Goal: Task Accomplishment & Management: Manage account settings

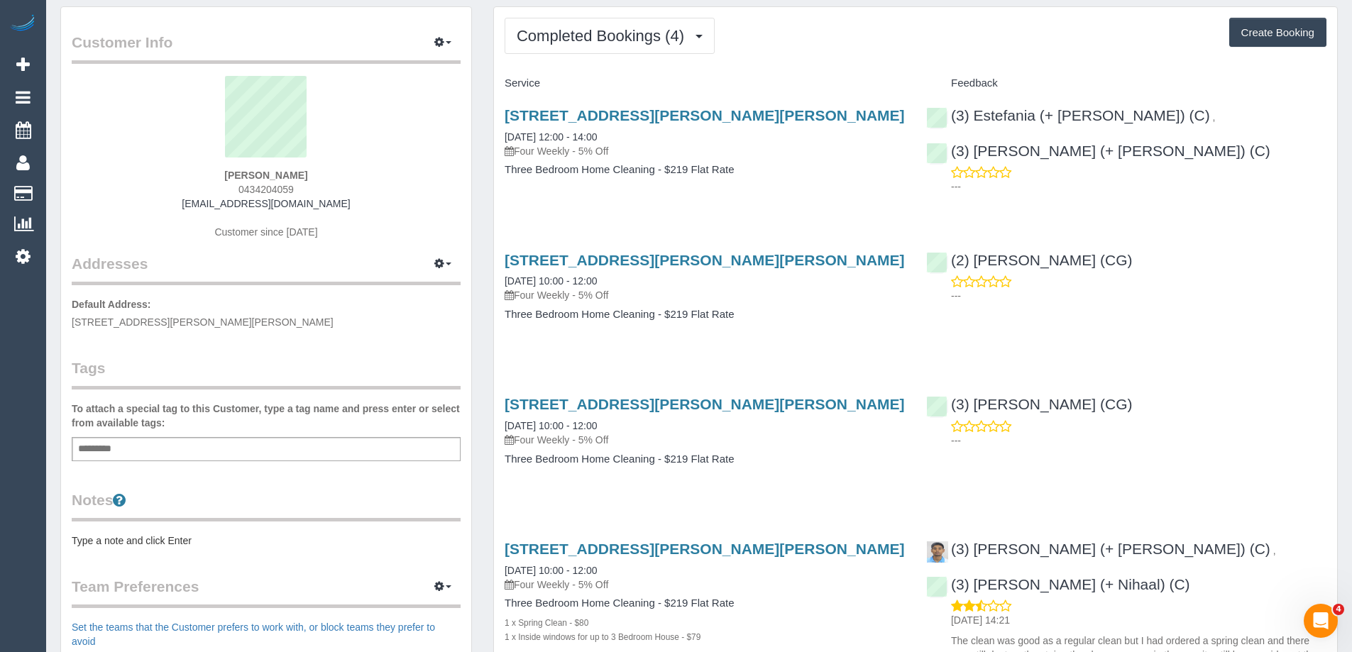
scroll to position [71, 0]
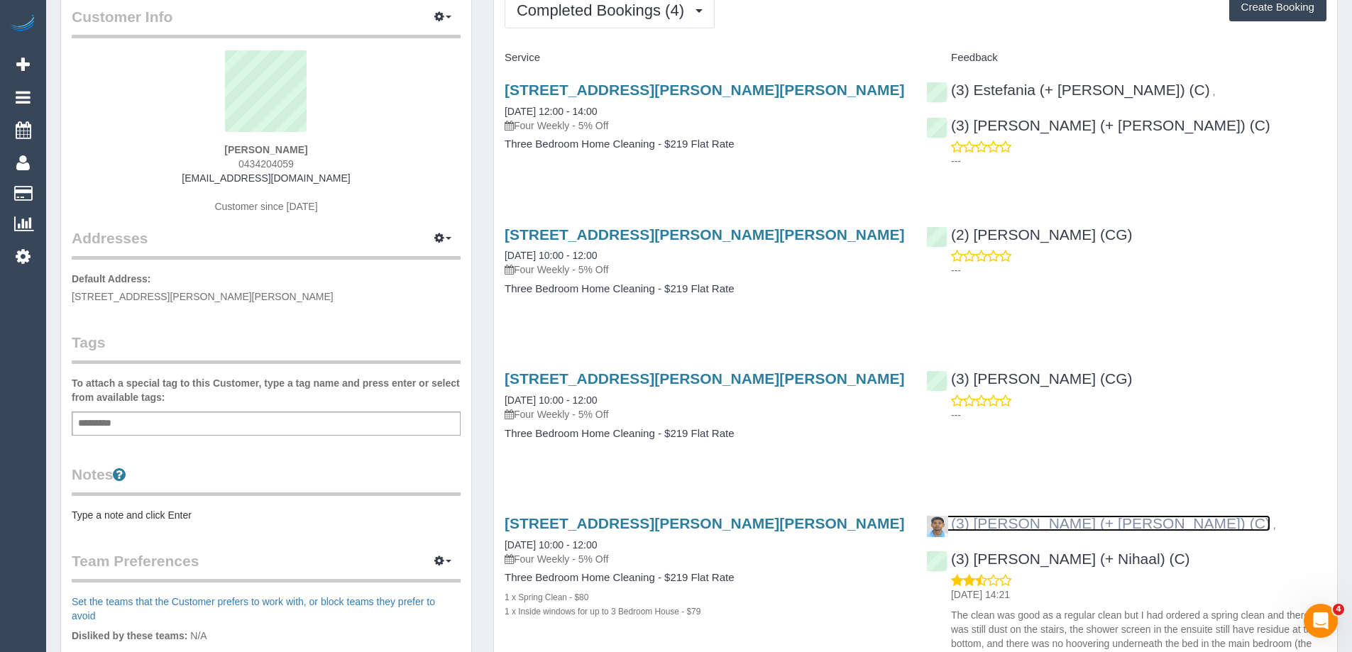
click at [1020, 519] on link "(3) [PERSON_NAME] (+ [PERSON_NAME]) (C)" at bounding box center [1098, 523] width 344 height 16
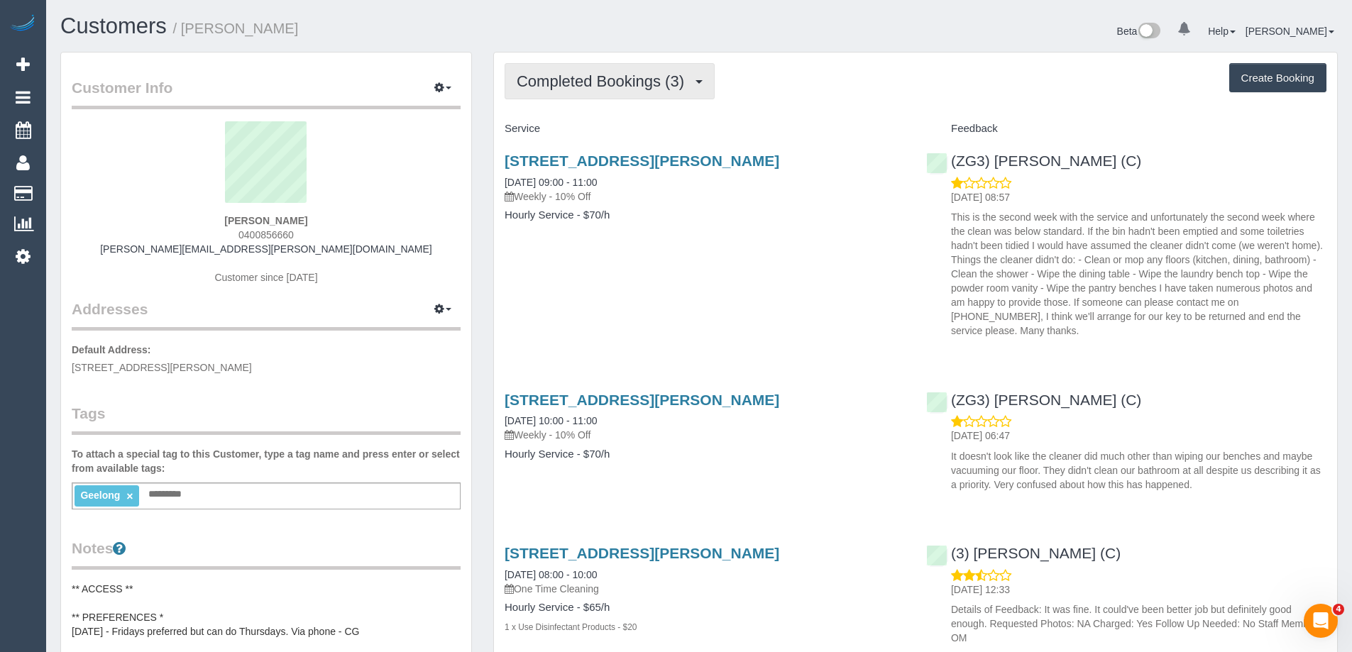
click at [588, 87] on span "Completed Bookings (3)" at bounding box center [604, 81] width 175 height 18
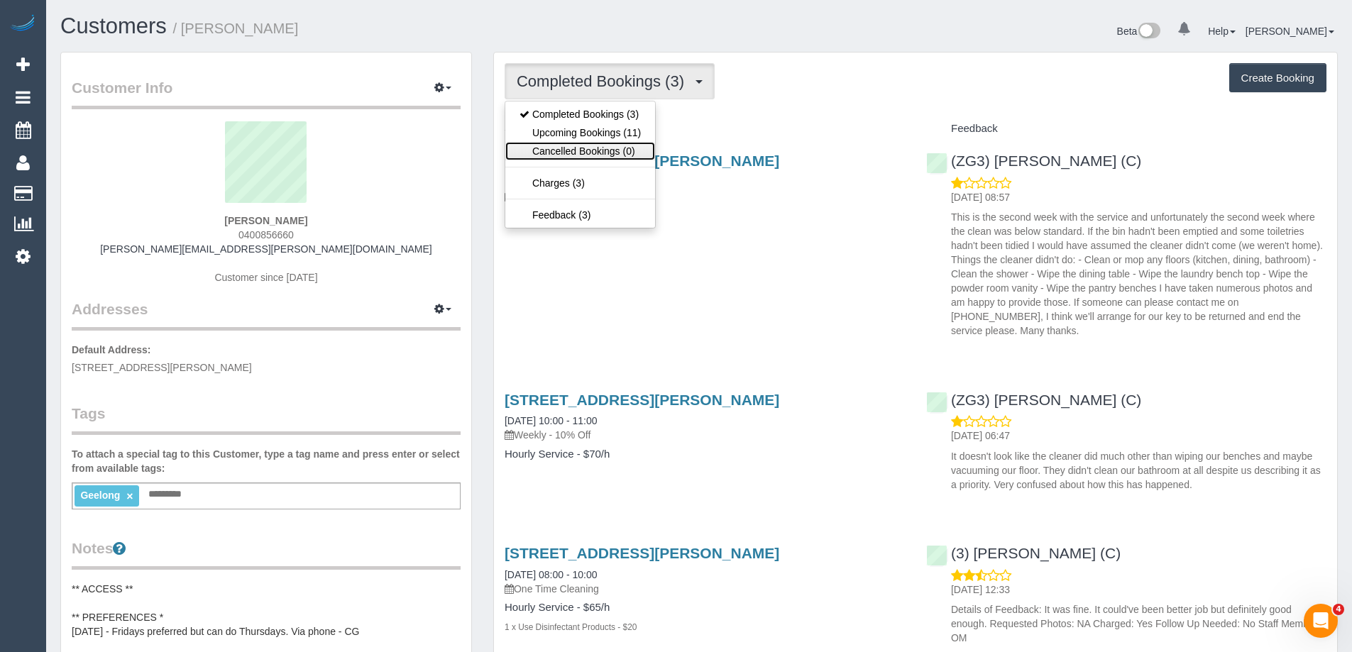
click at [603, 143] on link "Cancelled Bookings (0)" at bounding box center [580, 151] width 150 height 18
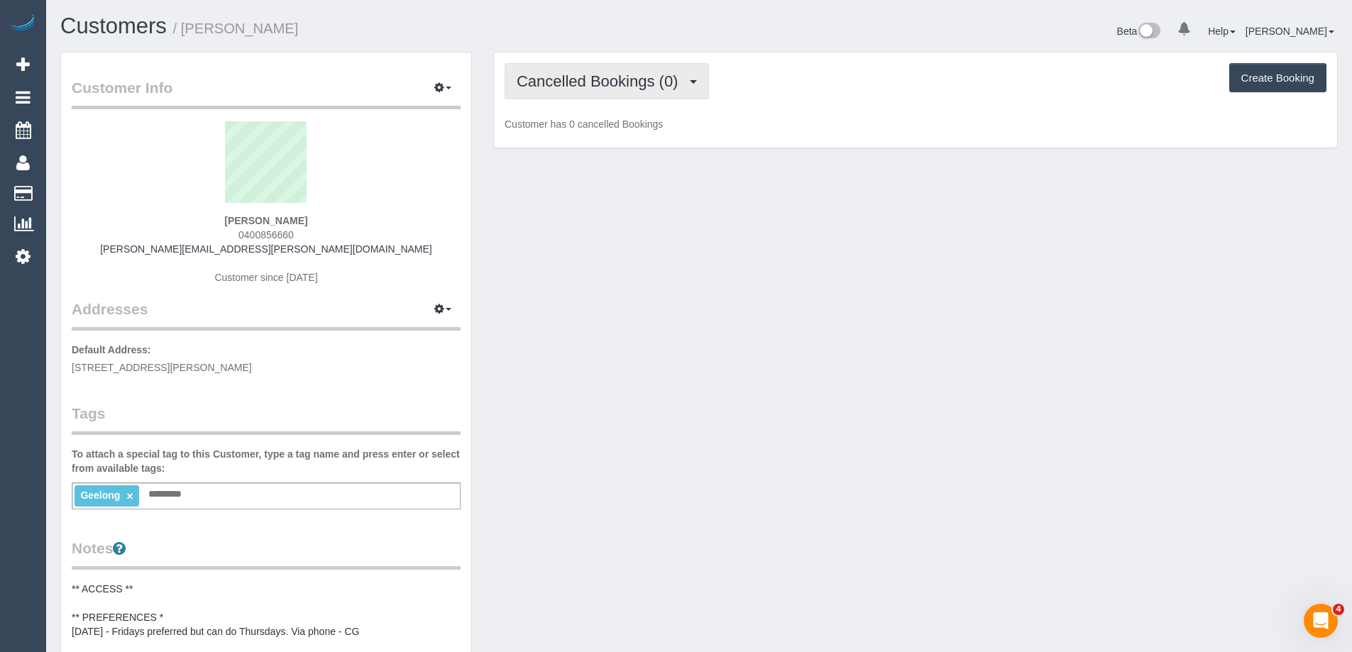
click at [615, 82] on span "Cancelled Bookings (0)" at bounding box center [601, 81] width 168 height 18
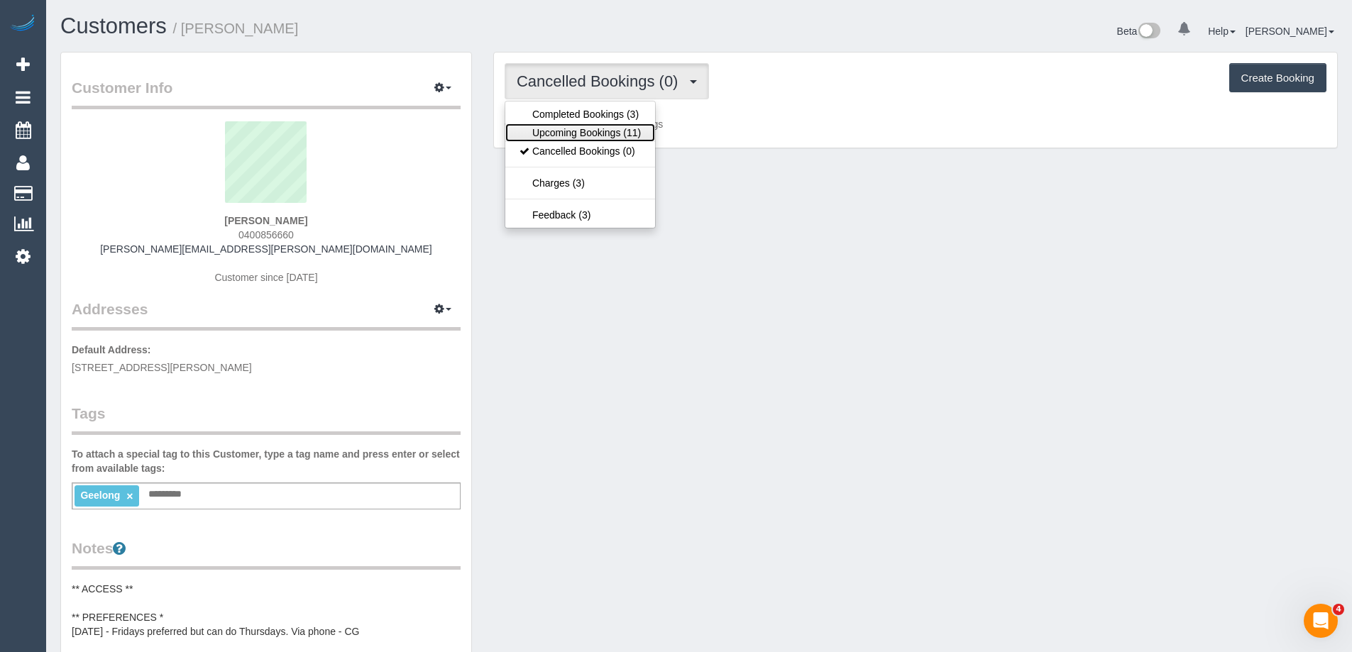
click at [607, 133] on link "Upcoming Bookings (11)" at bounding box center [580, 132] width 150 height 18
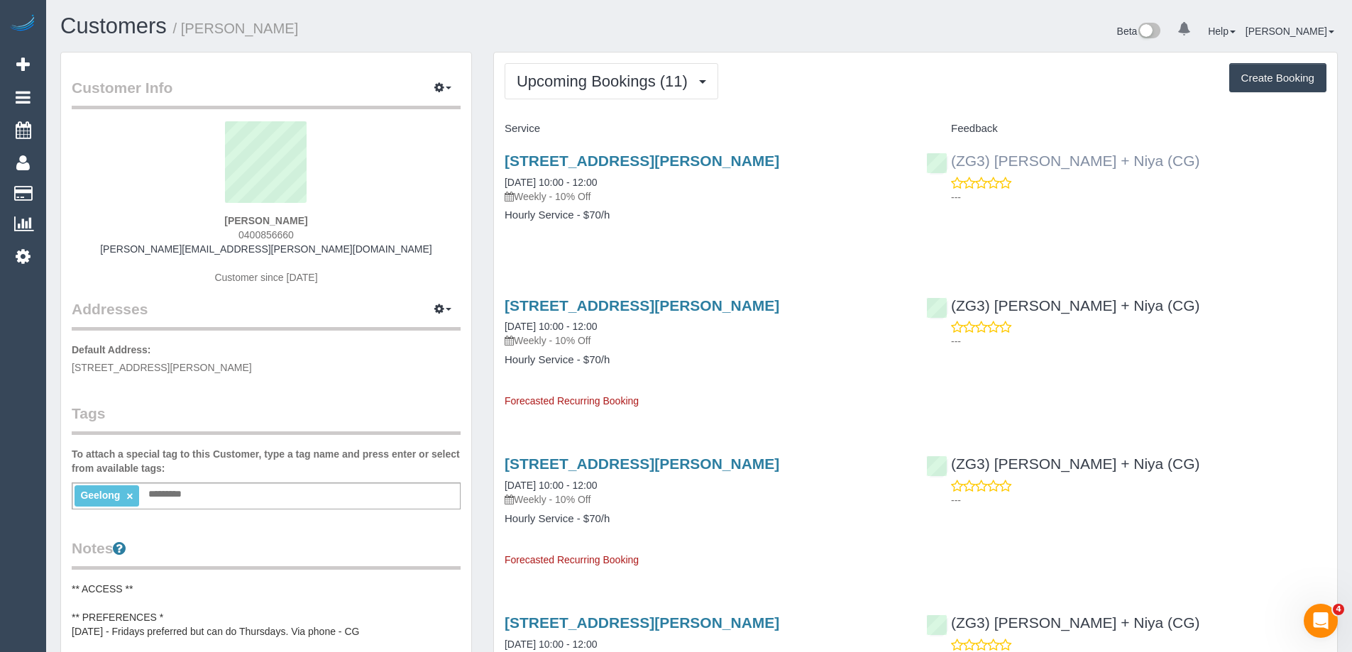
drag, startPoint x: 1147, startPoint y: 164, endPoint x: 994, endPoint y: 162, distance: 153.3
click at [994, 162] on div "(ZG3) Suneeth + Niya (CG) ---" at bounding box center [1125, 175] width 421 height 70
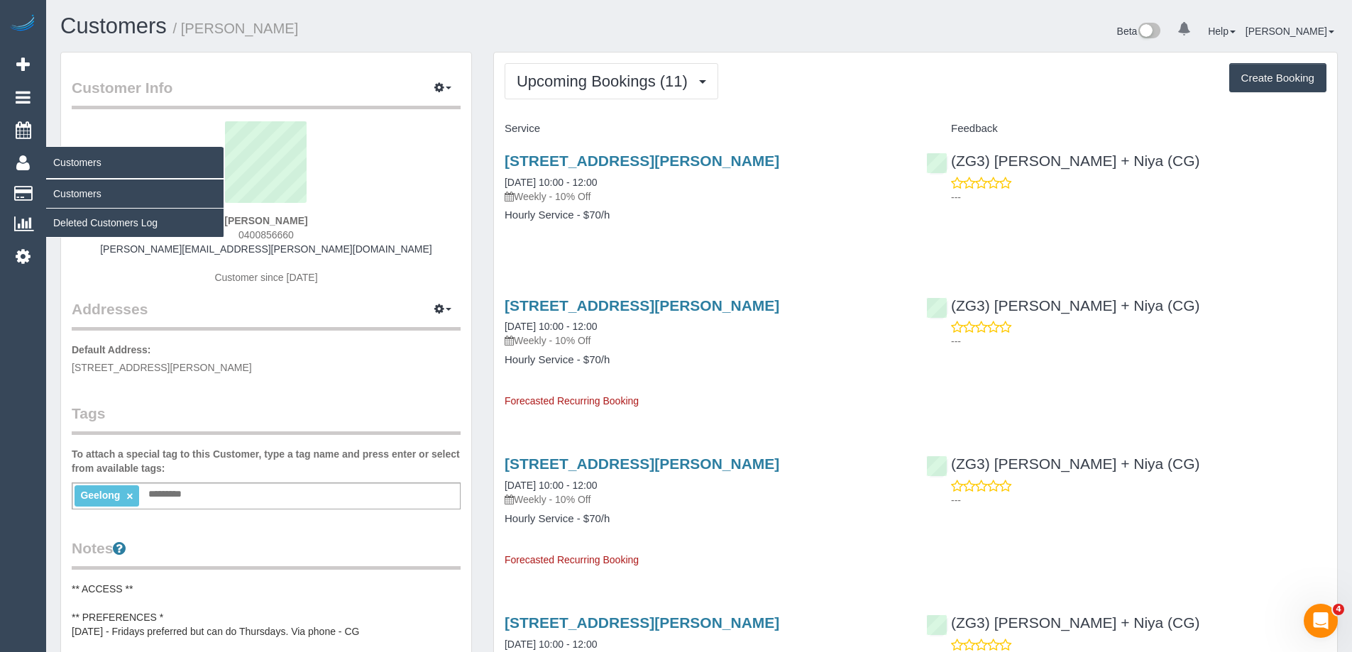
copy link "Suneeth + Niya (CG)"
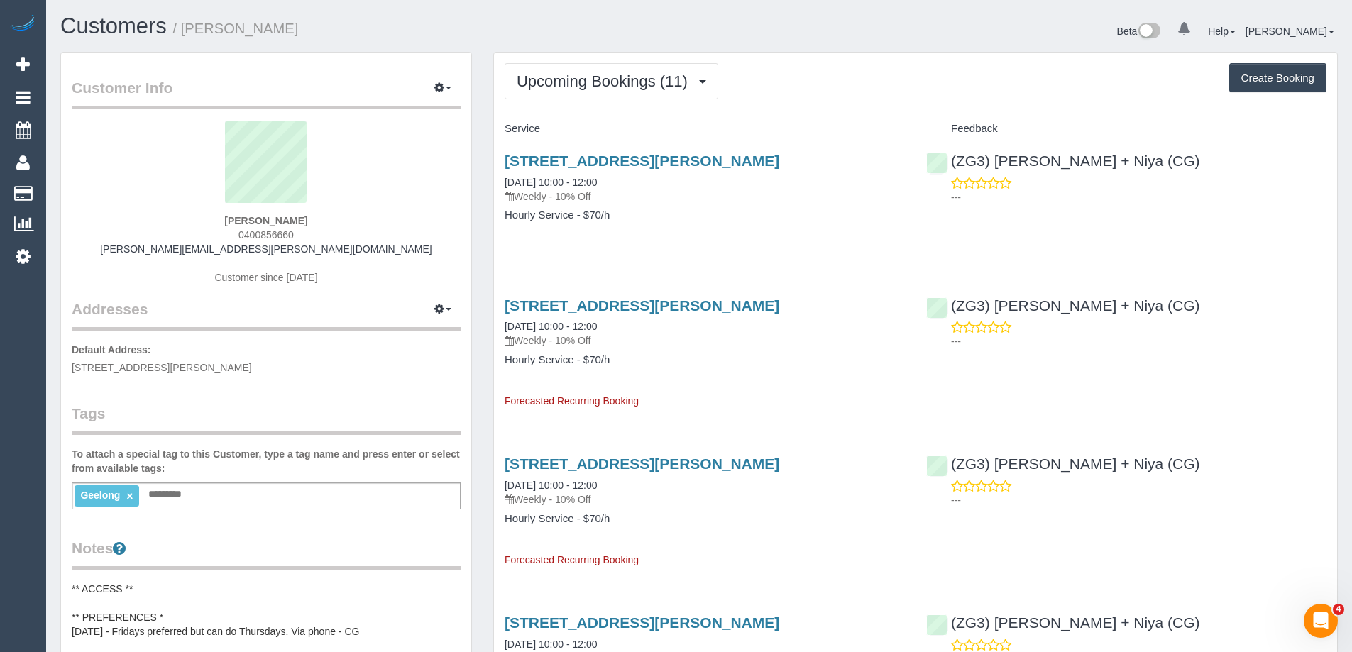
drag, startPoint x: 825, startPoint y: 155, endPoint x: 484, endPoint y: 160, distance: 341.4
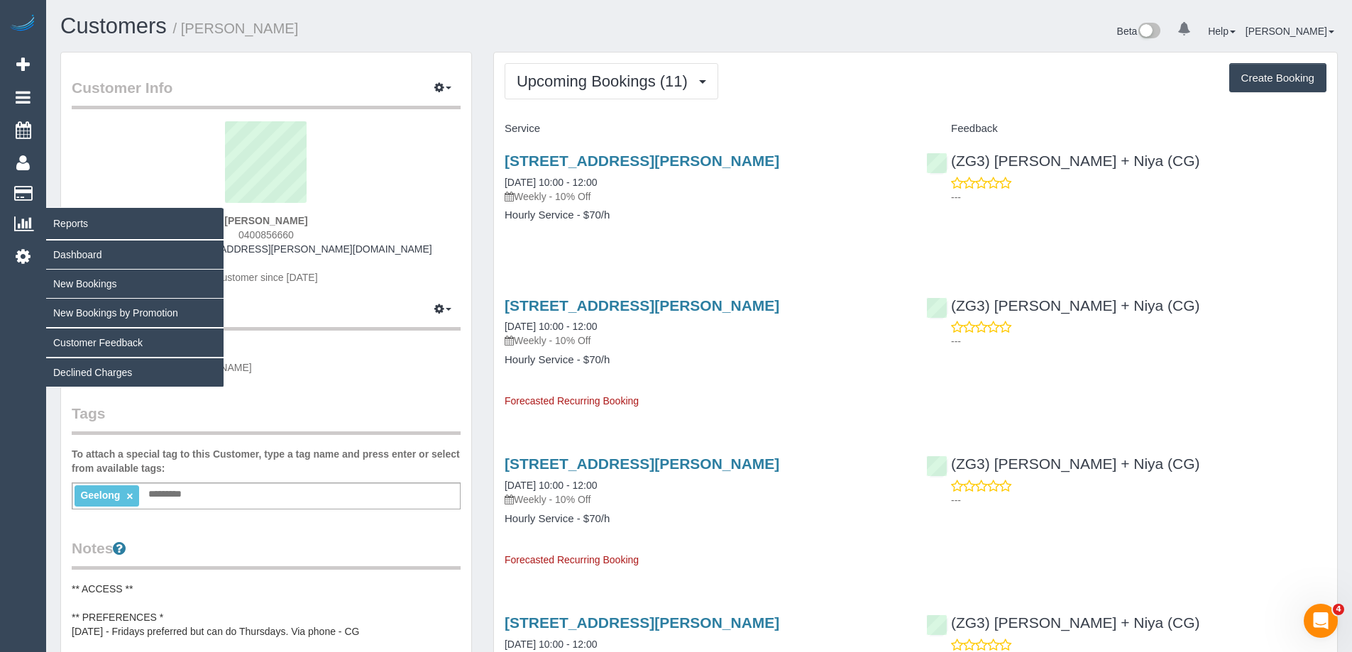
copy link "2/39 Marshall Street, Newtown, VIC 3220"
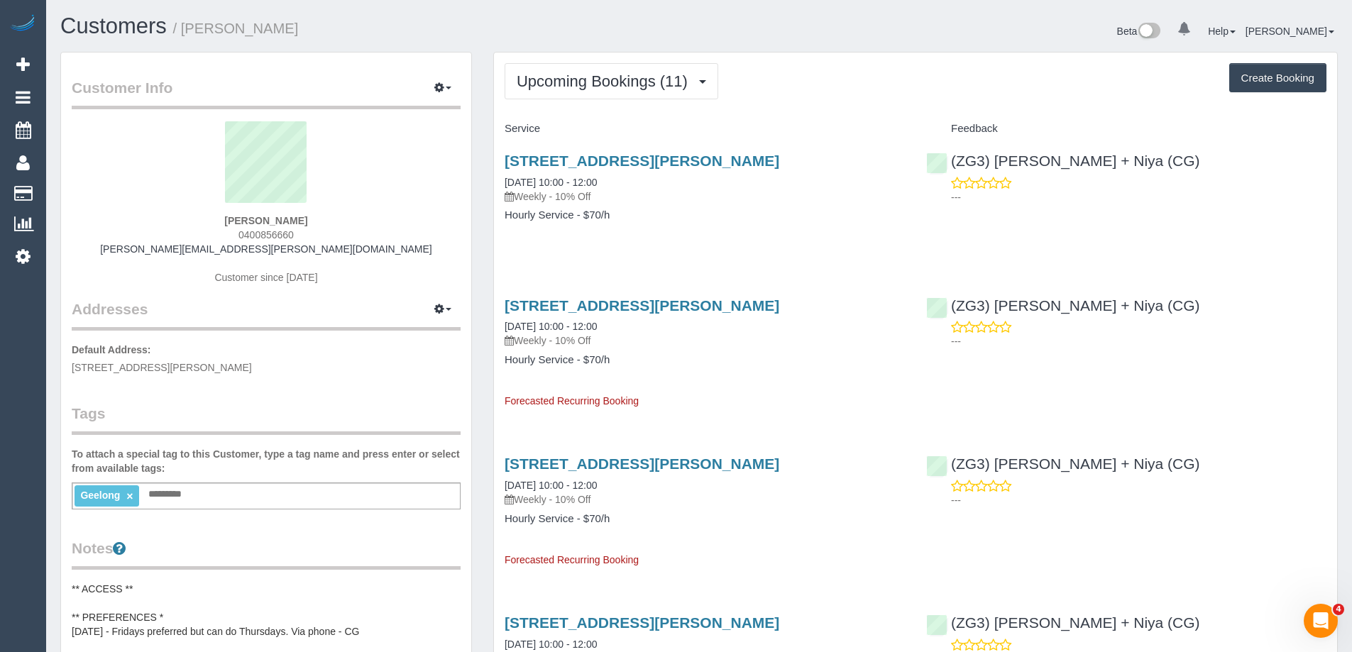
drag, startPoint x: 308, startPoint y: 236, endPoint x: 202, endPoint y: 233, distance: 106.5
click at [202, 233] on div "David Demmer 0400856660 david.demmer@gmail.com Customer since 2024" at bounding box center [266, 209] width 389 height 177
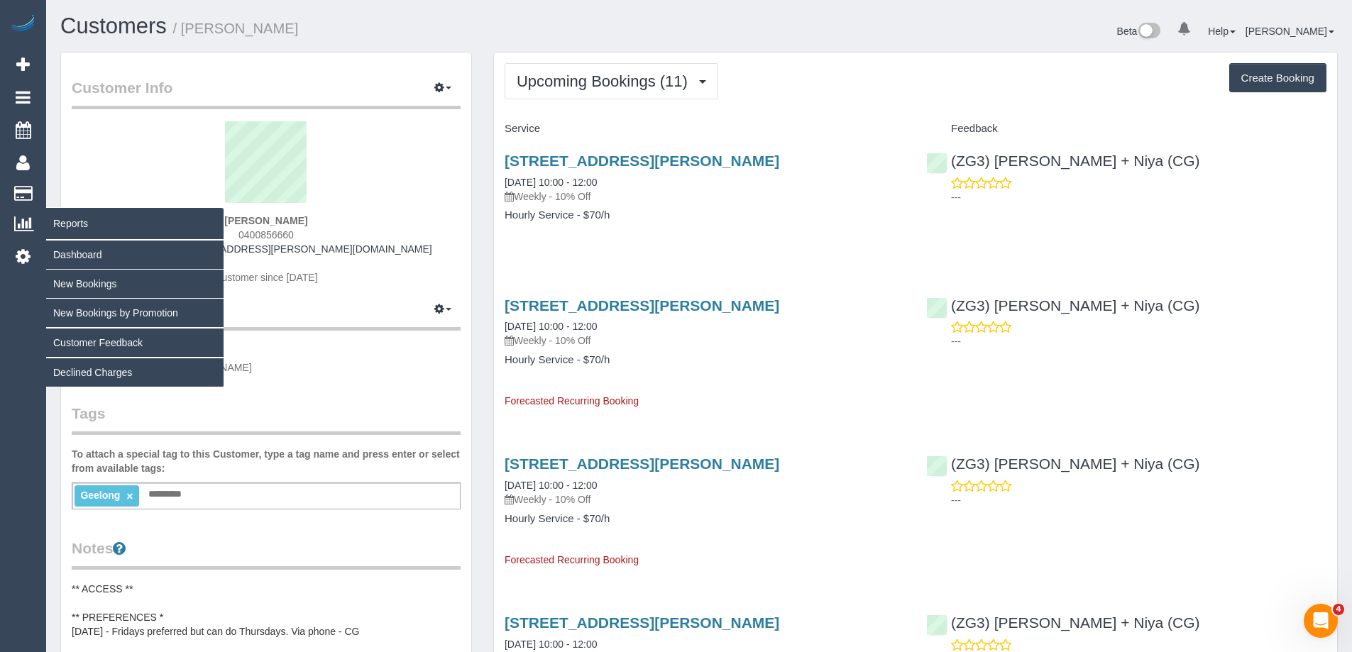
copy span "0400856660"
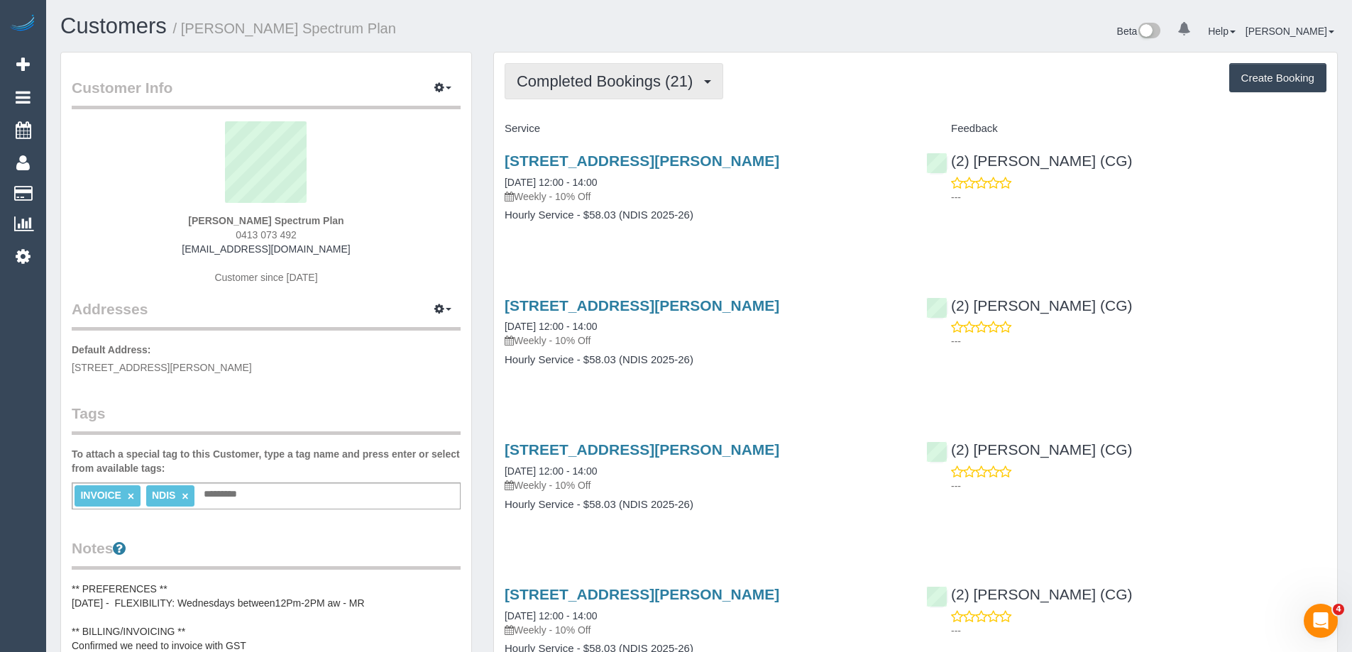
click at [687, 85] on span "Completed Bookings (21)" at bounding box center [608, 81] width 183 height 18
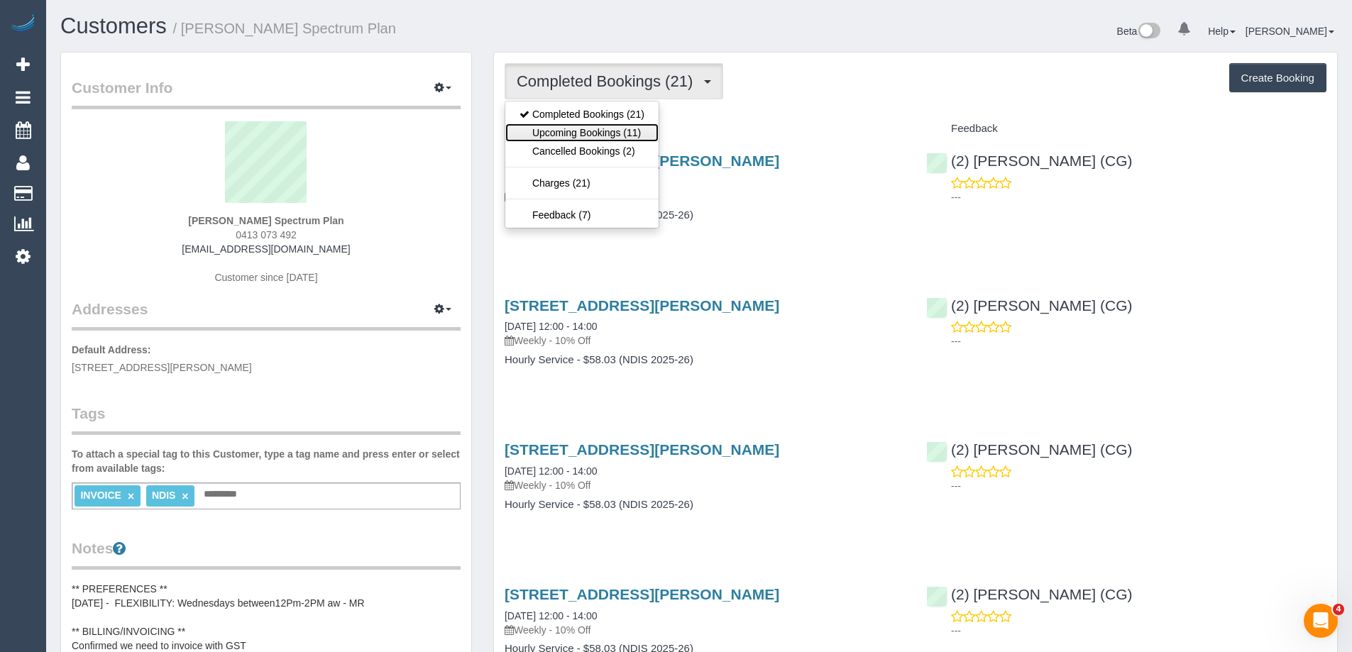
click at [619, 131] on link "Upcoming Bookings (11)" at bounding box center [581, 132] width 153 height 18
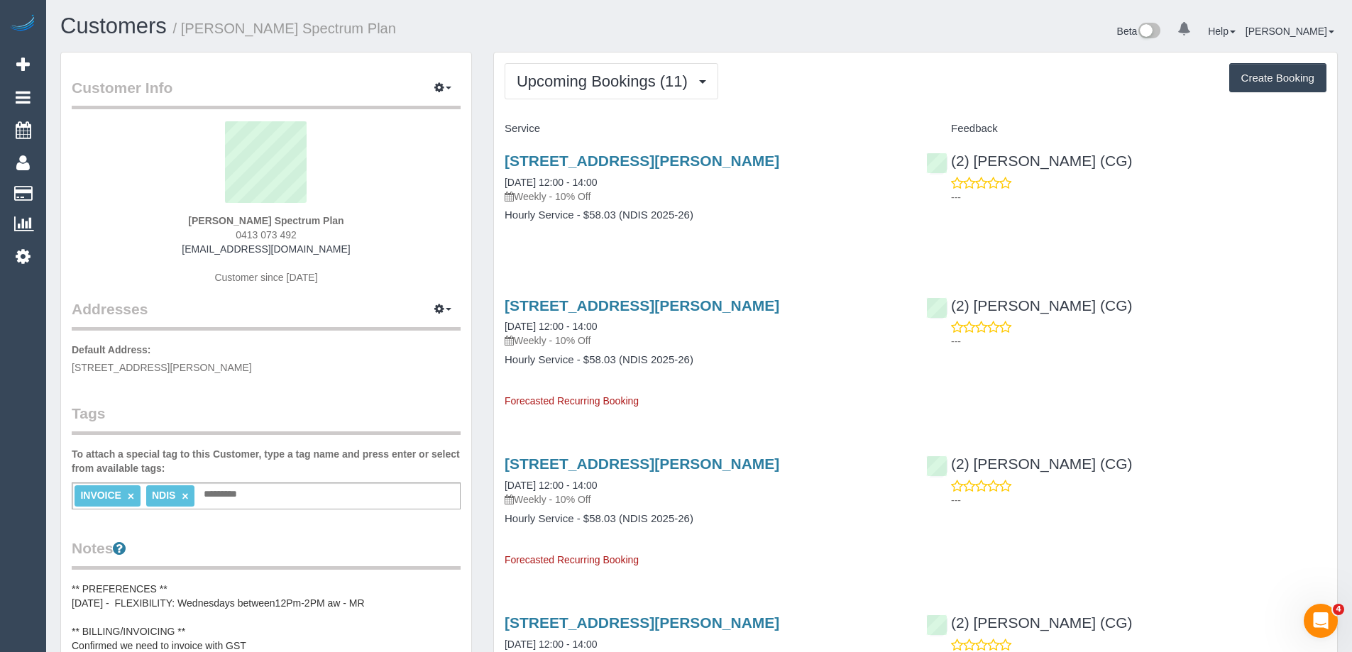
drag, startPoint x: 304, startPoint y: 232, endPoint x: 200, endPoint y: 231, distance: 104.3
click at [200, 231] on div "Lisanna Burnie Spectrum Plan 0413 073 492 list147@bigpond.com Customer since 20…" at bounding box center [266, 209] width 389 height 177
drag, startPoint x: 162, startPoint y: 214, endPoint x: 261, endPoint y: 217, distance: 99.4
click at [263, 218] on div "Lisanna Burnie Spectrum Plan 0413 073 492 list147@bigpond.com Customer since 20…" at bounding box center [266, 209] width 389 height 177
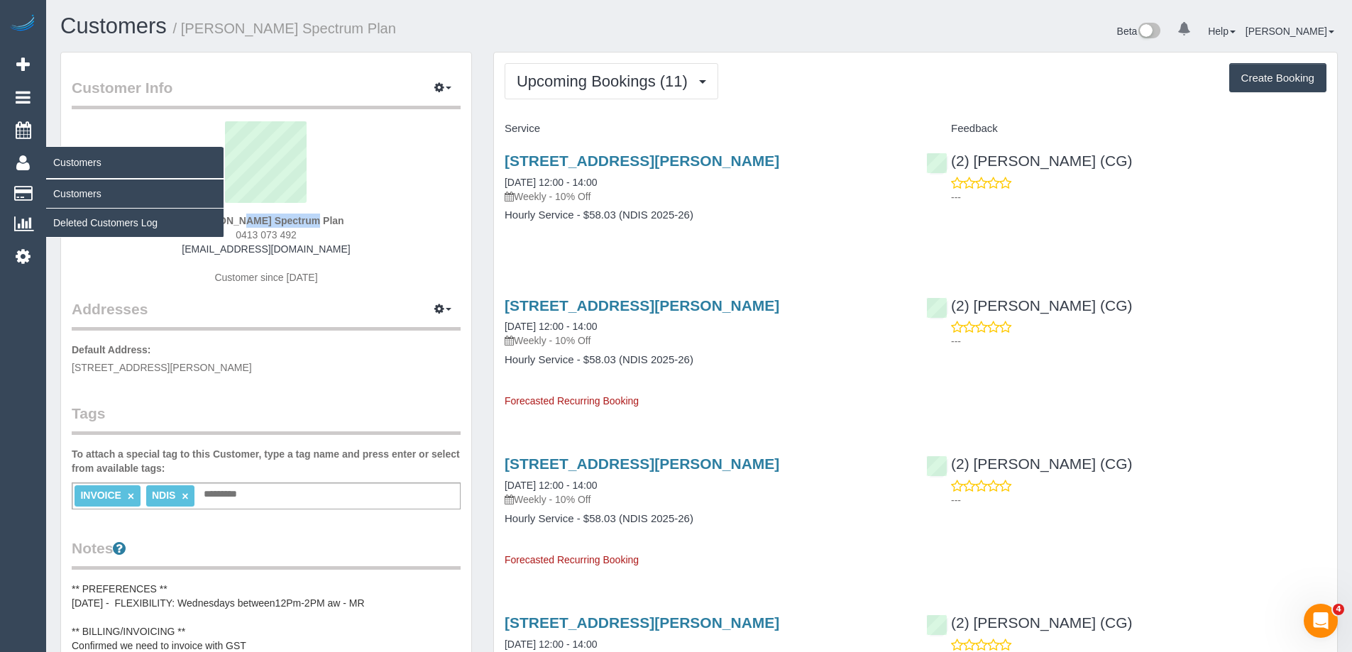
copy strong "Lisanna Burni"
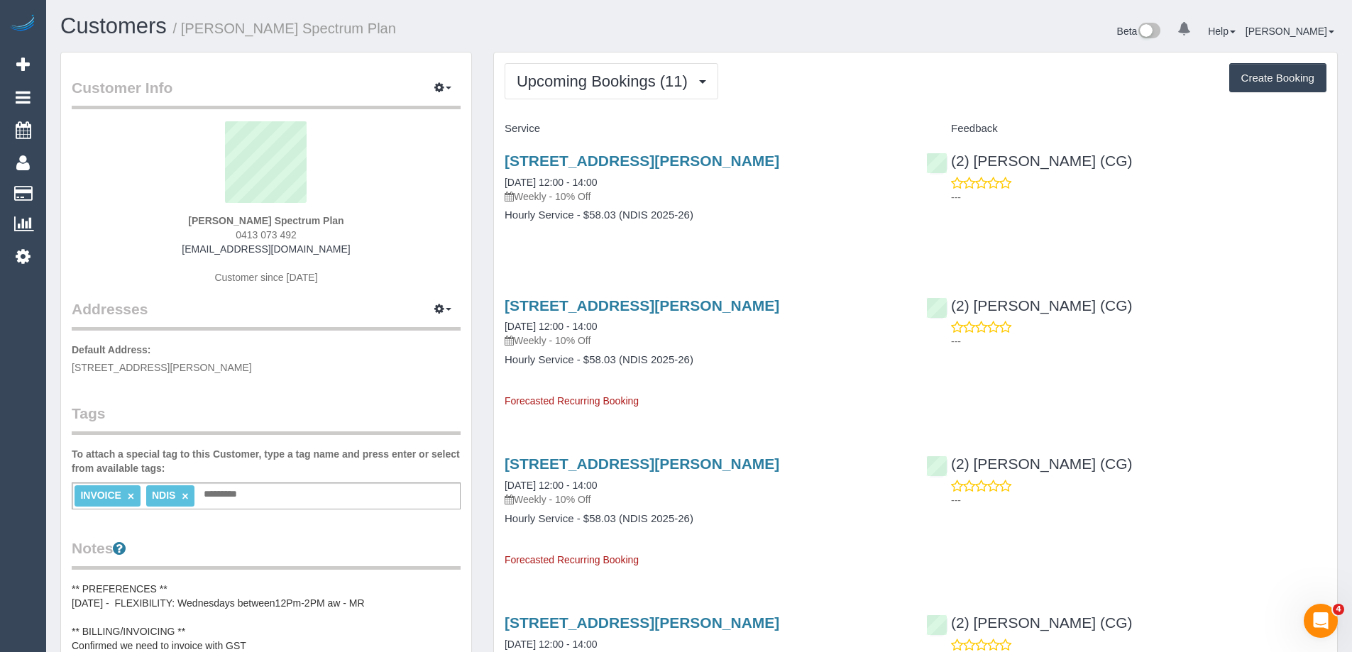
drag, startPoint x: 355, startPoint y: 241, endPoint x: 336, endPoint y: 241, distance: 19.9
click at [355, 241] on div "Lisanna Burnie Spectrum Plan 0413 073 492 list147@bigpond.com Customer since 20…" at bounding box center [266, 209] width 389 height 177
drag, startPoint x: 311, startPoint y: 236, endPoint x: 189, endPoint y: 236, distance: 121.3
click at [189, 236] on div "Lisanna Burnie Spectrum Plan 0413 073 492 list147@bigpond.com Customer since 20…" at bounding box center [266, 209] width 389 height 177
copy span "0413 073 492"
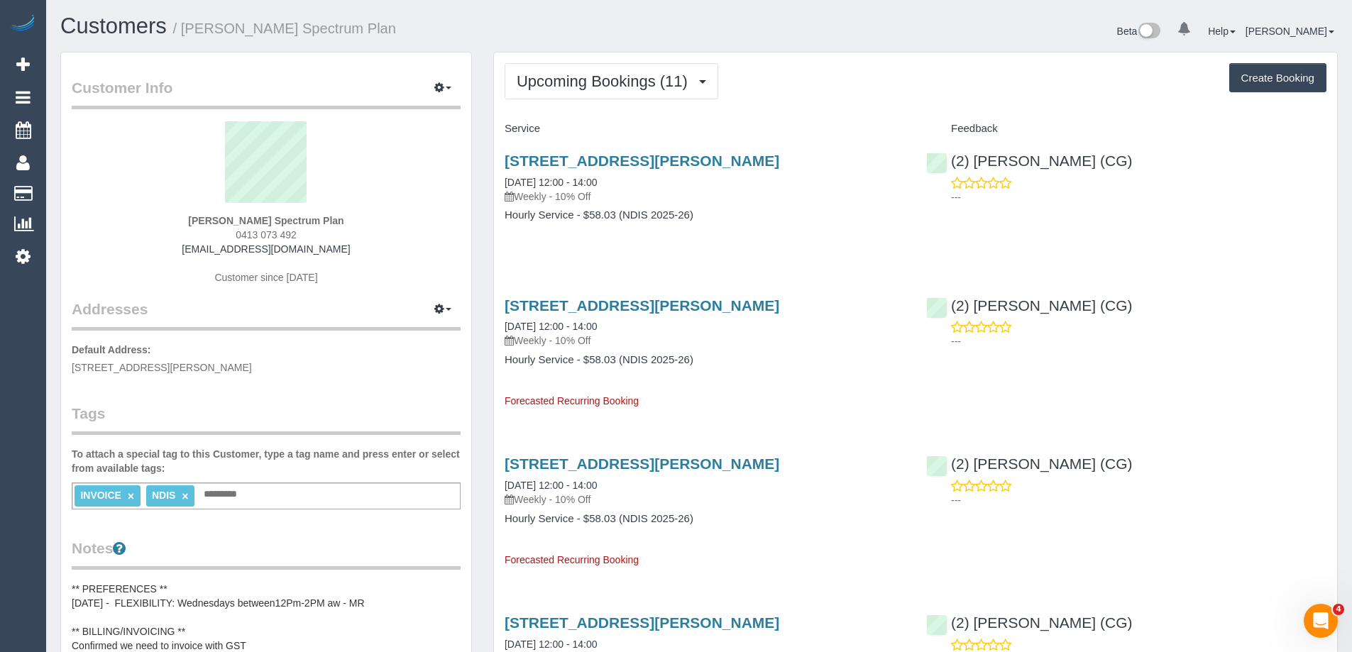
click at [381, 258] on div "Lisanna Burnie Spectrum Plan 0413 073 492 list147@bigpond.com Customer since 20…" at bounding box center [266, 209] width 389 height 177
drag, startPoint x: 355, startPoint y: 230, endPoint x: 223, endPoint y: 234, distance: 132.8
click at [223, 234] on div "Lisanna Burnie Spectrum Plan 0413 073 492 list147@bigpond.com Customer since 20…" at bounding box center [266, 209] width 389 height 177
copy span "0413 073 492"
drag, startPoint x: 377, startPoint y: 227, endPoint x: 265, endPoint y: 222, distance: 112.9
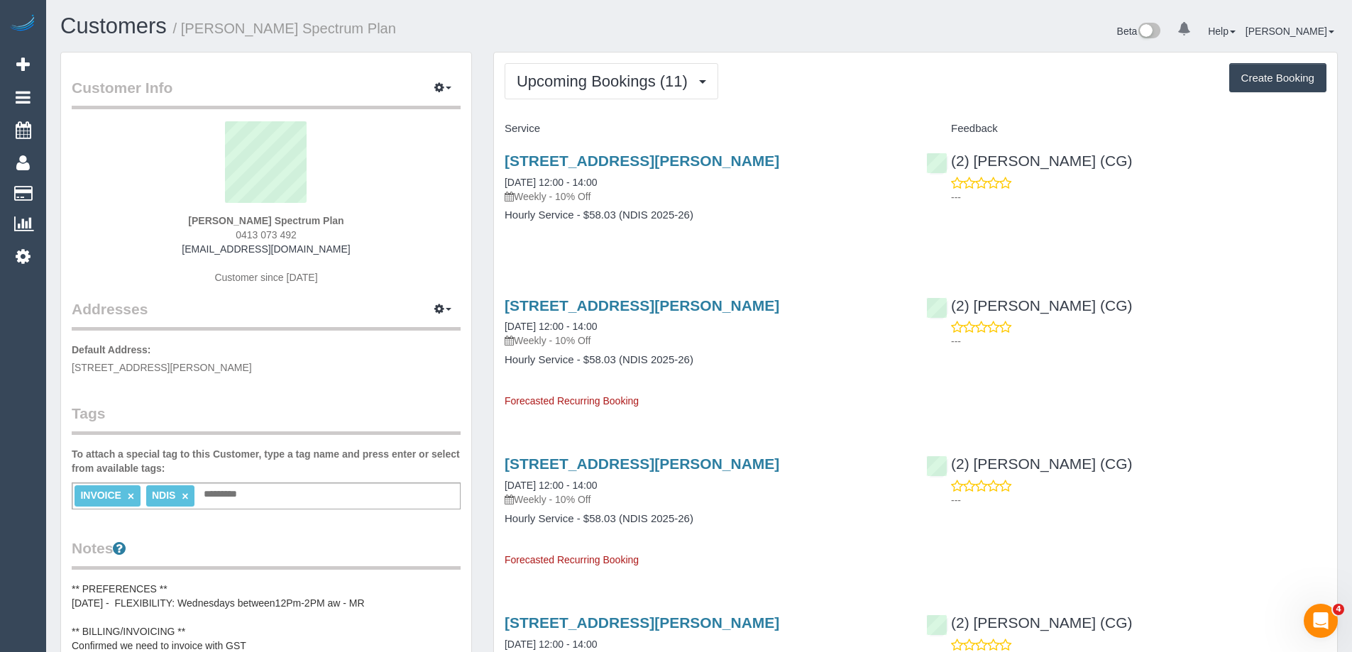
click at [270, 222] on div "Lisanna Burnie Spectrum Plan 0413 073 492 list147@bigpond.com Customer since 20…" at bounding box center [266, 209] width 389 height 177
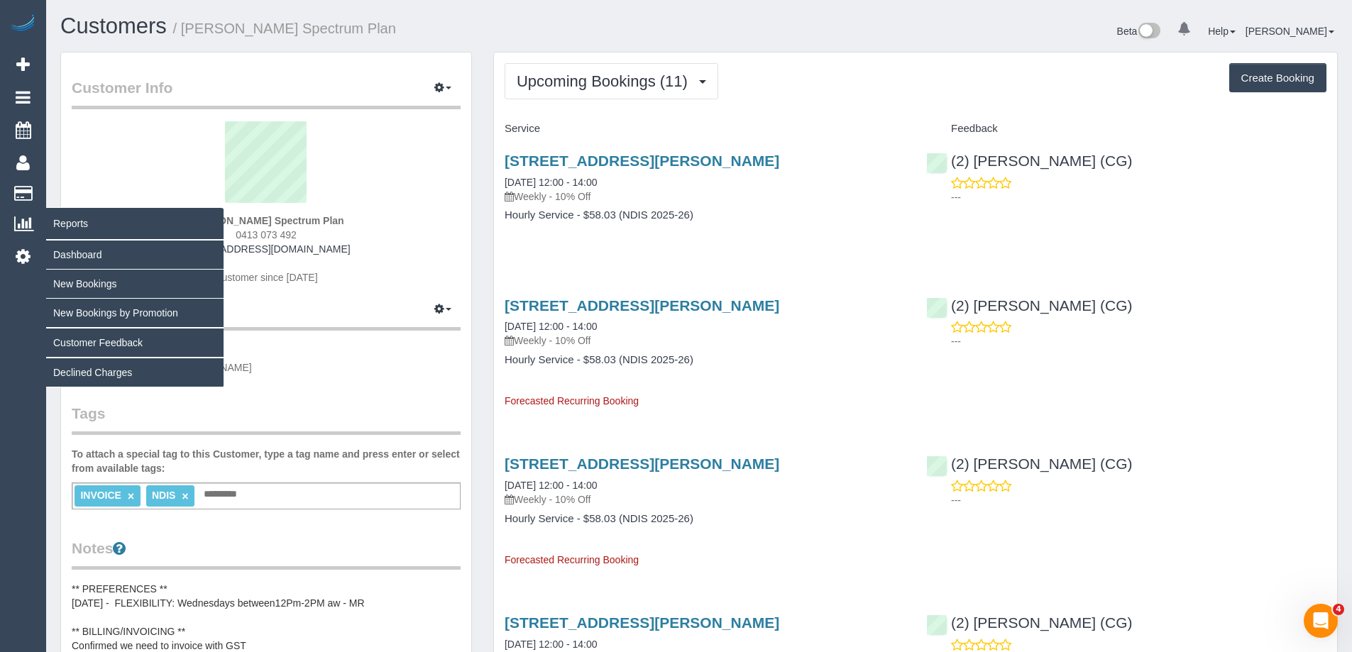
copy strong "Spectrum Plan"
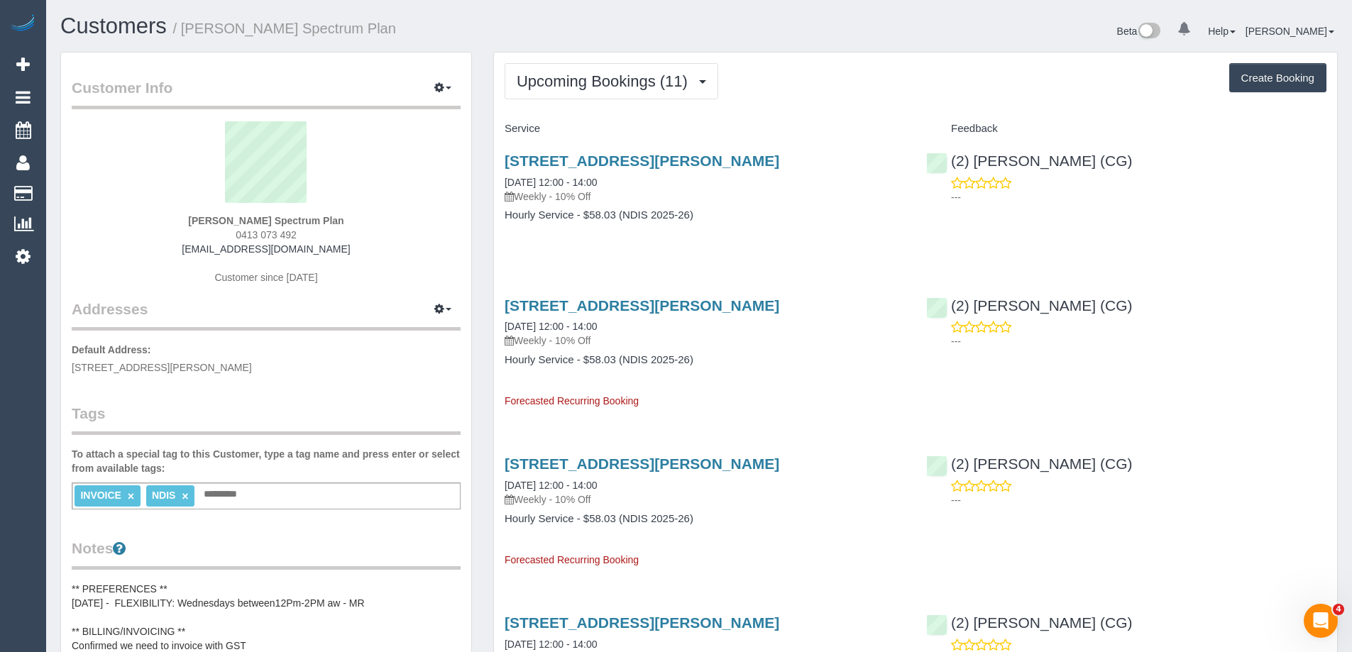
click at [338, 253] on div "Lisanna Burnie Spectrum Plan 0413 073 492 list147@bigpond.com Customer since 20…" at bounding box center [266, 209] width 389 height 177
drag, startPoint x: 353, startPoint y: 250, endPoint x: 173, endPoint y: 256, distance: 179.6
click at [173, 256] on div "Lisanna Burnie Spectrum Plan 0413 073 492 list147@bigpond.com Customer since 20…" at bounding box center [266, 209] width 389 height 177
copy div
click at [347, 255] on div "Lisanna Burnie Spectrum Plan 0413 073 492 list147@bigpond.com Customer since 20…" at bounding box center [266, 209] width 389 height 177
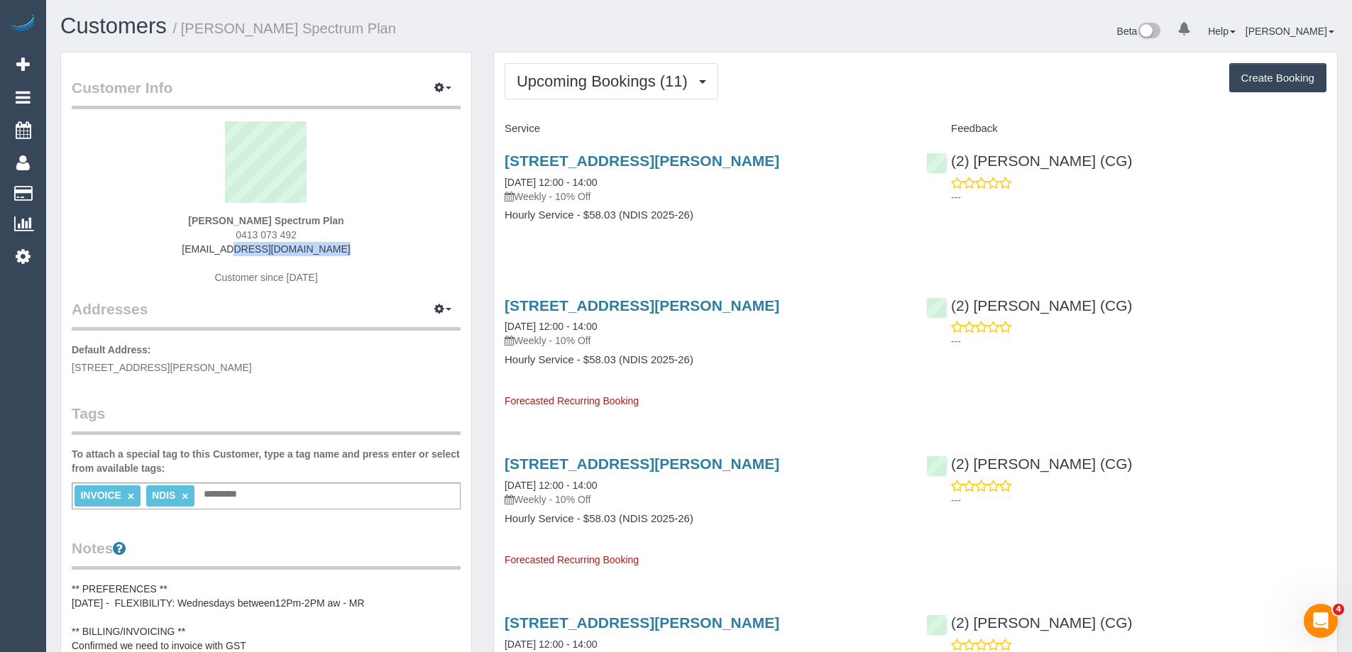
drag, startPoint x: 342, startPoint y: 249, endPoint x: 163, endPoint y: 249, distance: 178.8
click at [163, 249] on div "Lisanna Burnie Spectrum Plan 0413 073 492 list147@bigpond.com Customer since 20…" at bounding box center [266, 209] width 389 height 177
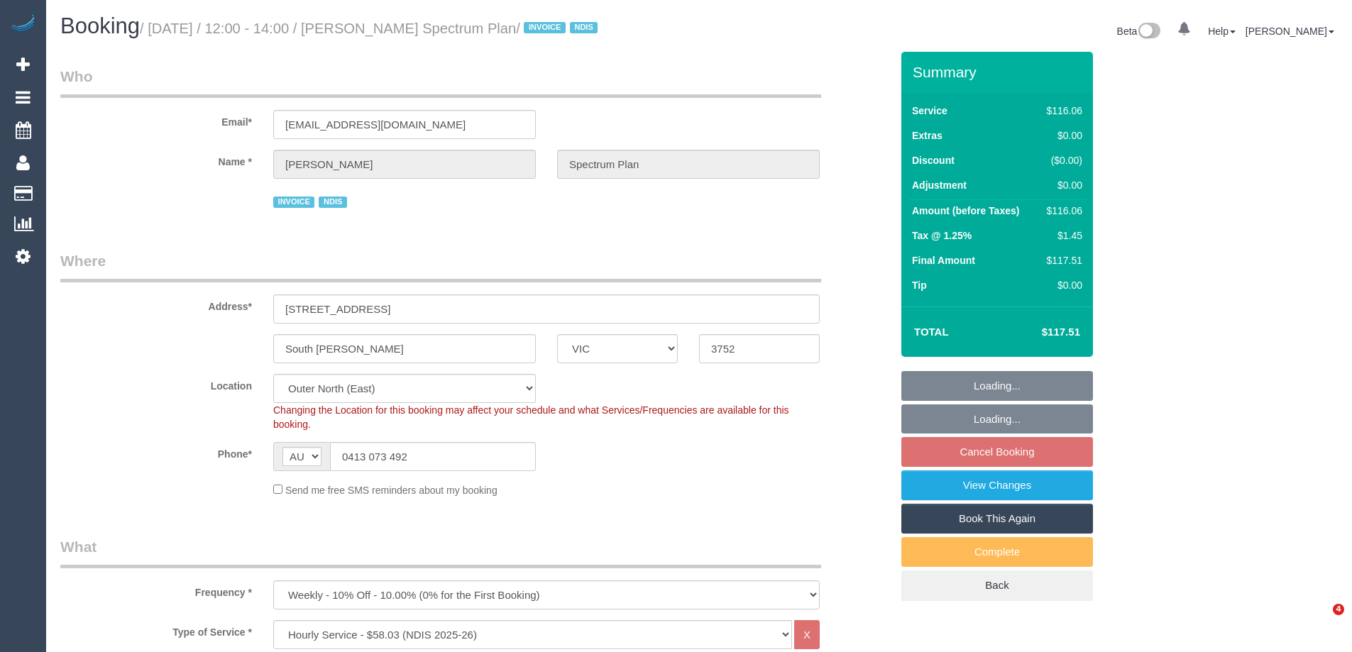
select select "VIC"
select select "number:28"
select select "number:14"
select select "number:18"
select select "number:25"
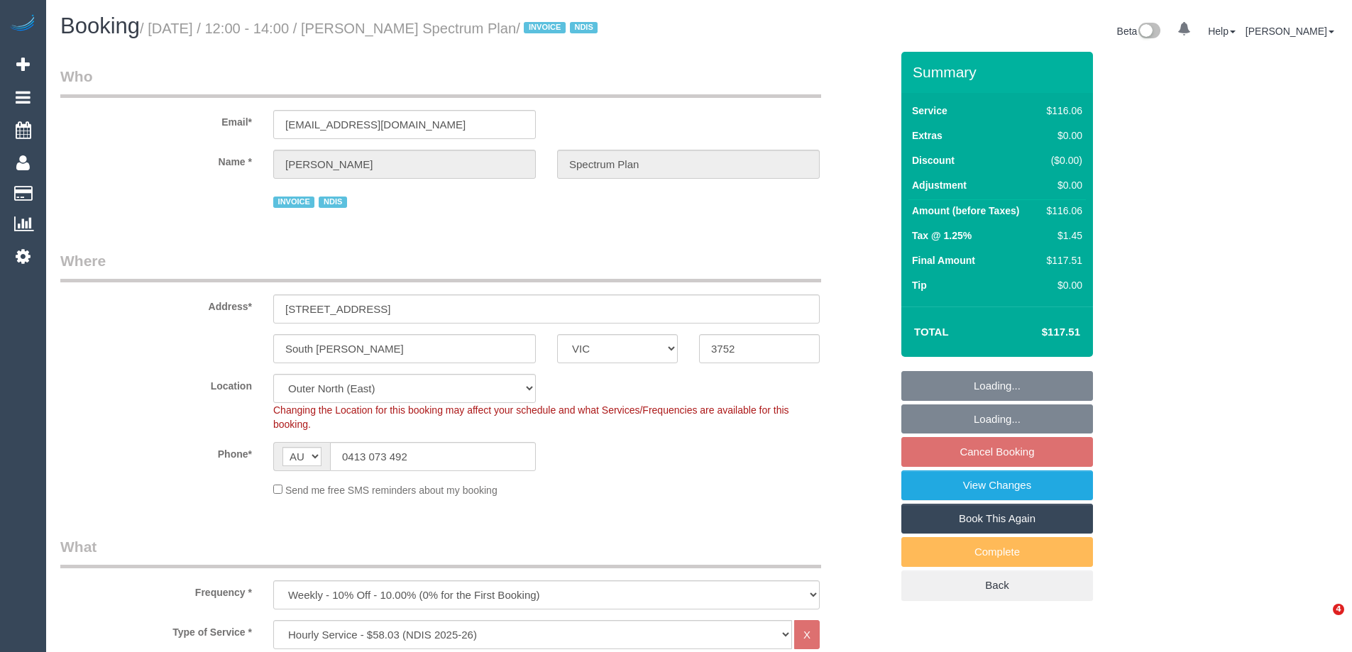
select select "number:34"
select select "object:1150"
select select "spot1"
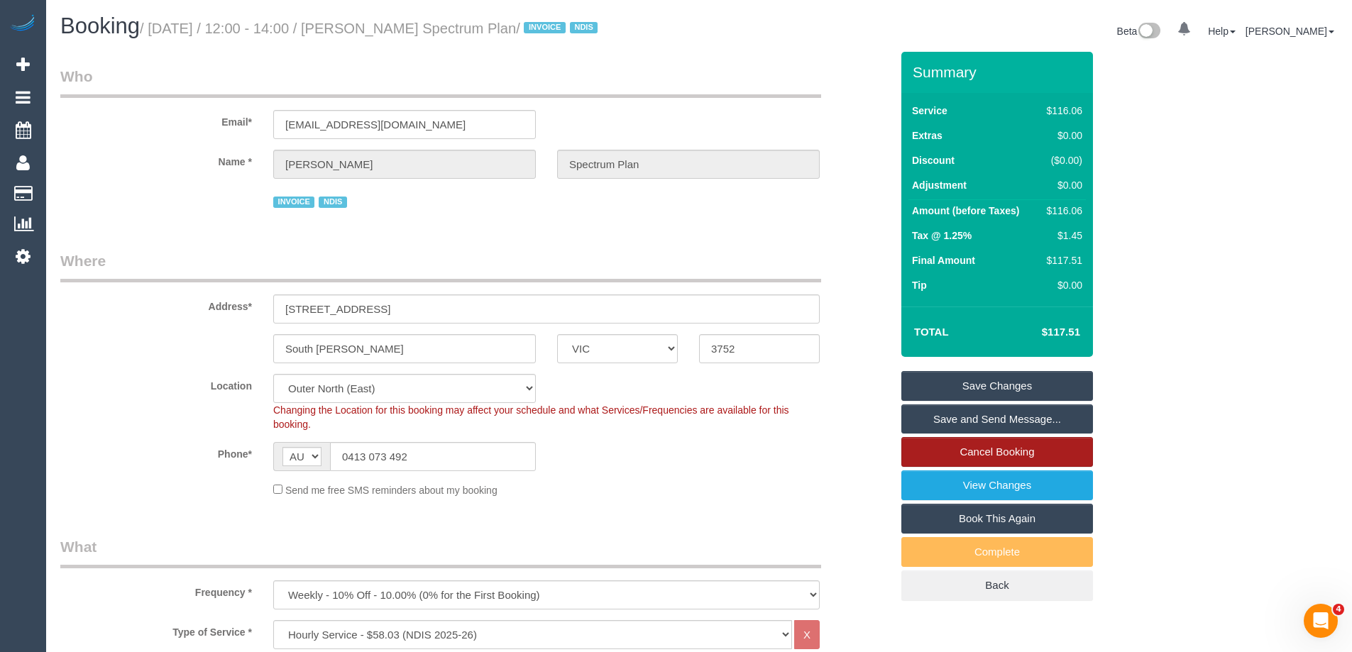
click at [1025, 445] on link "Cancel Booking" at bounding box center [997, 452] width 192 height 30
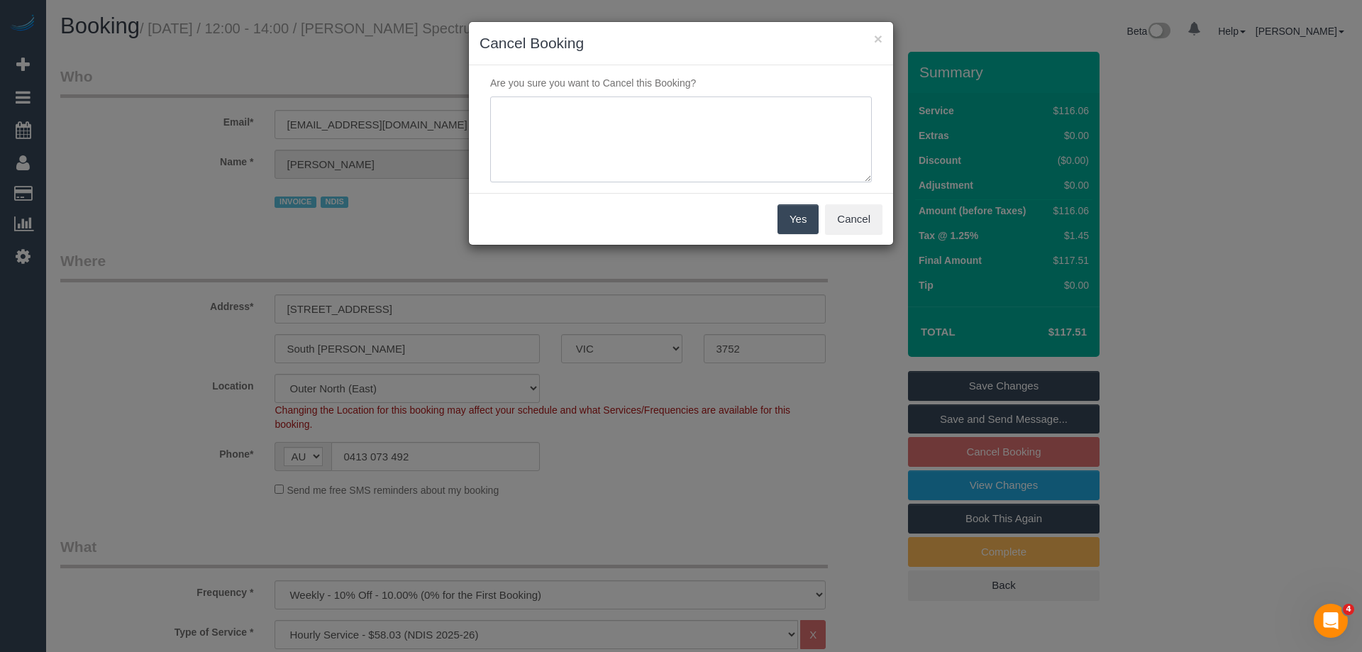
click at [646, 130] on textarea at bounding box center [681, 140] width 382 height 87
paste textarea "Hi Lisanna, I hope this message finds you well. I just tried to call you, but u…"
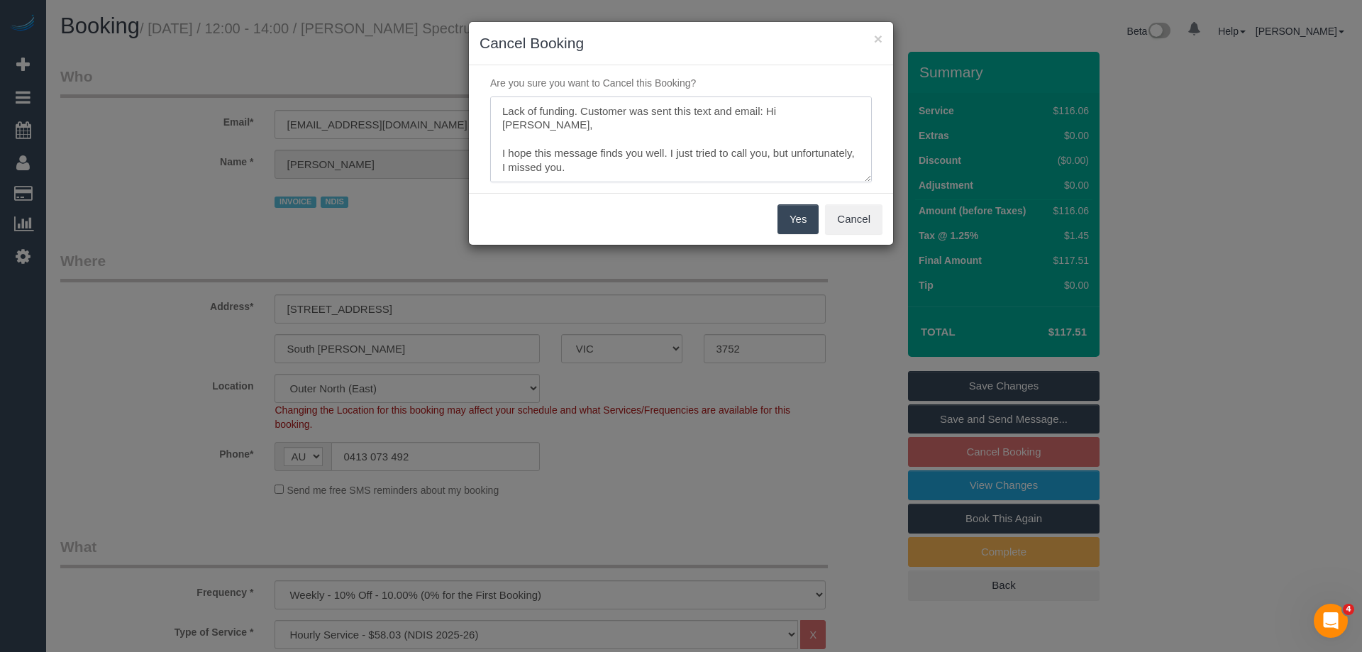
scroll to position [148, 0]
type textarea "Lack of funding. Customer was sent this text and email: Hi Lisanna, I hope this…"
click at [786, 217] on button "Yes" at bounding box center [798, 219] width 41 height 30
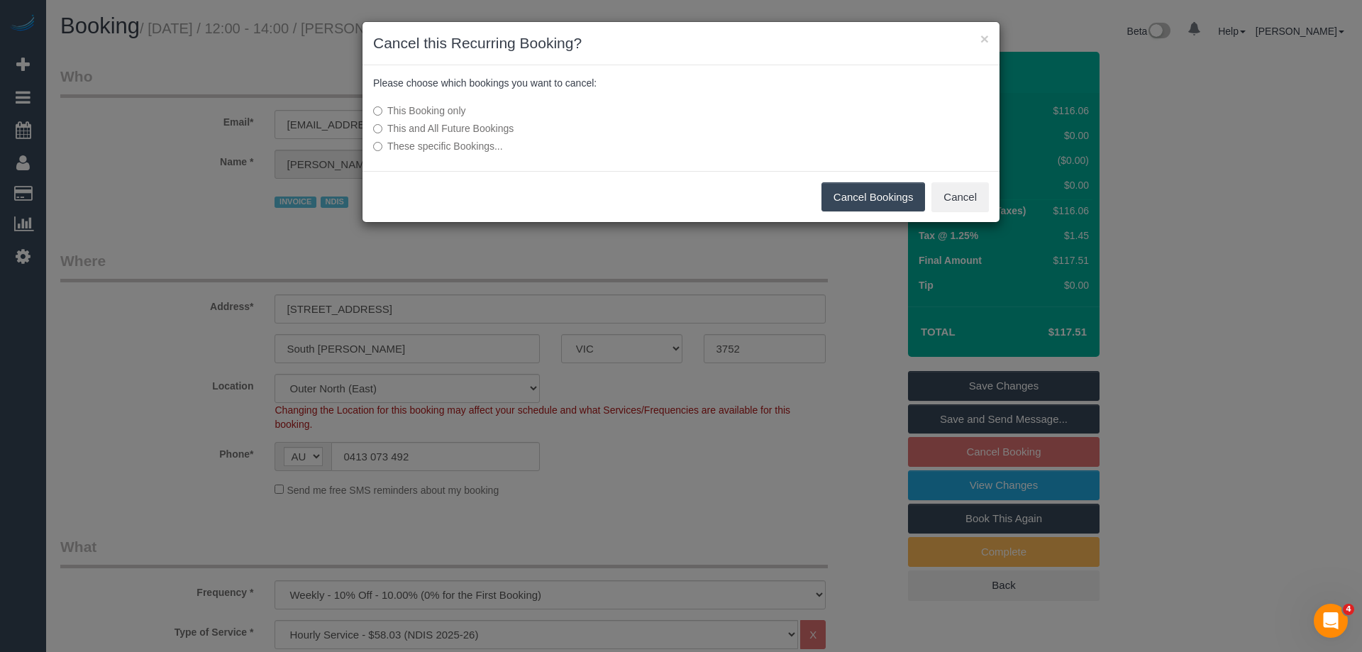
click at [426, 123] on label "This and All Future Bookings" at bounding box center [575, 128] width 404 height 14
click at [823, 172] on div "Cancel Bookings Cancel" at bounding box center [681, 197] width 637 height 52
click at [864, 197] on button "Cancel Bookings" at bounding box center [874, 197] width 104 height 30
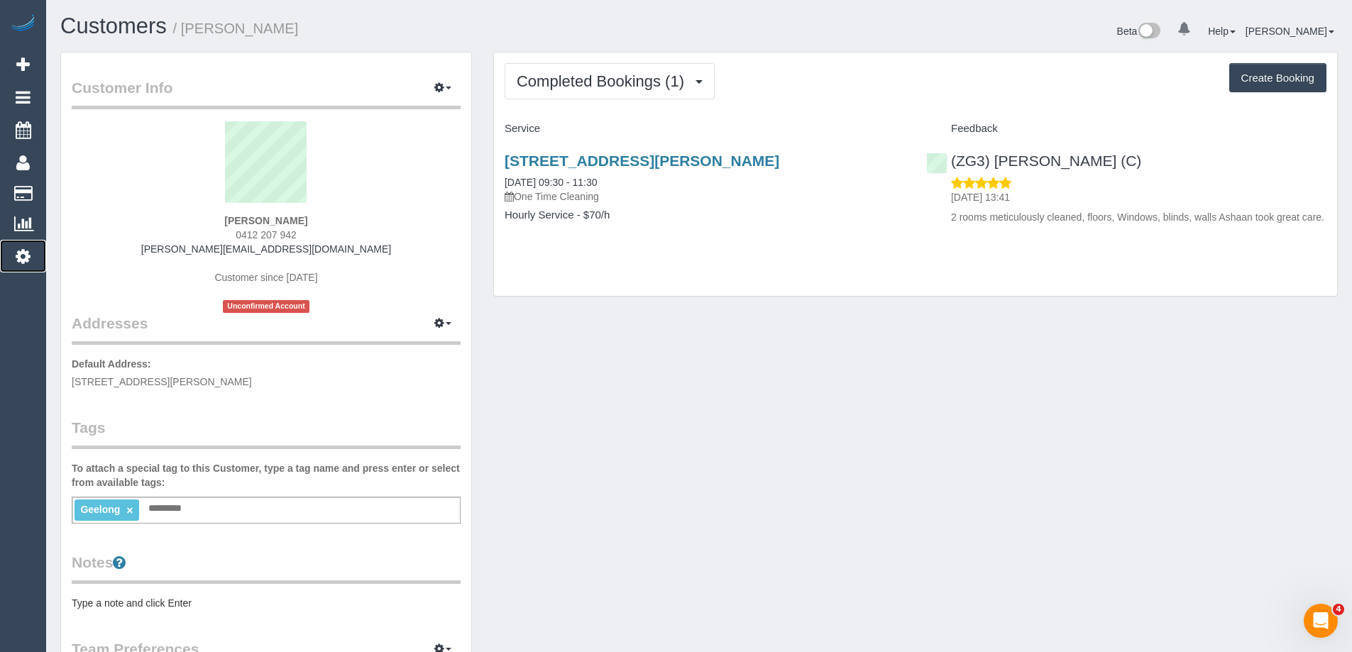
drag, startPoint x: 25, startPoint y: 253, endPoint x: 202, endPoint y: 19, distance: 293.8
click at [26, 253] on icon at bounding box center [23, 256] width 15 height 17
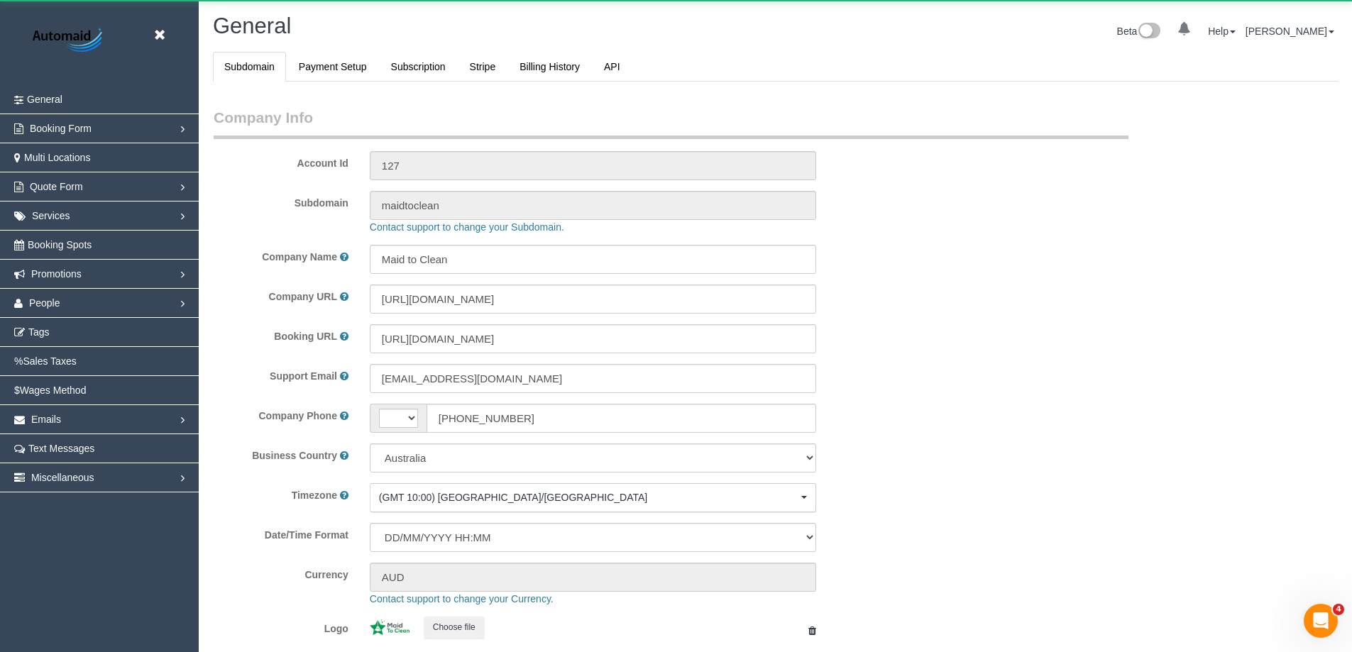
scroll to position [67742, 69606]
select select "string:AU"
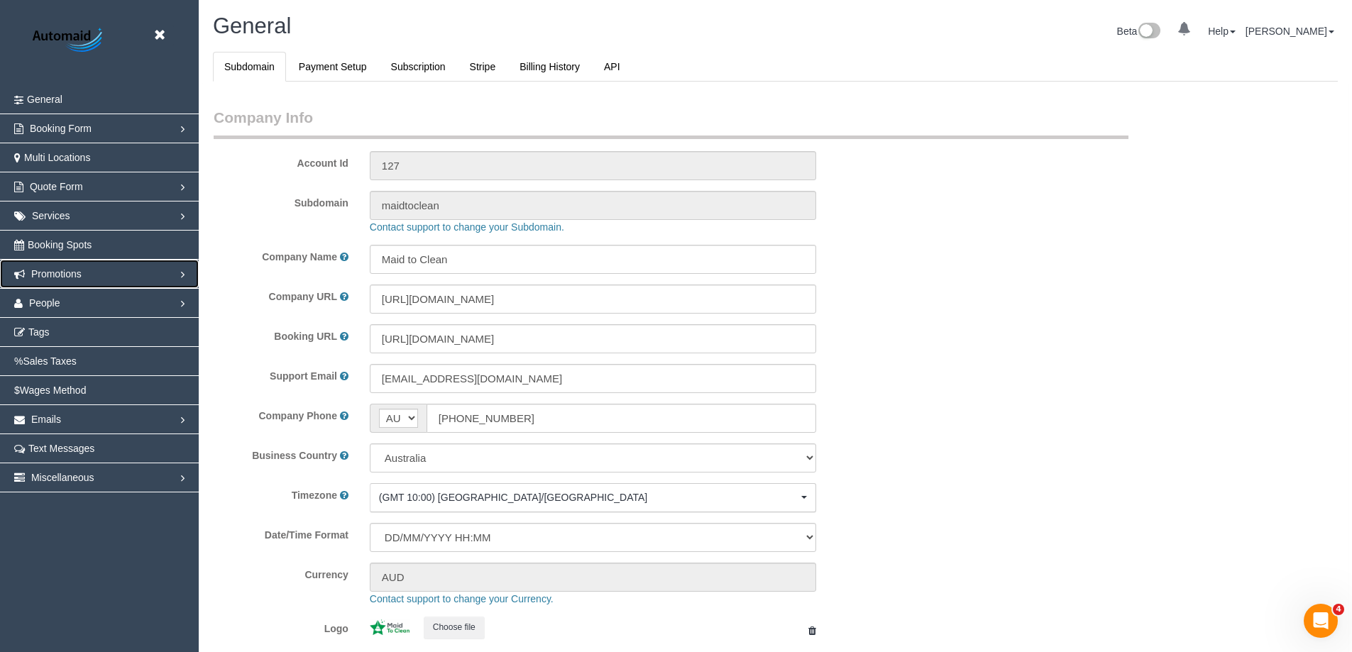
click at [68, 279] on span "Promotions" at bounding box center [56, 273] width 50 height 11
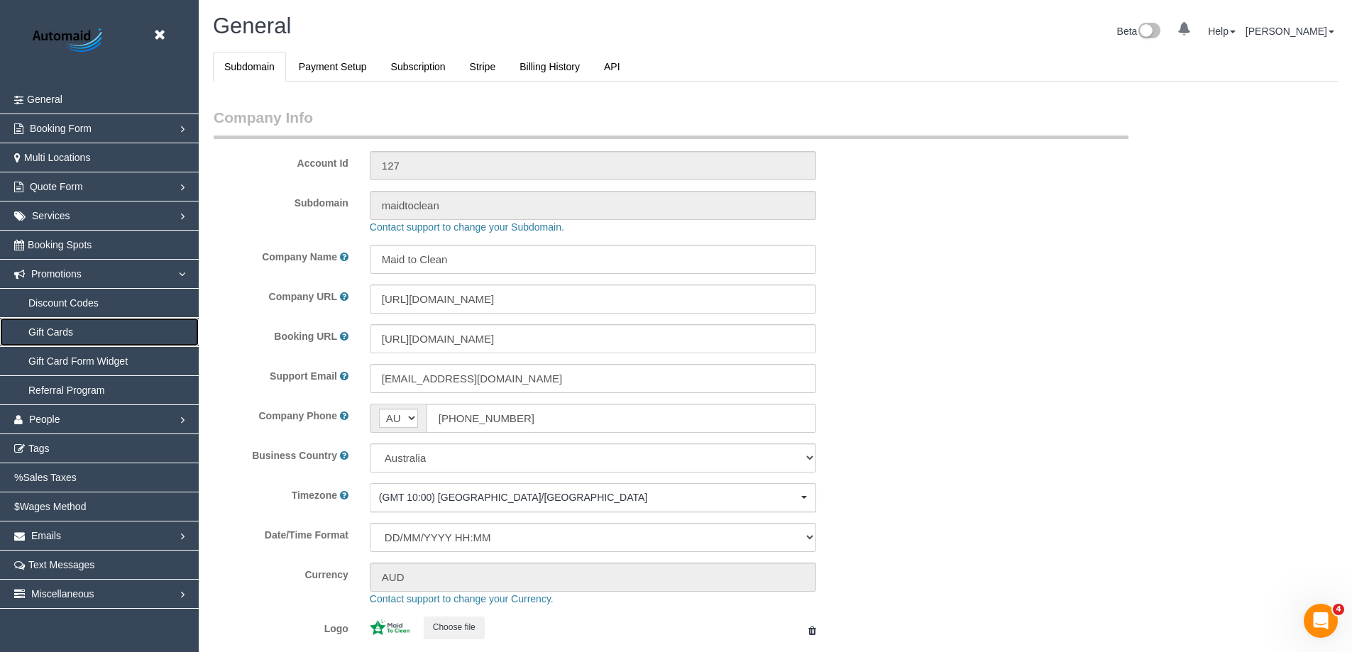
click at [56, 329] on link "Gift Cards" at bounding box center [99, 332] width 199 height 28
select select "1"
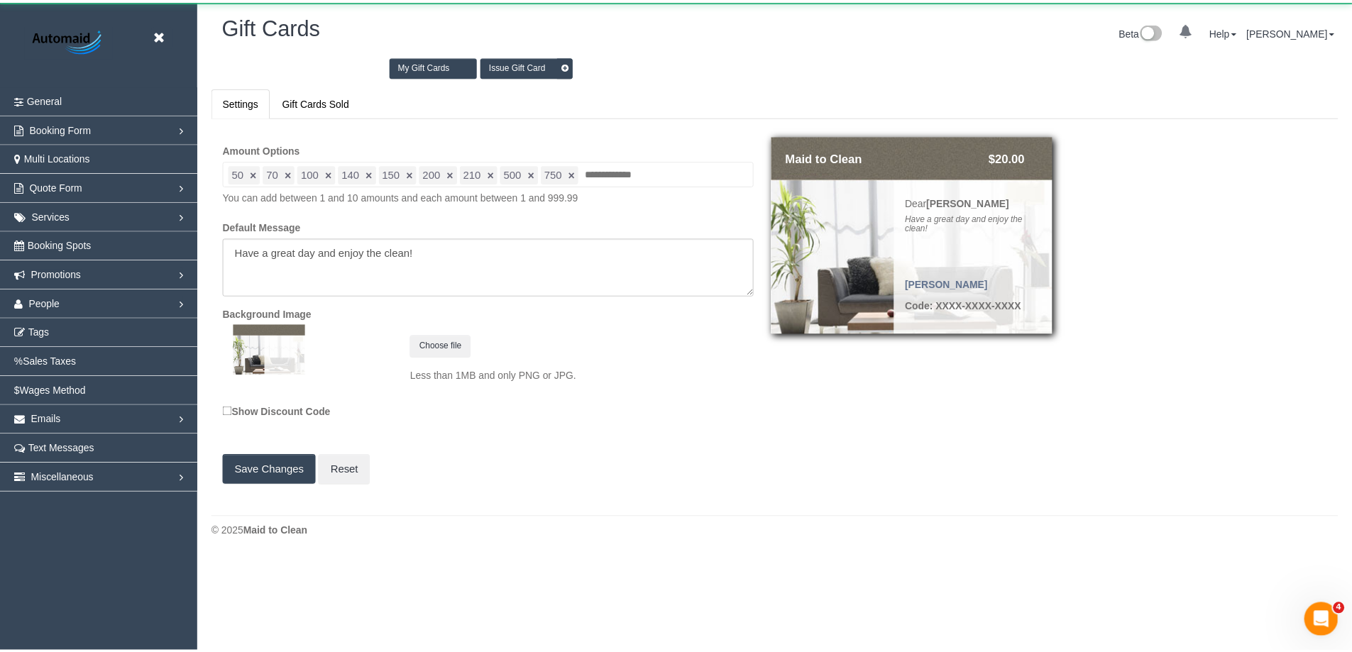
scroll to position [574, 1362]
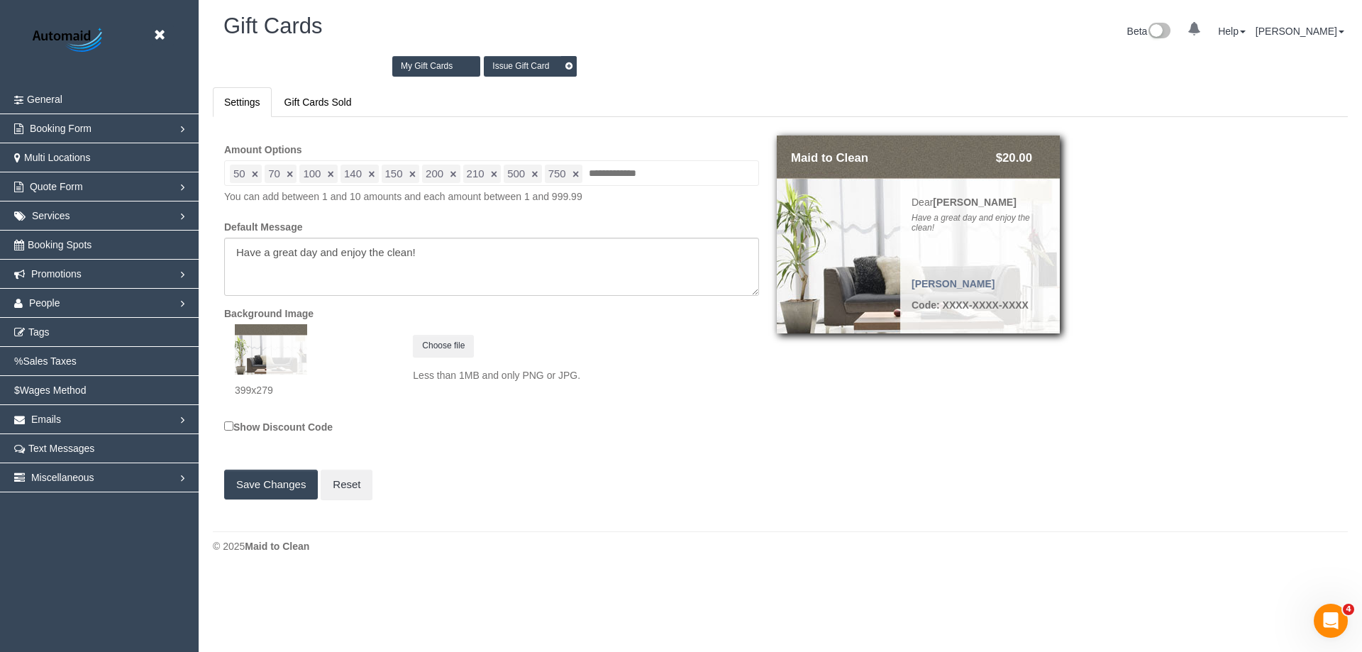
click at [527, 63] on link "Issue Gift Card" at bounding box center [530, 66] width 93 height 21
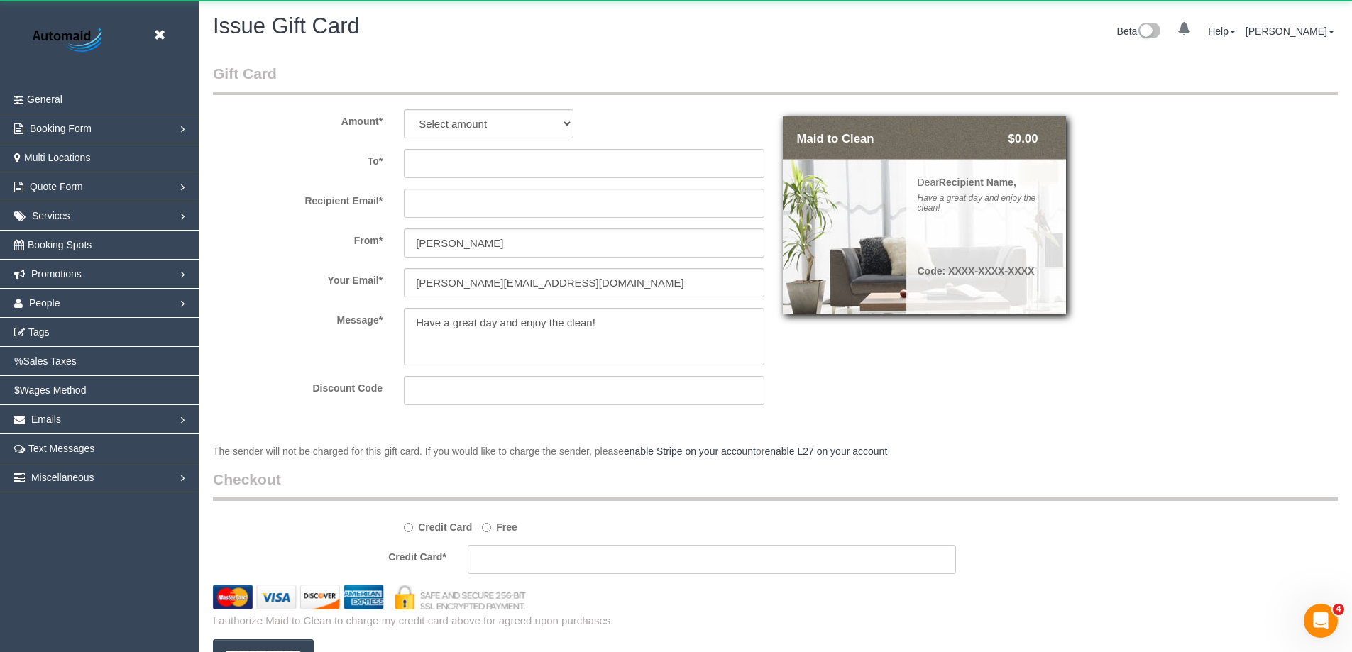
scroll to position [772, 1352]
click at [472, 129] on select "Select amount $50.00 $70.00 $100.00 $140.00 $150.00 $200.00 $210.00 $500.00 $75…" at bounding box center [489, 123] width 170 height 29
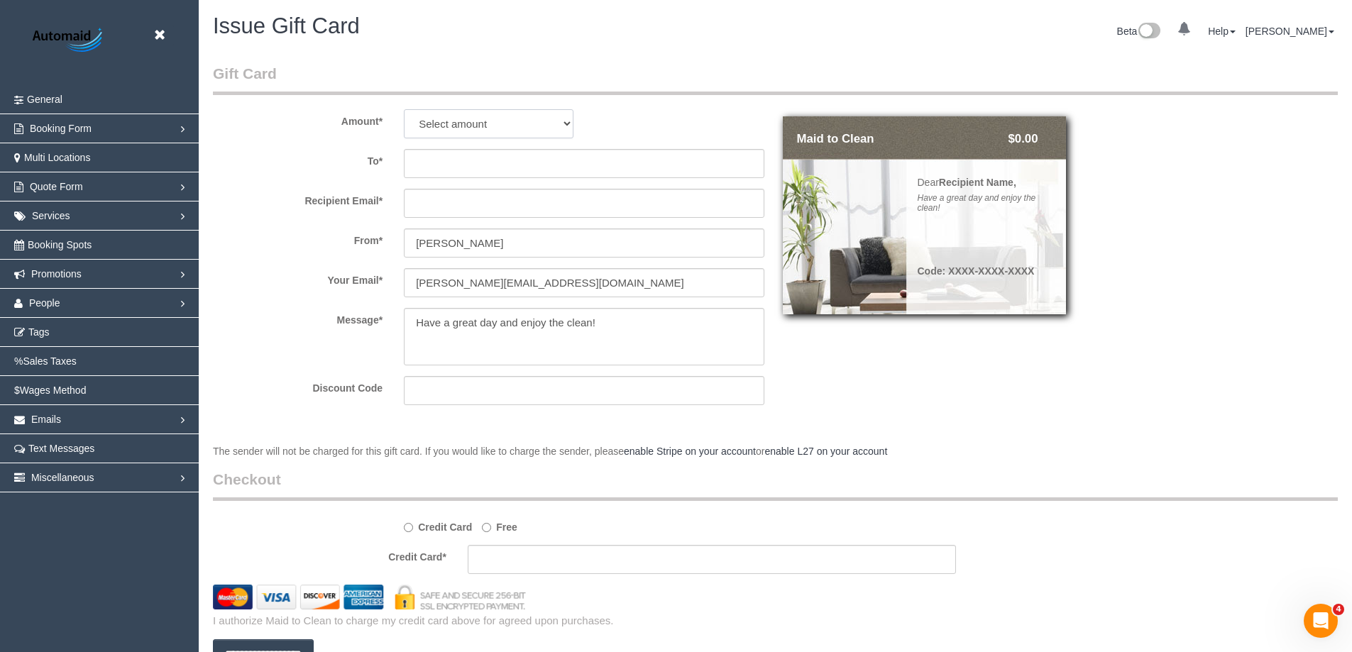
select select "100"
click at [404, 109] on select "Select amount $50.00 $70.00 $100.00 $140.00 $150.00 $200.00 $210.00 $500.00 $75…" at bounding box center [489, 123] width 170 height 29
click at [458, 163] on input "text" at bounding box center [584, 163] width 360 height 29
click at [516, 162] on input "text" at bounding box center [584, 163] width 360 height 29
paste input "Tzeyi Koay"
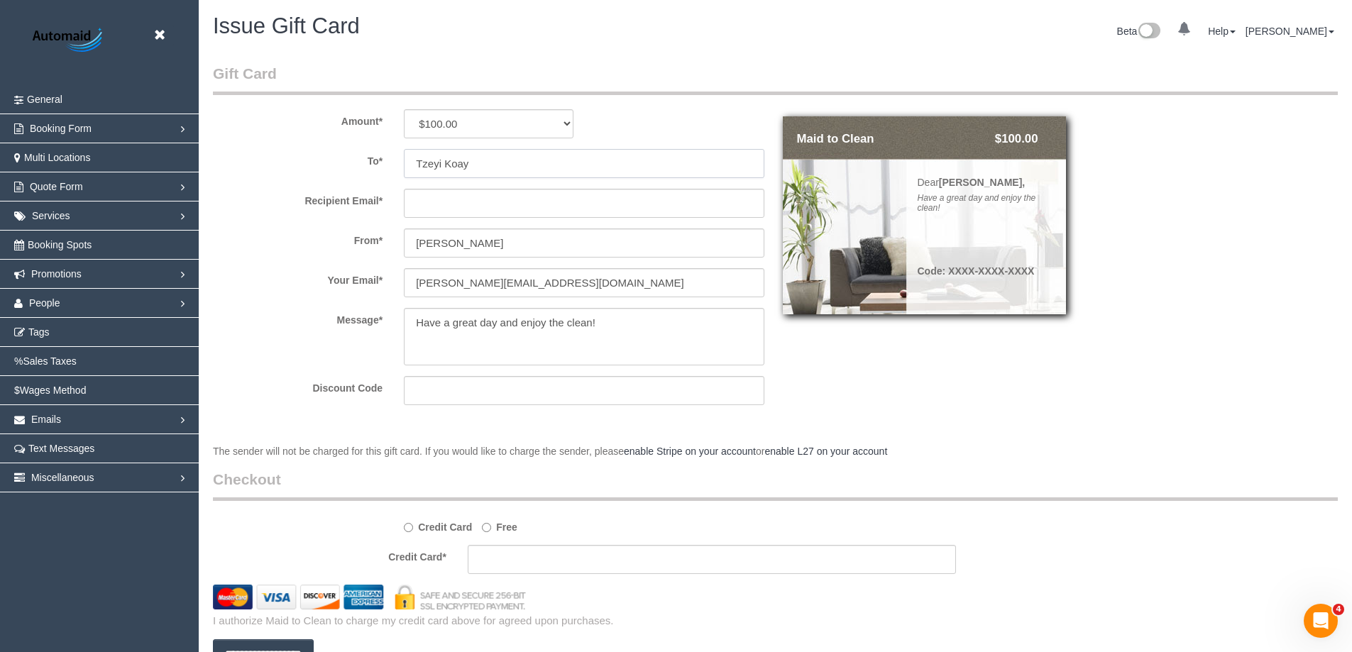
type input "Tzeyi Koay"
click at [480, 201] on input "text" at bounding box center [584, 203] width 360 height 29
click at [482, 212] on input "text" at bounding box center [584, 203] width 360 height 29
paste input "[EMAIL_ADDRESS][DOMAIN_NAME]"
type input "[EMAIL_ADDRESS][DOMAIN_NAME]"
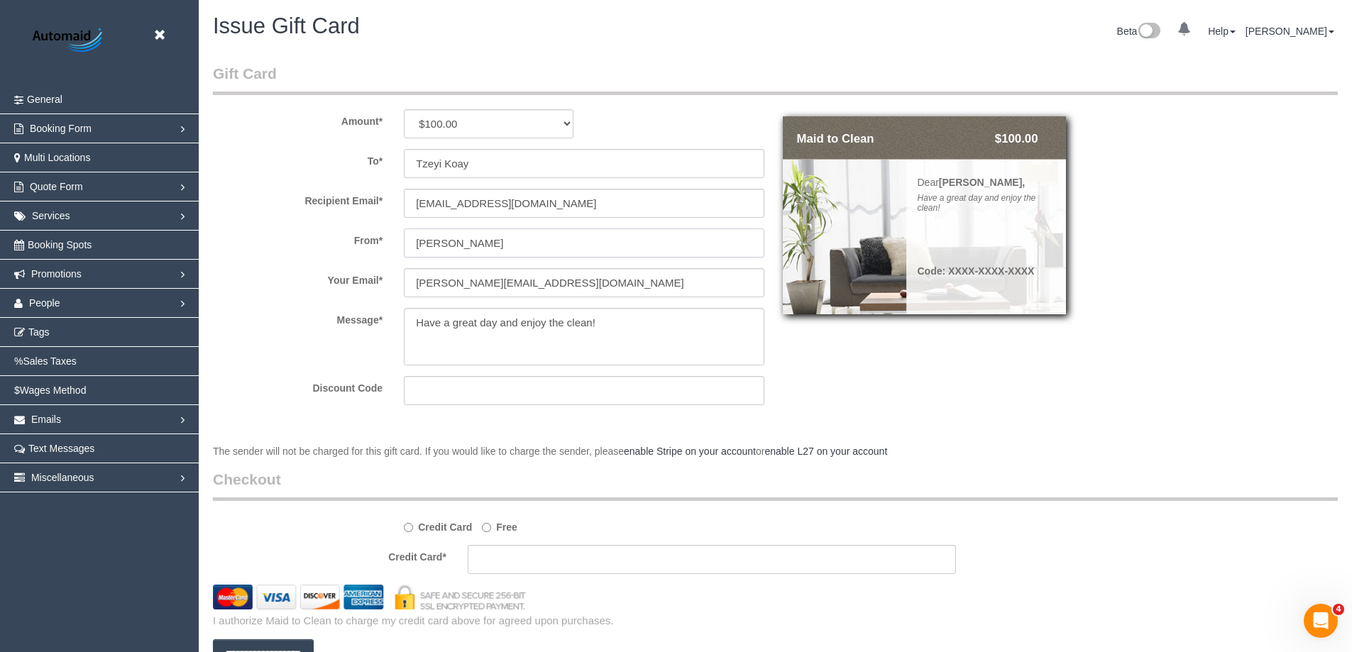
drag, startPoint x: 524, startPoint y: 243, endPoint x: 458, endPoint y: 243, distance: 66.0
click at [458, 243] on input "[PERSON_NAME]" at bounding box center [584, 242] width 360 height 29
click at [326, 250] on div "From * Vanessa" at bounding box center [488, 242] width 573 height 29
type input "Maid to Clean"
drag, startPoint x: 454, startPoint y: 282, endPoint x: 373, endPoint y: 283, distance: 80.9
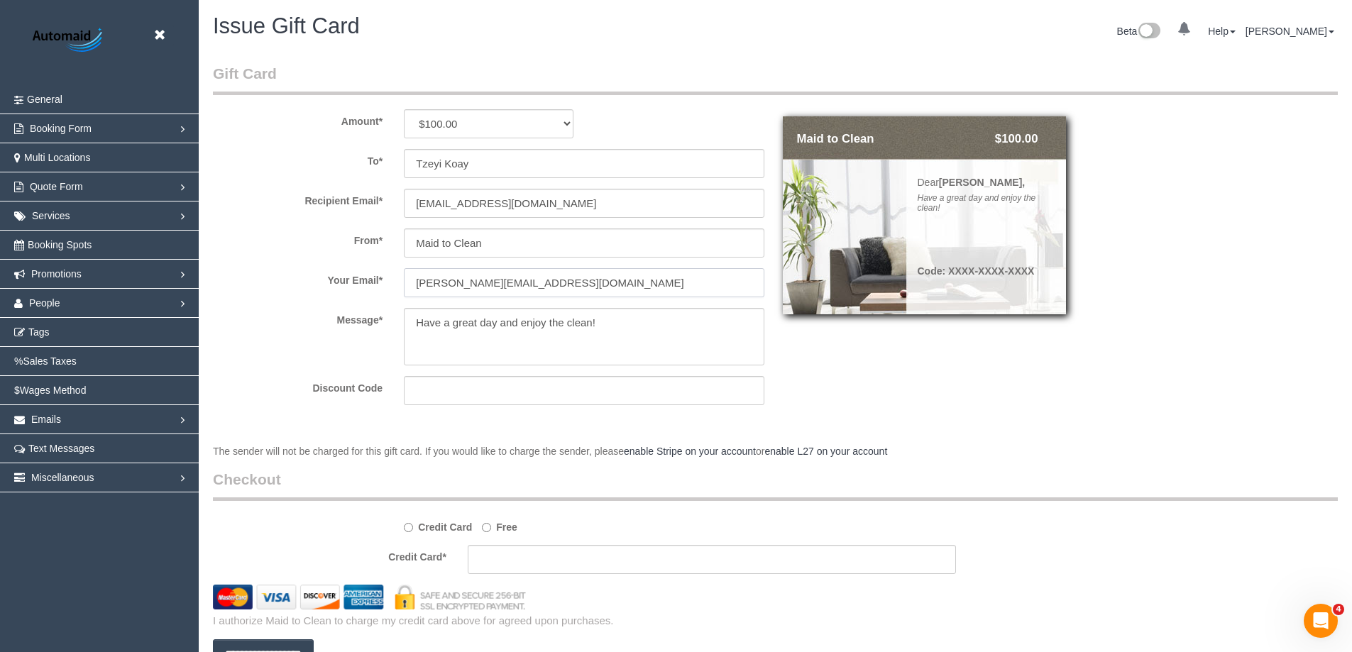
click at [373, 283] on div "Your Email * vanessa@maidtoclean.com.au" at bounding box center [488, 282] width 573 height 29
type input "support@maidtoclean.com.au"
drag, startPoint x: 658, startPoint y: 321, endPoint x: 212, endPoint y: 323, distance: 446.3
click at [212, 323] on div "Message *" at bounding box center [488, 337] width 573 height 58
type textarea "We hope to see you again soon!"
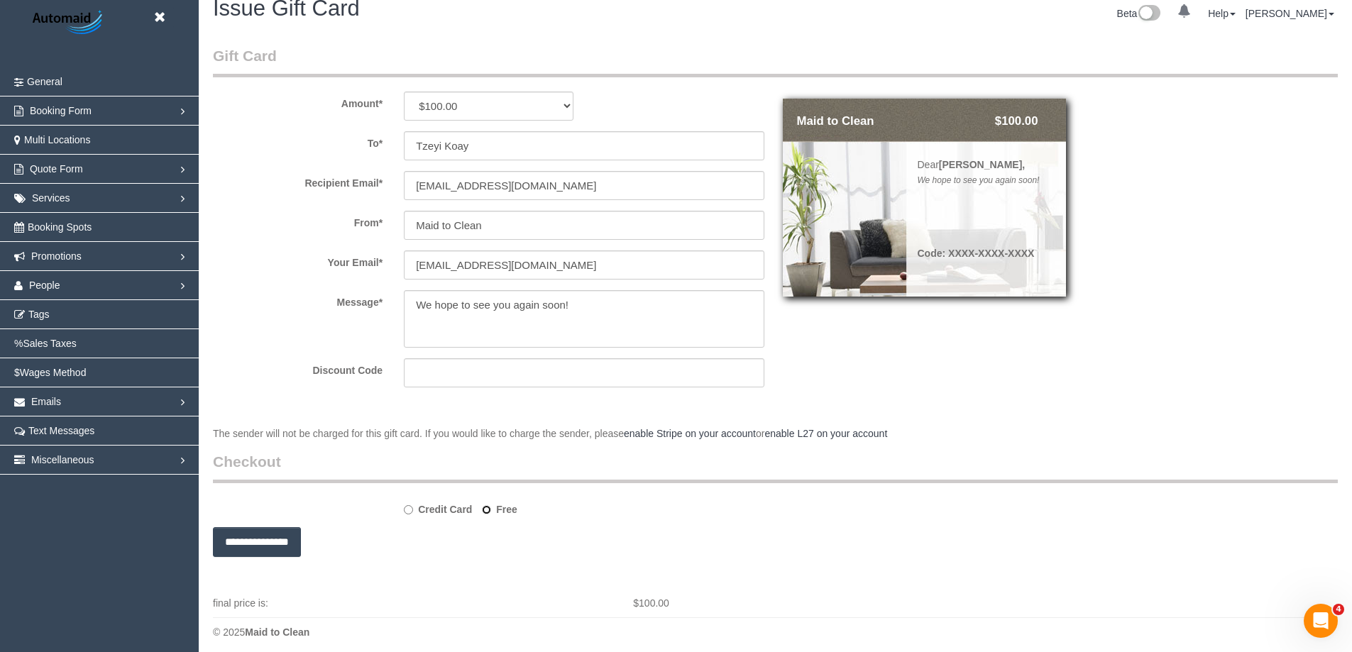
scroll to position [26, 0]
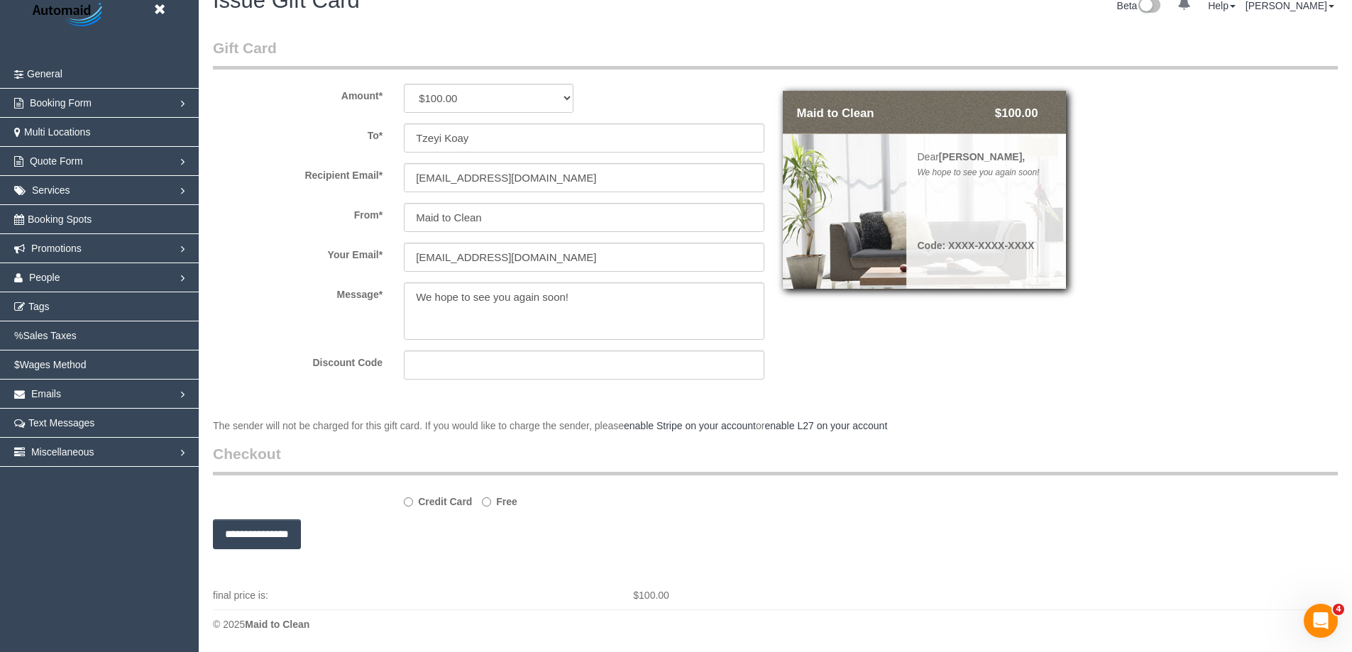
click at [275, 536] on input "**********" at bounding box center [257, 534] width 88 height 30
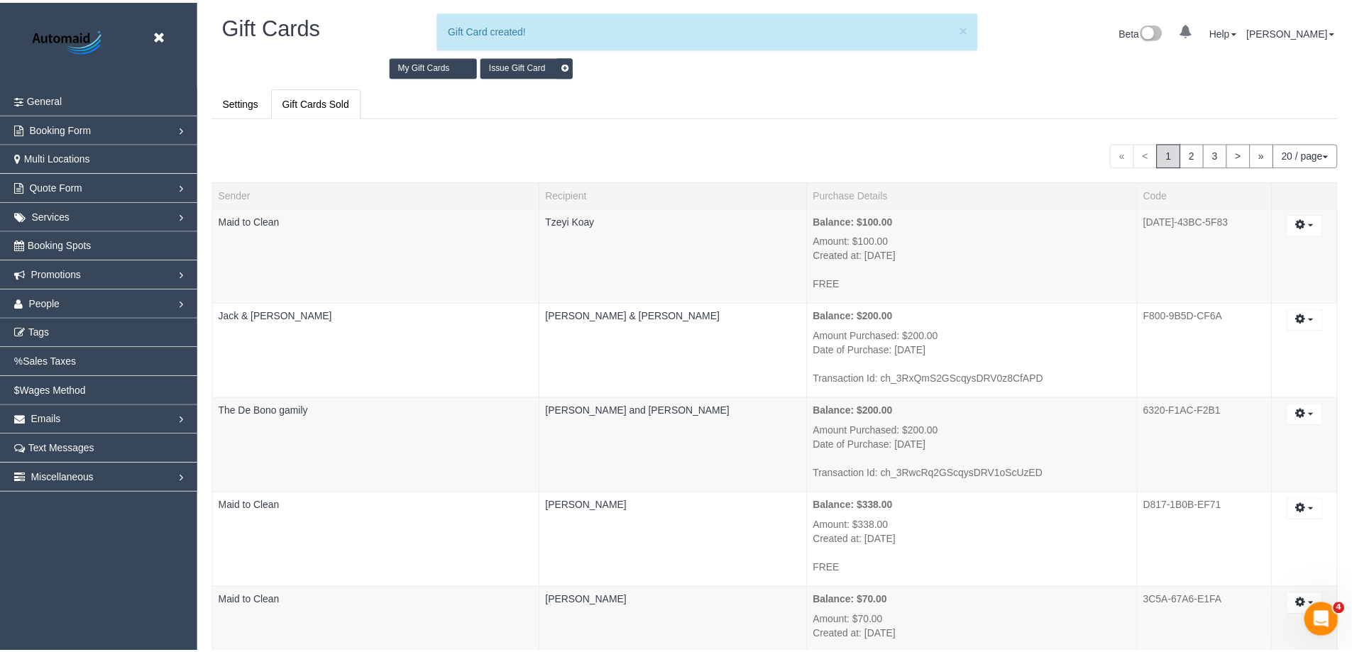
scroll to position [68679, 69606]
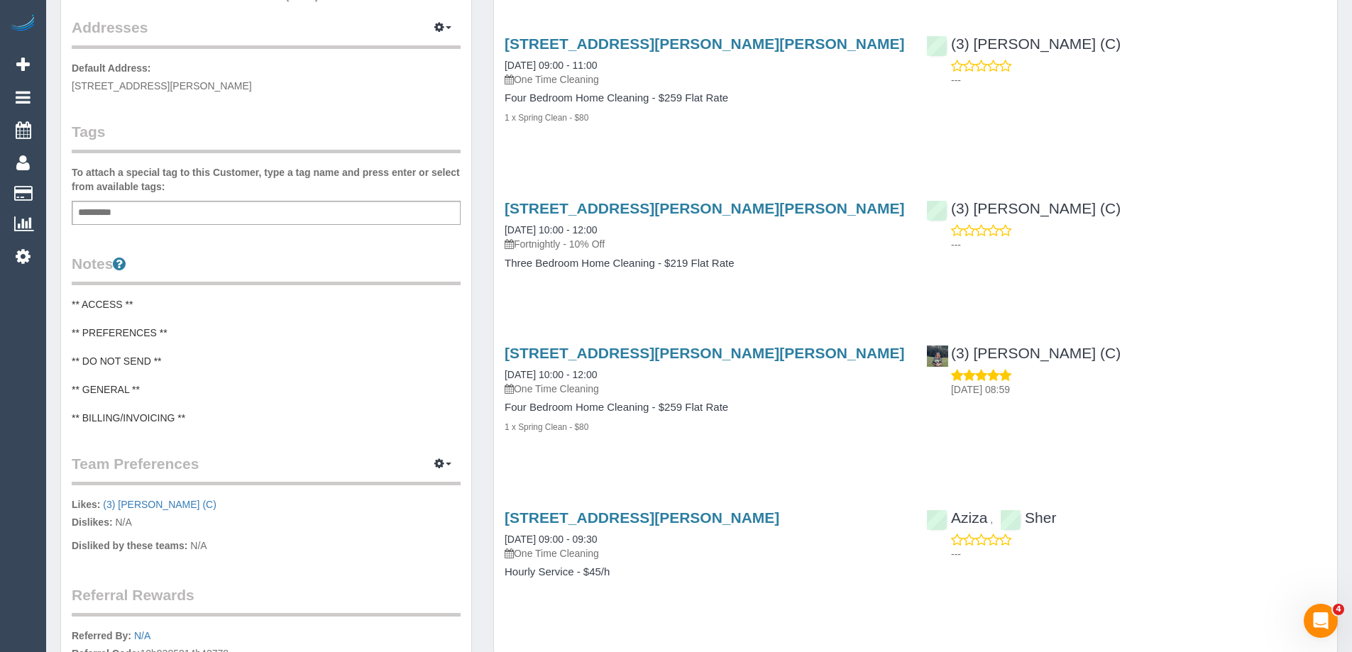
scroll to position [284, 0]
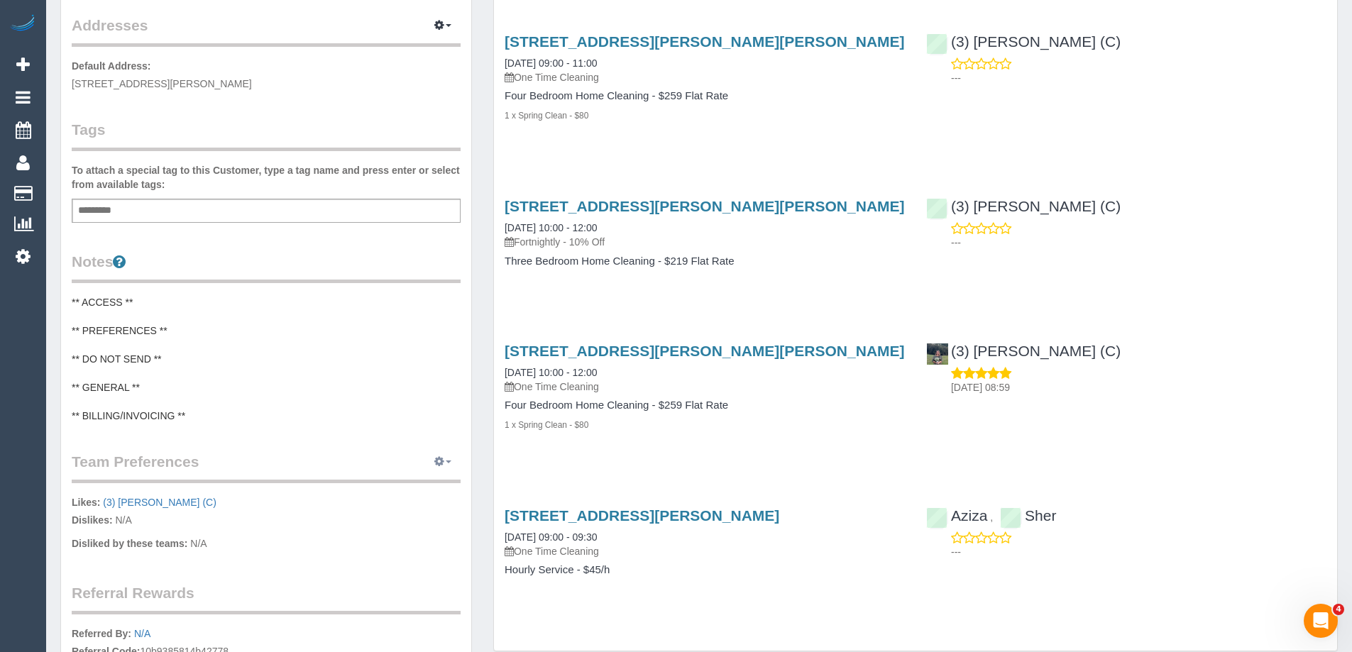
click at [446, 463] on span "button" at bounding box center [449, 462] width 6 height 3
click at [383, 492] on link "Manage Preferences" at bounding box center [399, 488] width 121 height 18
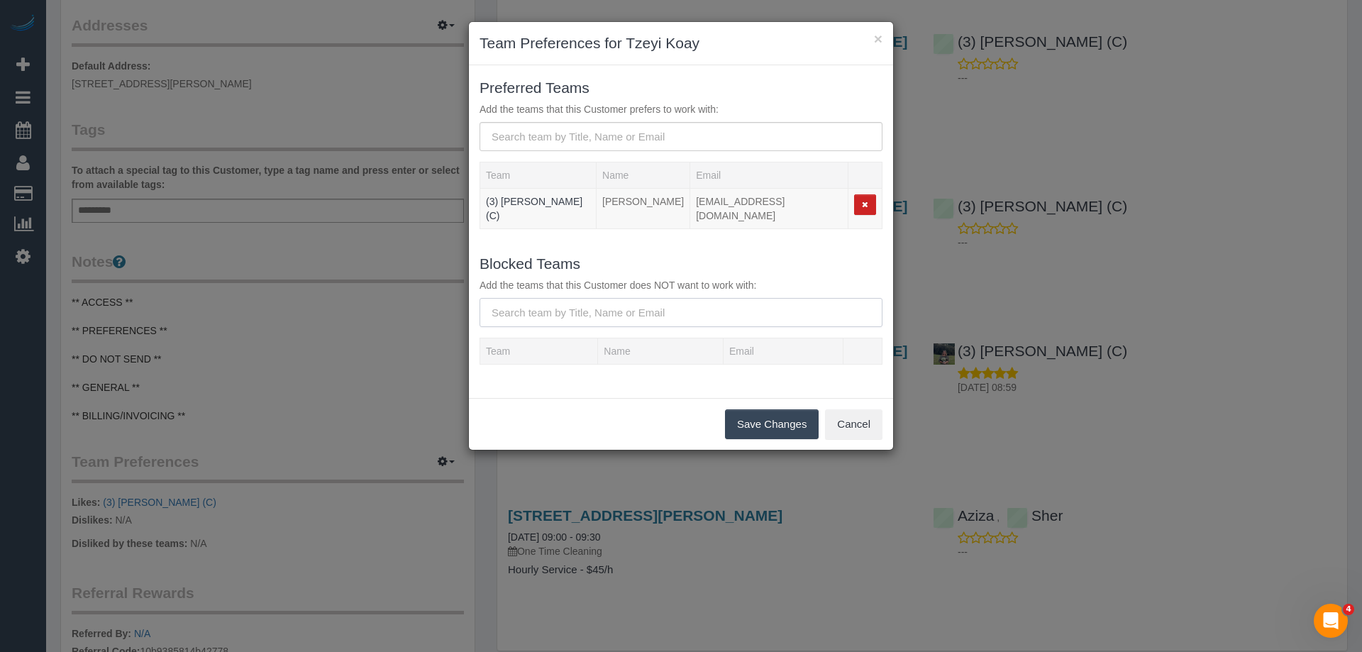
click at [585, 306] on input "text" at bounding box center [681, 312] width 403 height 29
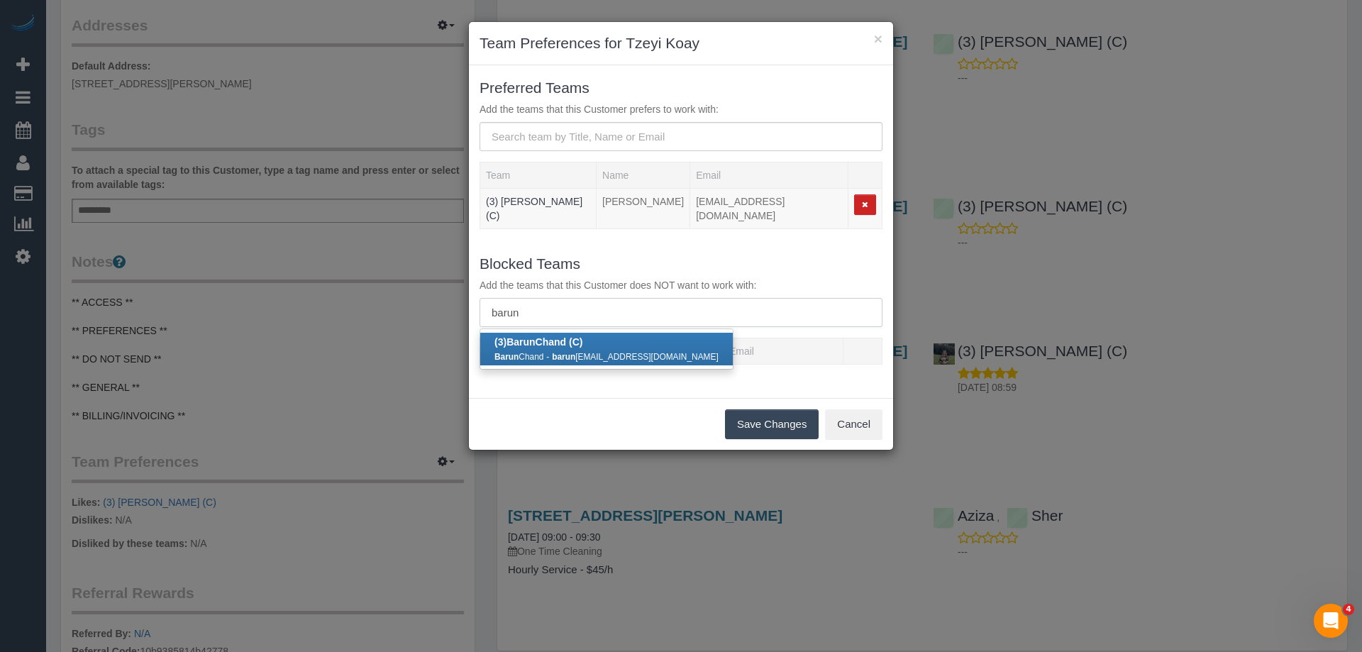
type input "barun"
click at [575, 352] on strong "barun" at bounding box center [563, 357] width 23 height 10
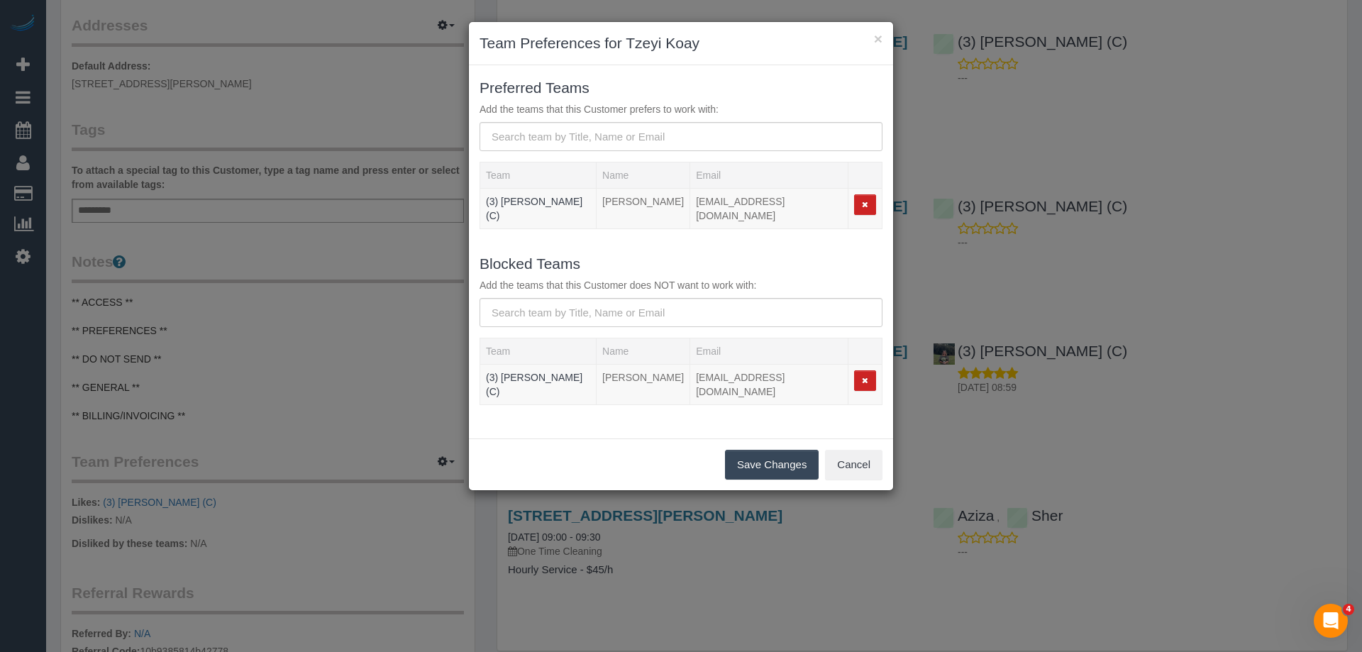
click at [796, 453] on button "Save Changes" at bounding box center [772, 465] width 94 height 30
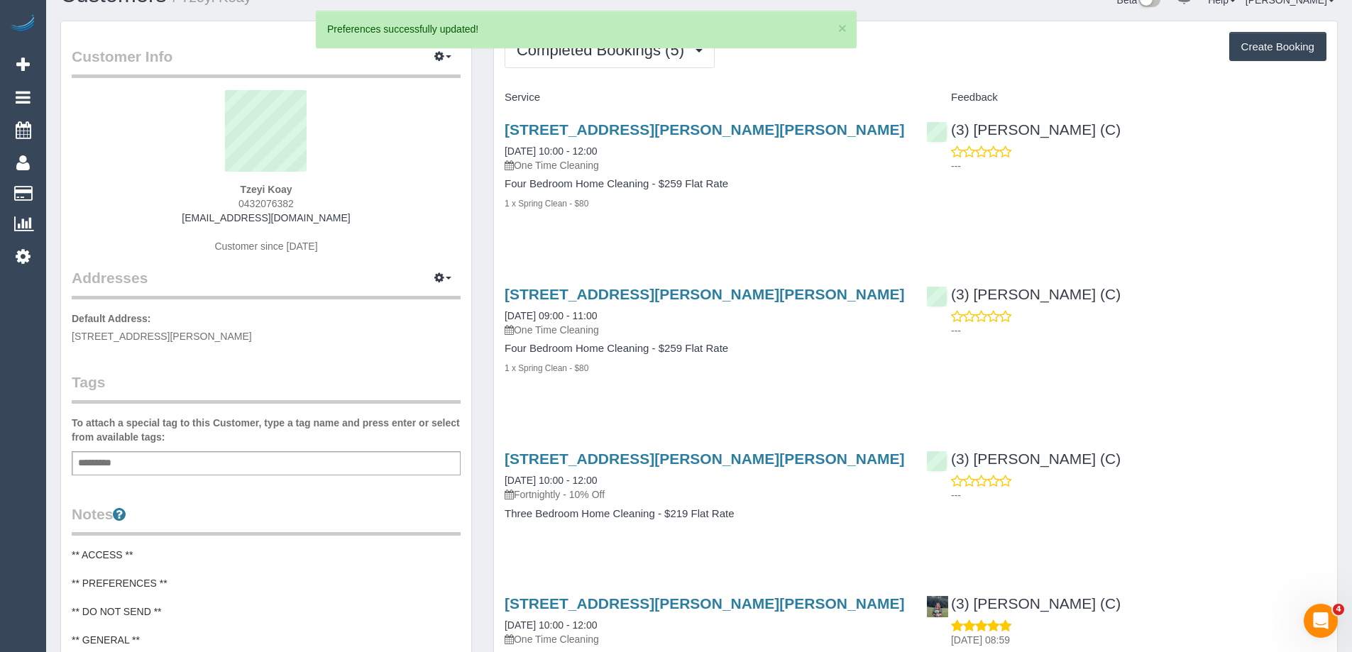
scroll to position [0, 0]
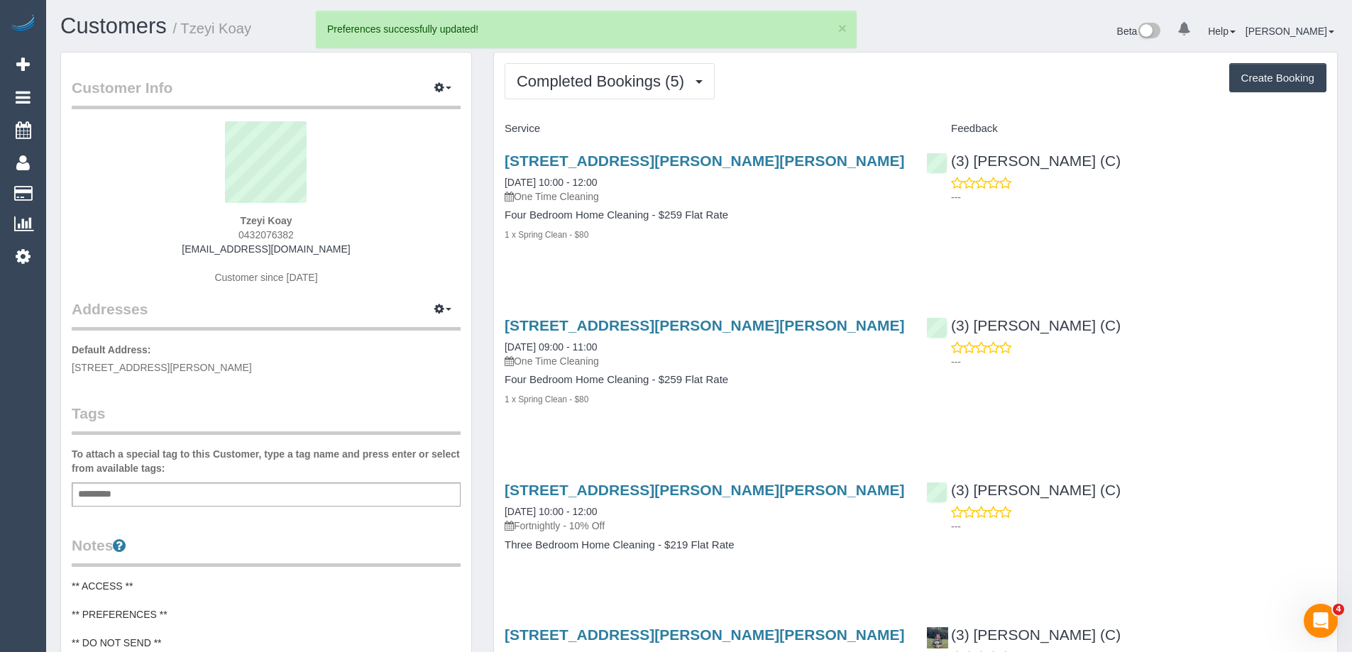
drag, startPoint x: 1100, startPoint y: 158, endPoint x: 949, endPoint y: 169, distance: 150.8
click at [949, 169] on div "(3) [PERSON_NAME] (C) ---" at bounding box center [1125, 175] width 421 height 70
copy link "(3) [PERSON_NAME] (C)"
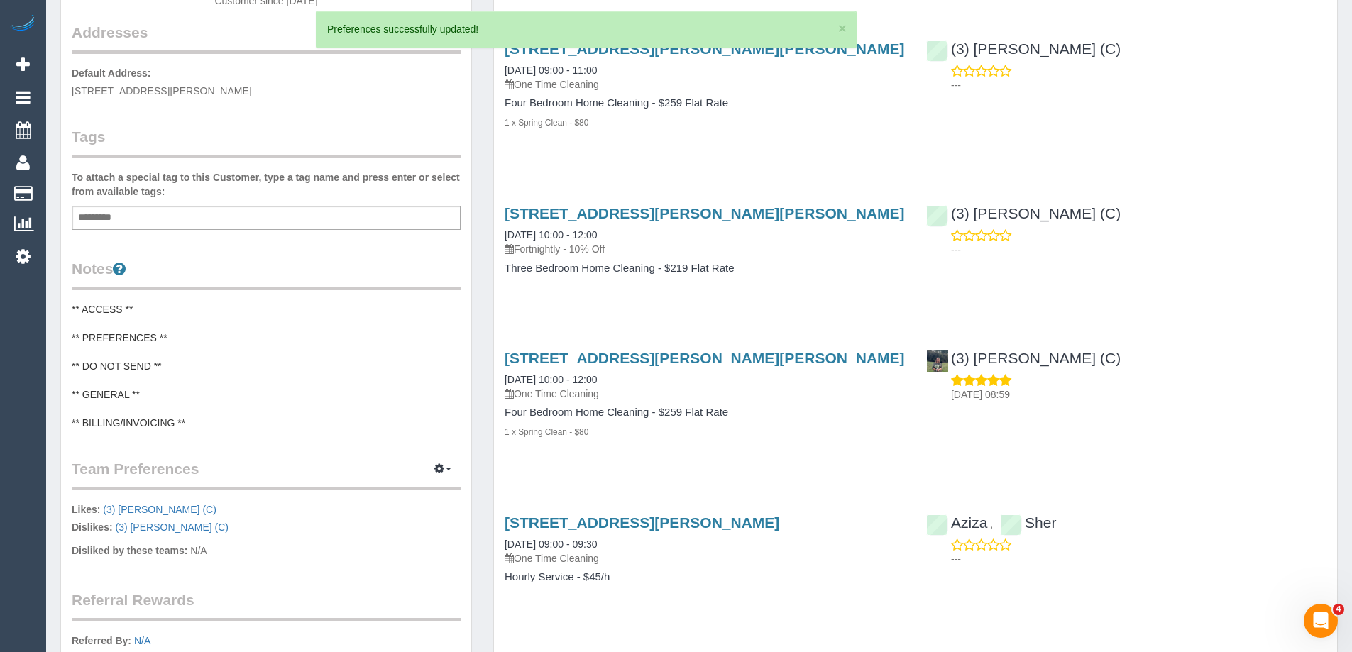
scroll to position [426, 0]
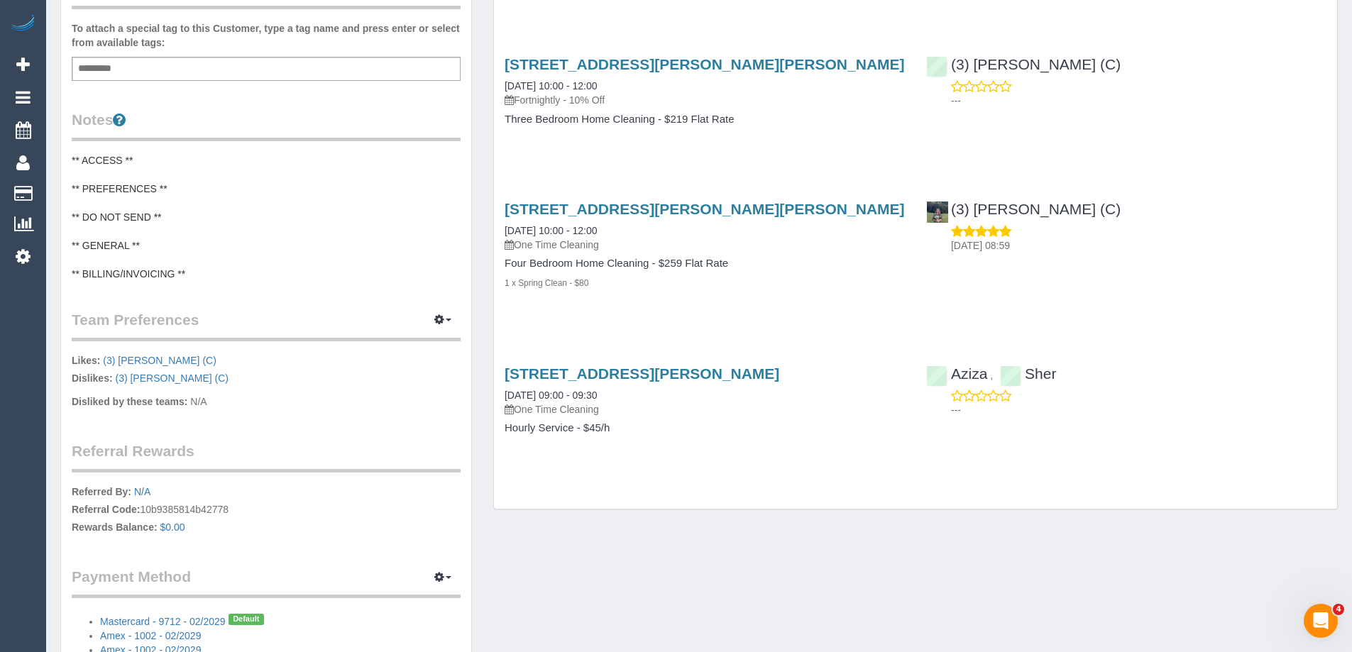
click at [140, 228] on pre "** ACCESS ** ** PREFERENCES ** ** DO NOT SEND ** ** GENERAL ** ** BILLING/INVOI…" at bounding box center [266, 217] width 389 height 128
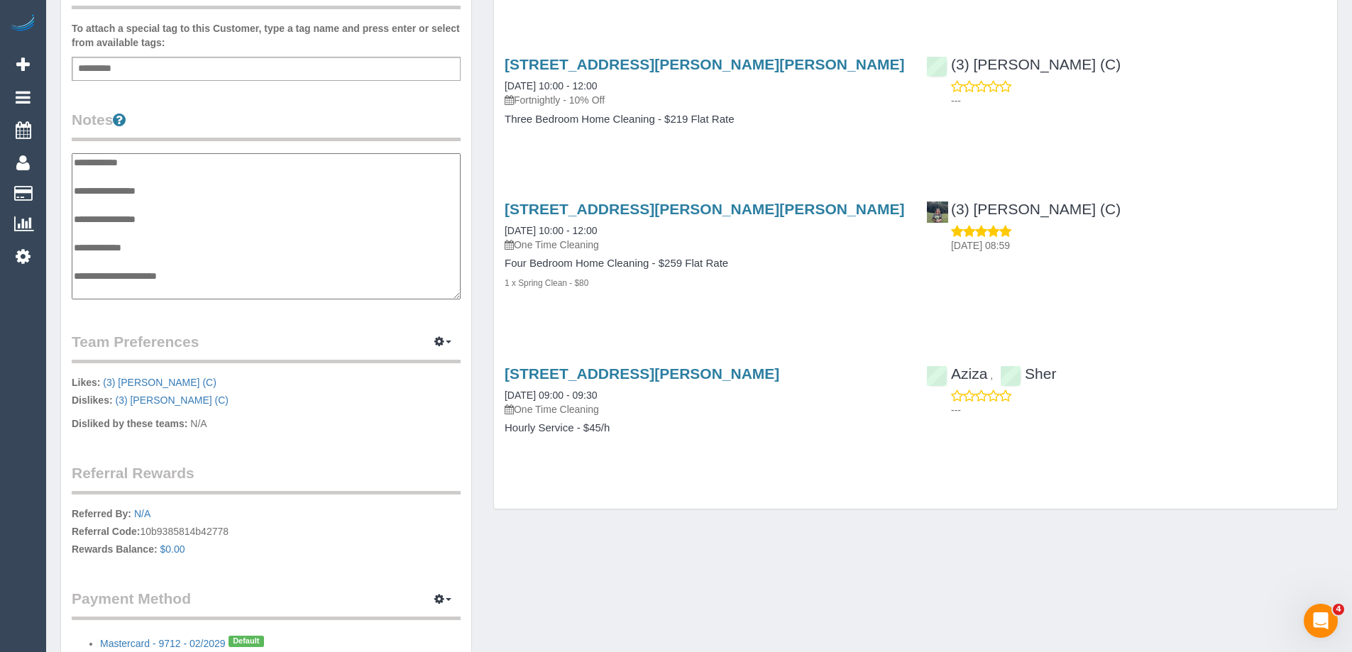
click at [119, 227] on textarea "**********" at bounding box center [266, 226] width 389 height 146
type textarea "**********"
click at [592, 326] on div "Service Feedback [STREET_ADDRESS][PERSON_NAME][PERSON_NAME] [DATE] 10:00 - 12:0…" at bounding box center [916, 76] width 822 height 771
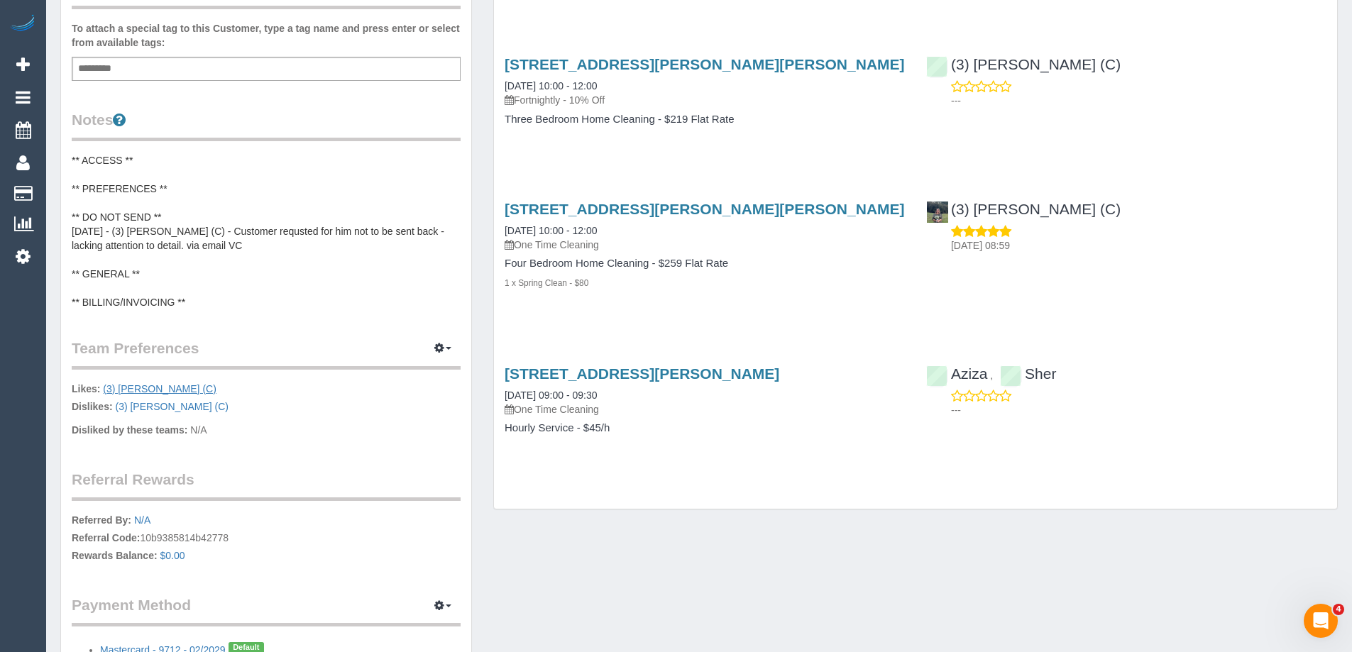
scroll to position [0, 0]
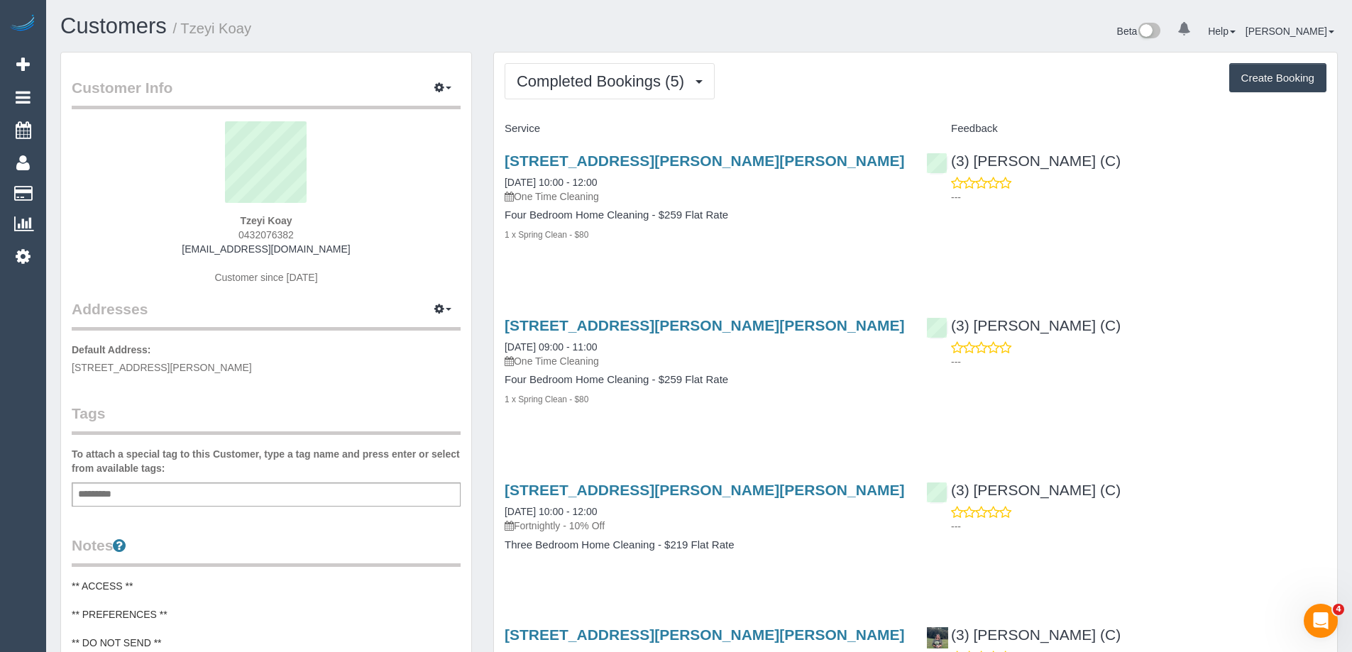
click at [1321, 177] on div "---" at bounding box center [1126, 190] width 400 height 28
click at [661, 63] on button "Completed Bookings (5)" at bounding box center [610, 81] width 210 height 36
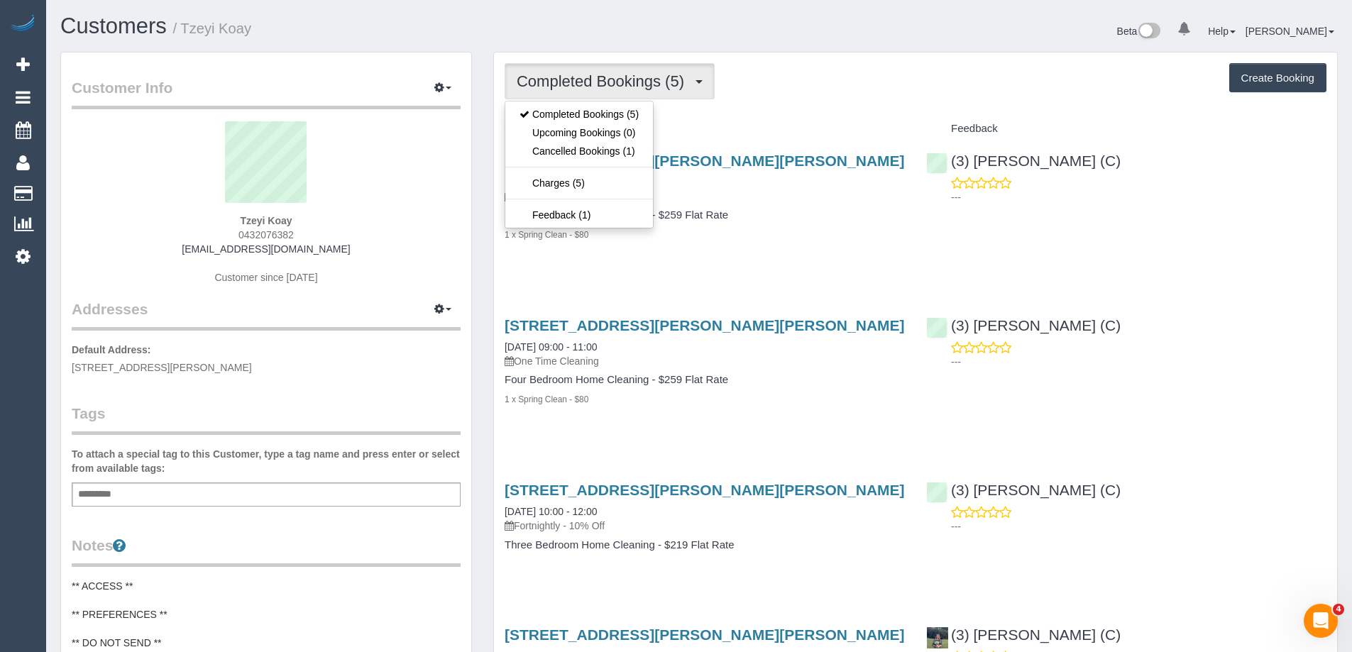
click at [768, 80] on div "Completed Bookings (5) Completed Bookings (5) Upcoming Bookings (0) Cancelled B…" at bounding box center [916, 81] width 822 height 36
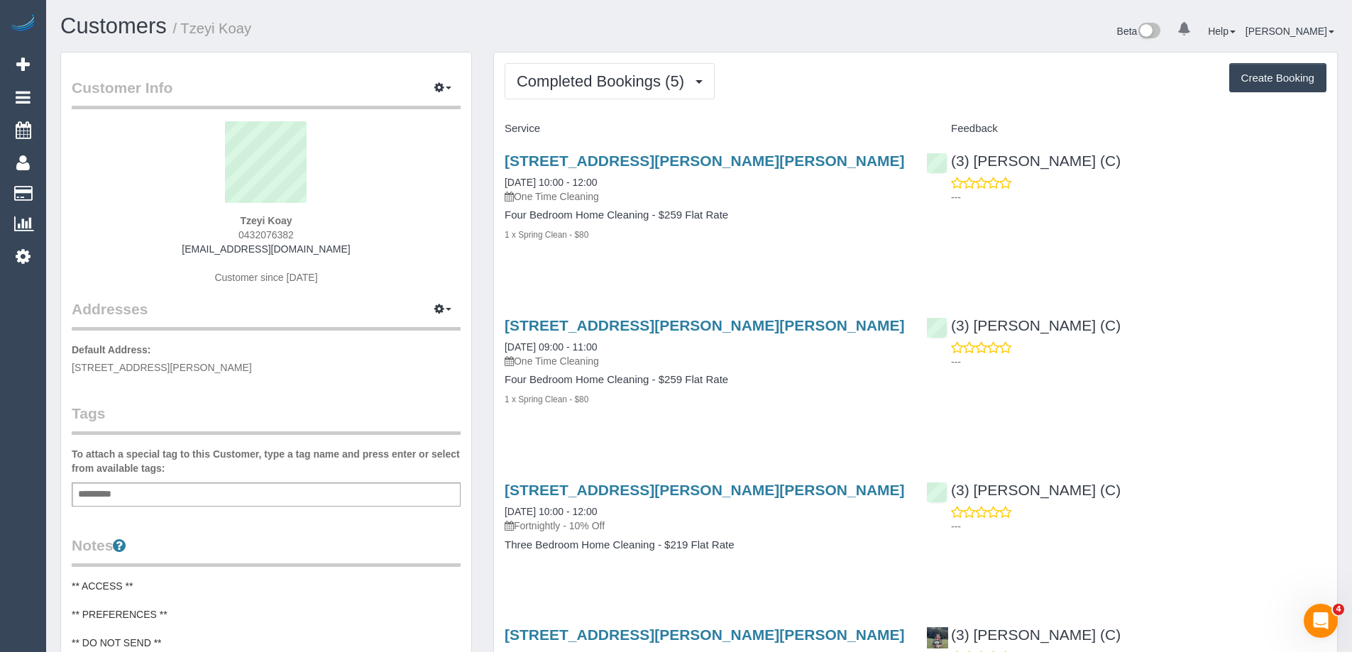
drag, startPoint x: 214, startPoint y: 224, endPoint x: 390, endPoint y: 224, distance: 176.0
click at [390, 224] on div "Tzeyi Koay 0432076382 [EMAIL_ADDRESS][DOMAIN_NAME] Customer since [DATE]" at bounding box center [266, 209] width 389 height 177
copy strong "Tzeyi Koay"
drag, startPoint x: 344, startPoint y: 247, endPoint x: 190, endPoint y: 254, distance: 154.1
click at [190, 254] on div "Tzeyi Koay 0432076382 tzeyikoay@gmail.com Customer since 2018" at bounding box center [266, 209] width 389 height 177
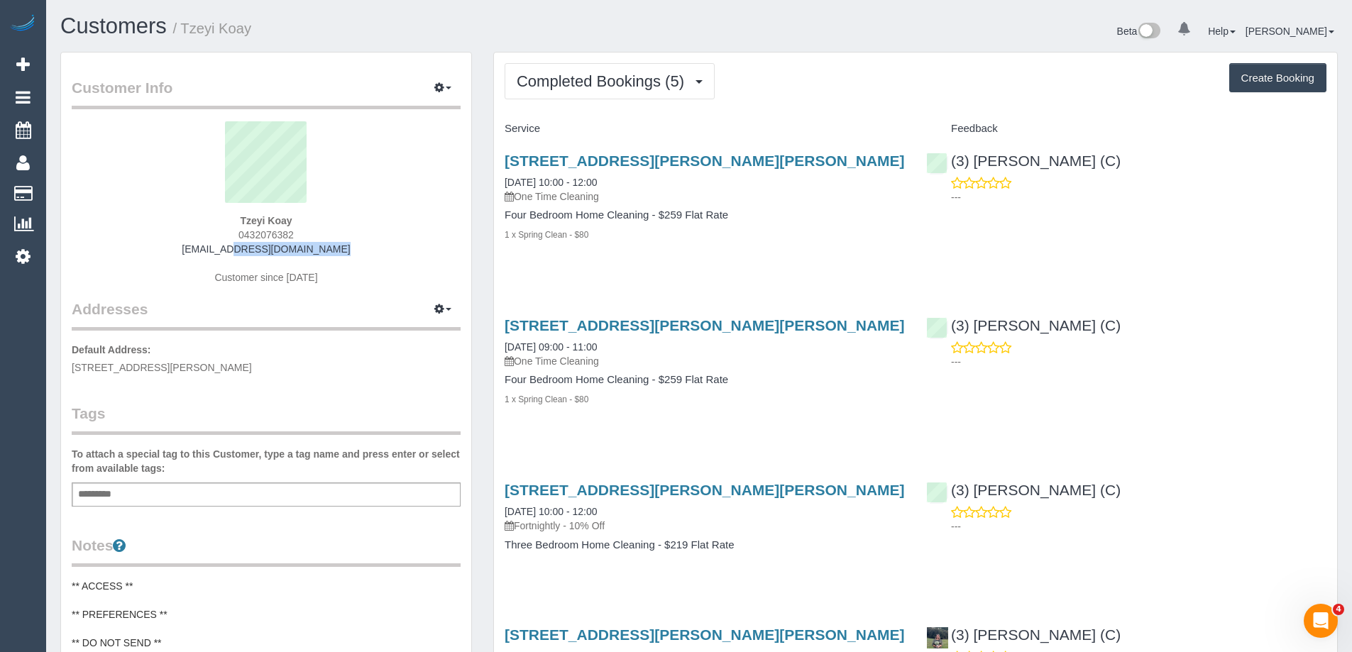
copy link "tzeyikoay@gmail.com"
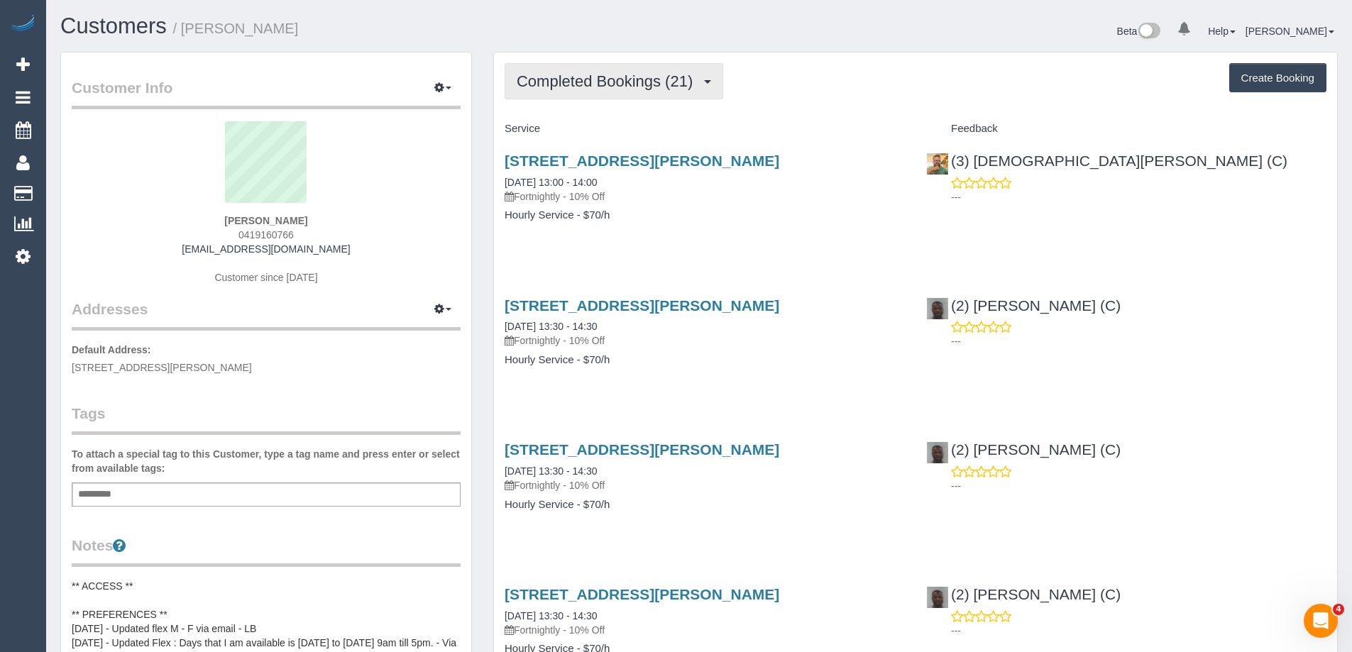
click at [637, 77] on span "Completed Bookings (21)" at bounding box center [608, 81] width 183 height 18
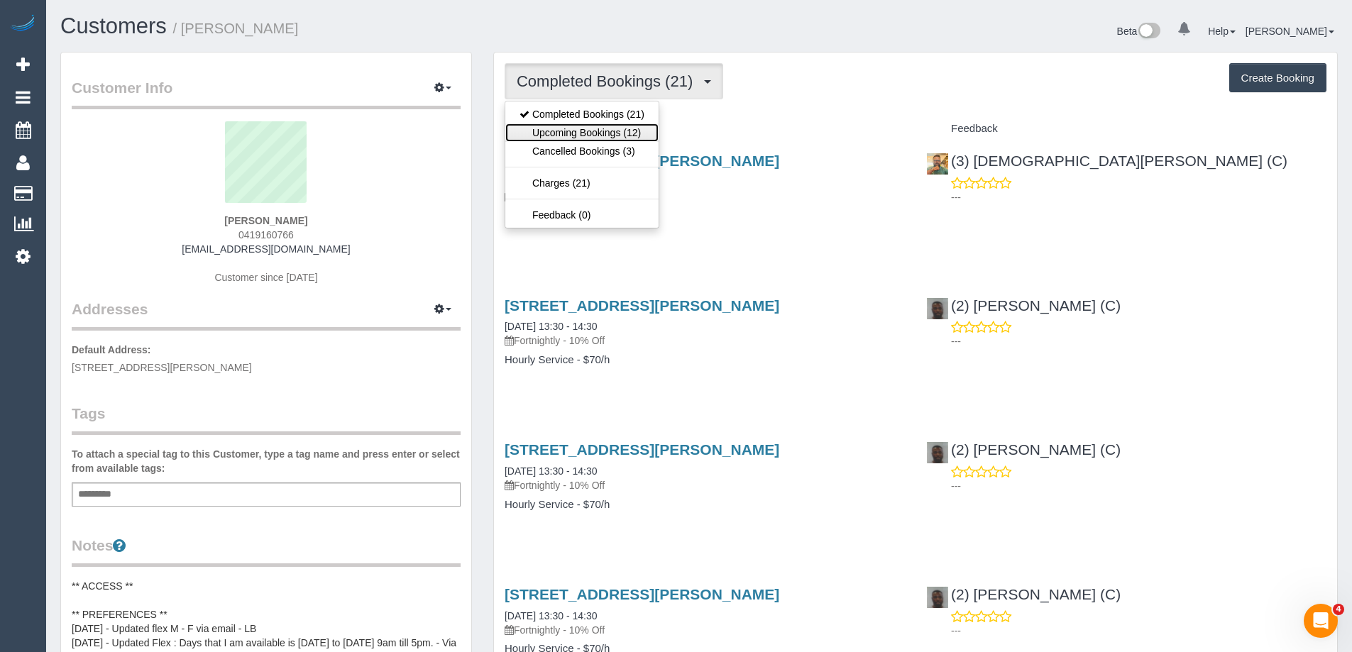
click at [631, 134] on link "Upcoming Bookings (12)" at bounding box center [581, 132] width 153 height 18
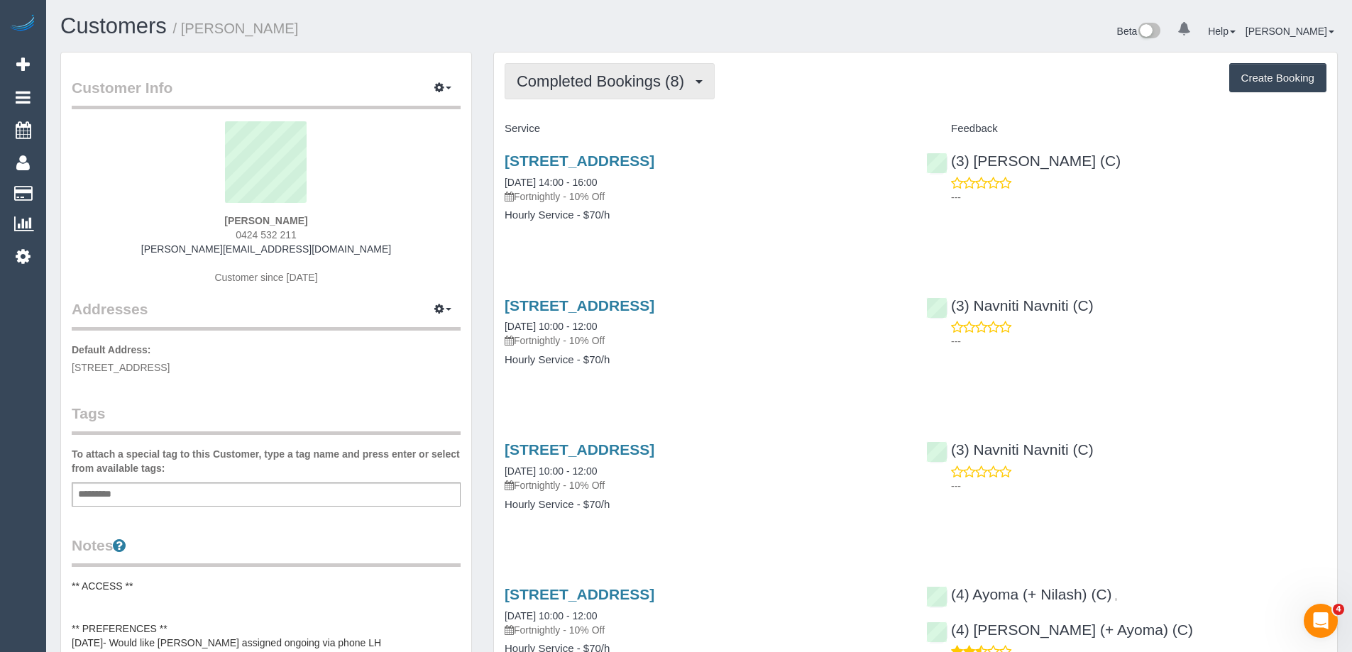
click at [554, 74] on span "Completed Bookings (8)" at bounding box center [604, 81] width 175 height 18
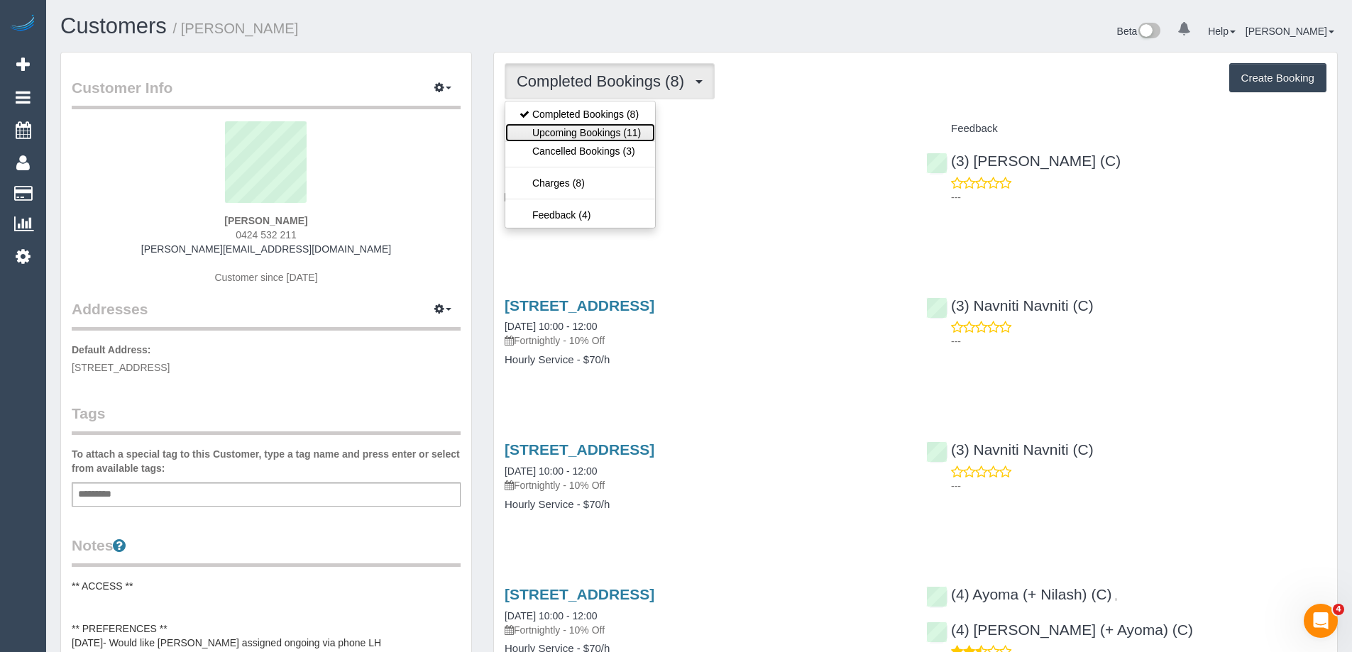
click at [603, 127] on link "Upcoming Bookings (11)" at bounding box center [580, 132] width 150 height 18
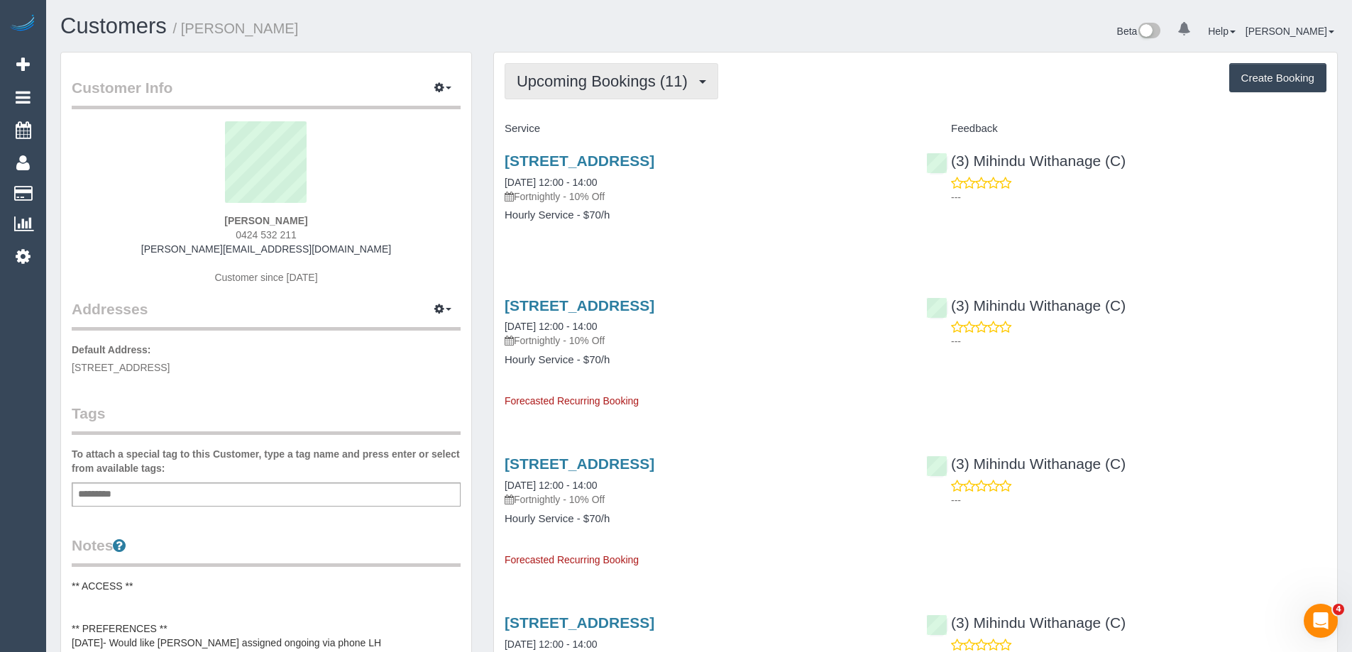
drag, startPoint x: 628, startPoint y: 76, endPoint x: 636, endPoint y: 115, distance: 39.9
click at [628, 77] on span "Upcoming Bookings (11)" at bounding box center [606, 81] width 178 height 18
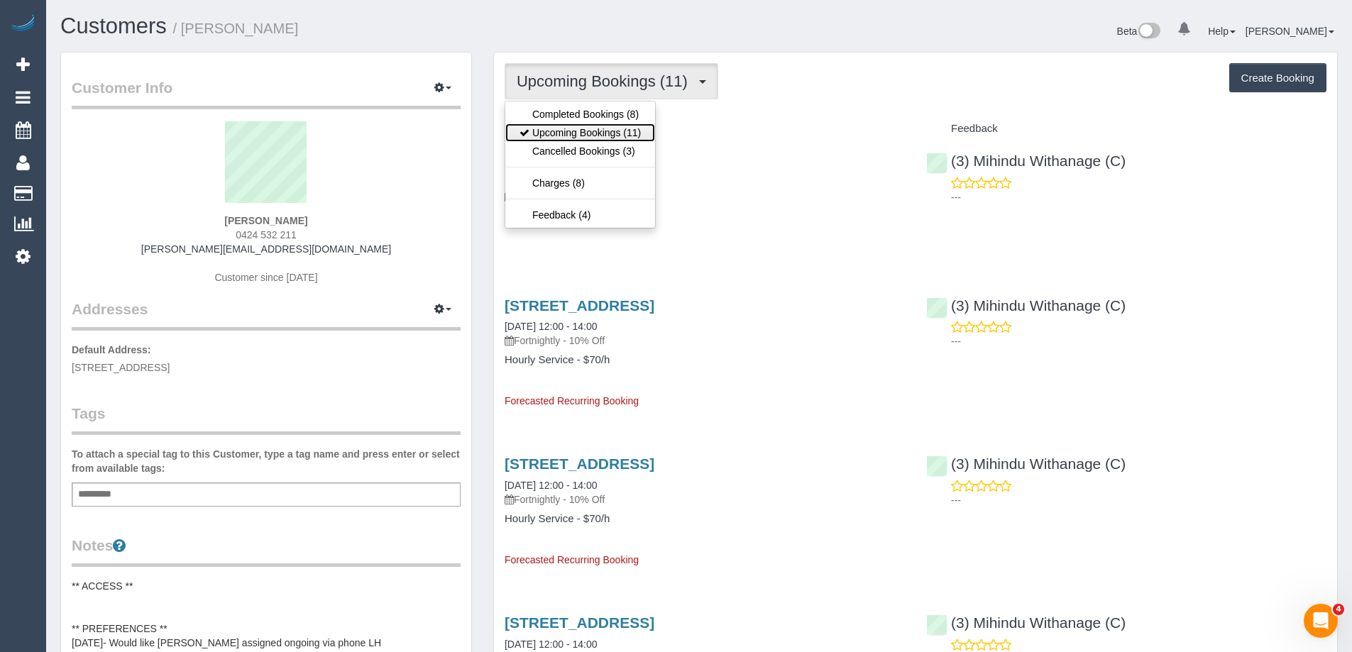
click at [634, 135] on link "Upcoming Bookings (11)" at bounding box center [580, 132] width 150 height 18
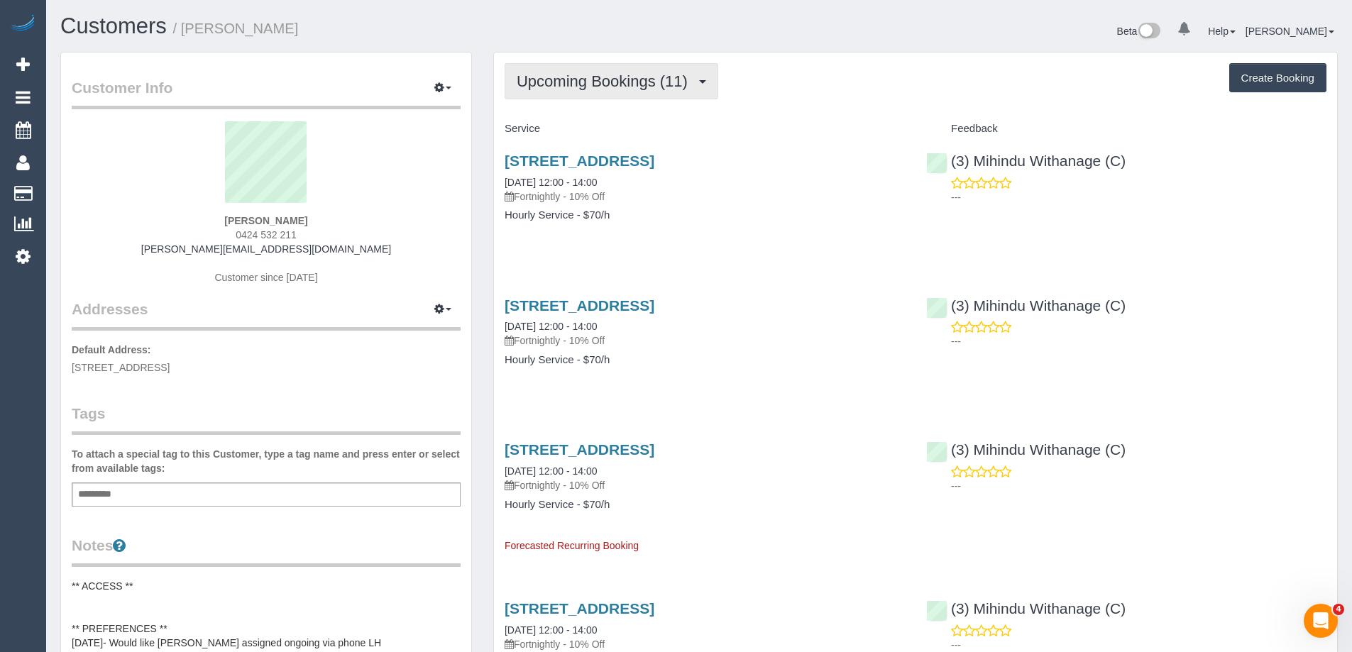
click at [611, 81] on span "Upcoming Bookings (11)" at bounding box center [606, 81] width 178 height 18
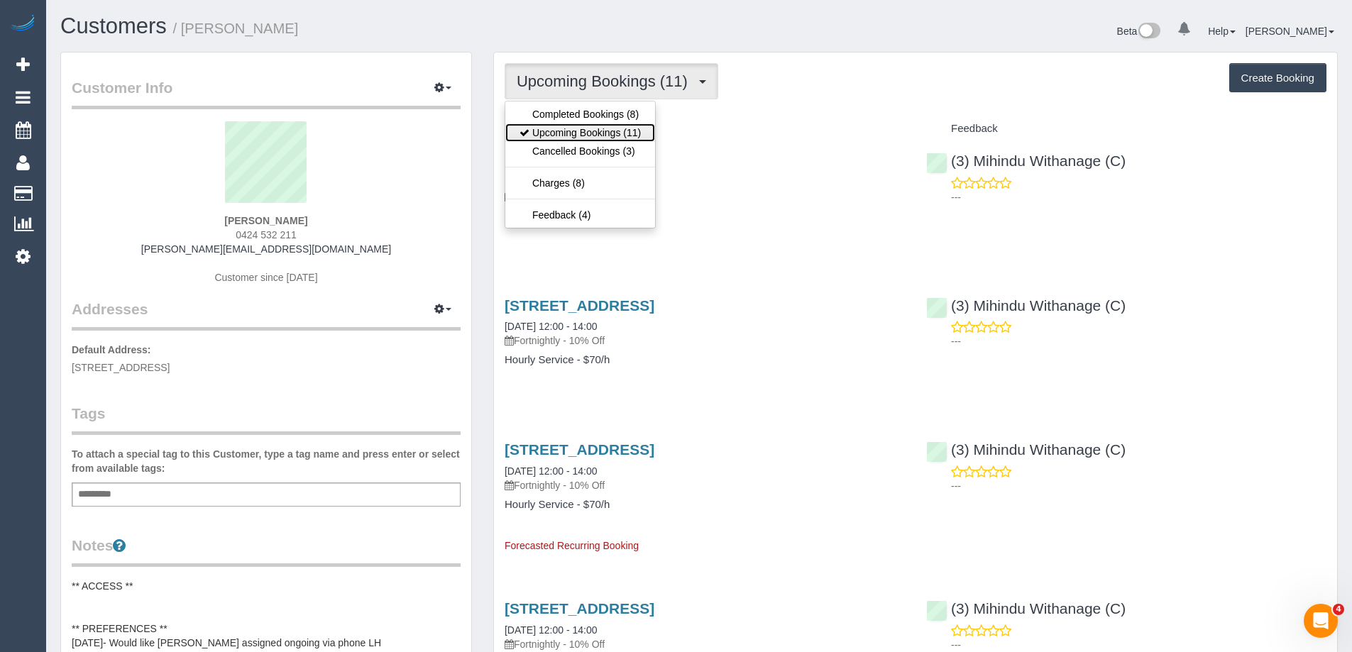
click at [622, 133] on link "Upcoming Bookings (11)" at bounding box center [580, 132] width 150 height 18
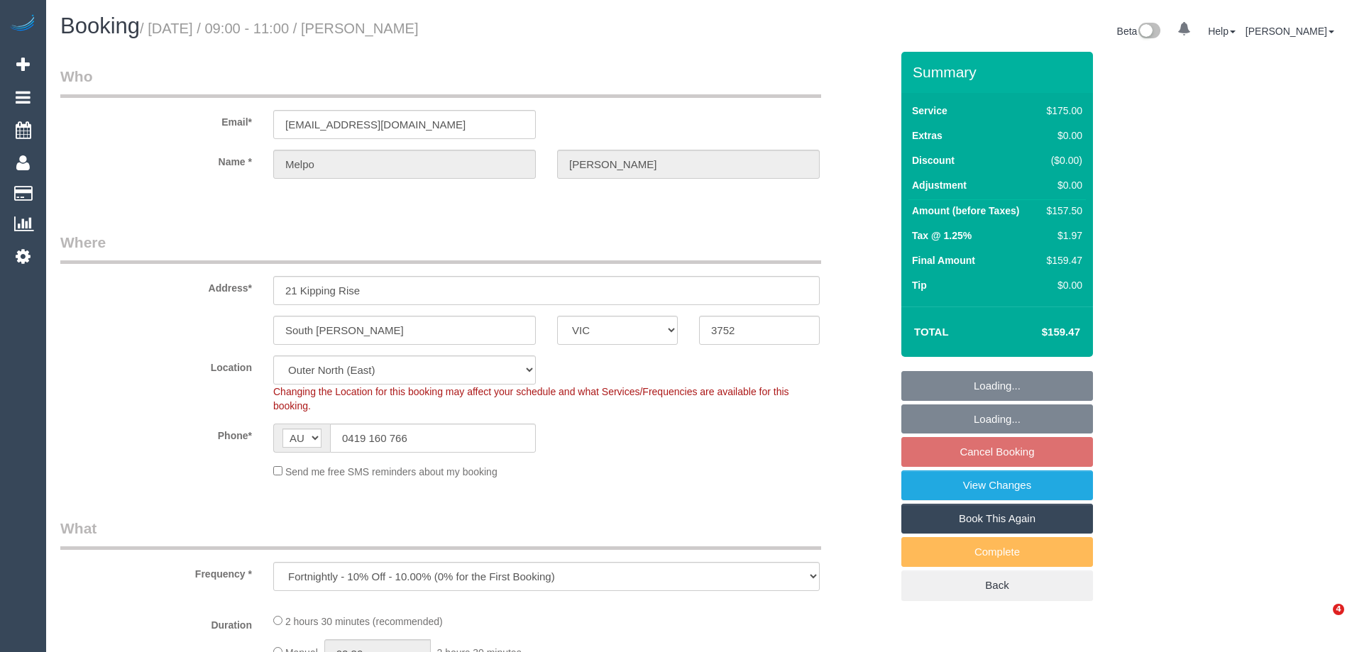
select select "VIC"
select select "string:stripe-pm_1QCAg32GScqysDRVi7vzTg8g"
select select "150"
select select "number:27"
select select "number:14"
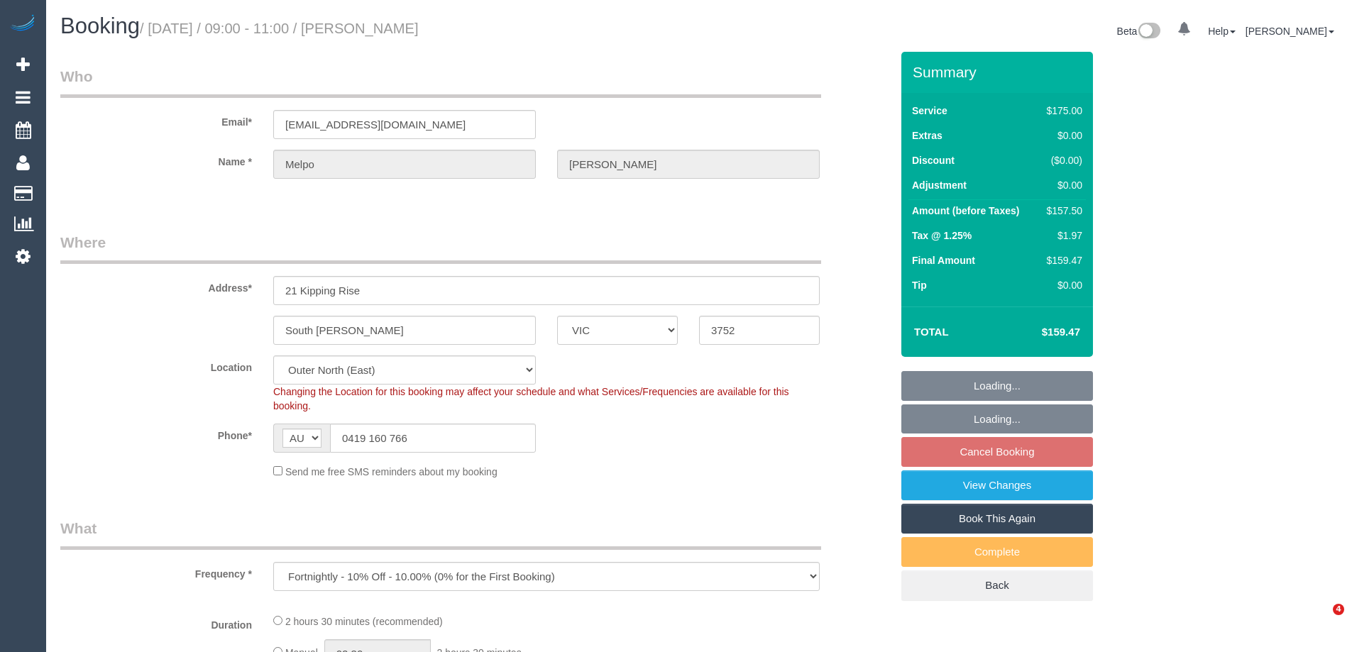
select select "number:18"
select select "number:22"
select select "number:34"
select select "number:12"
select select "object:920"
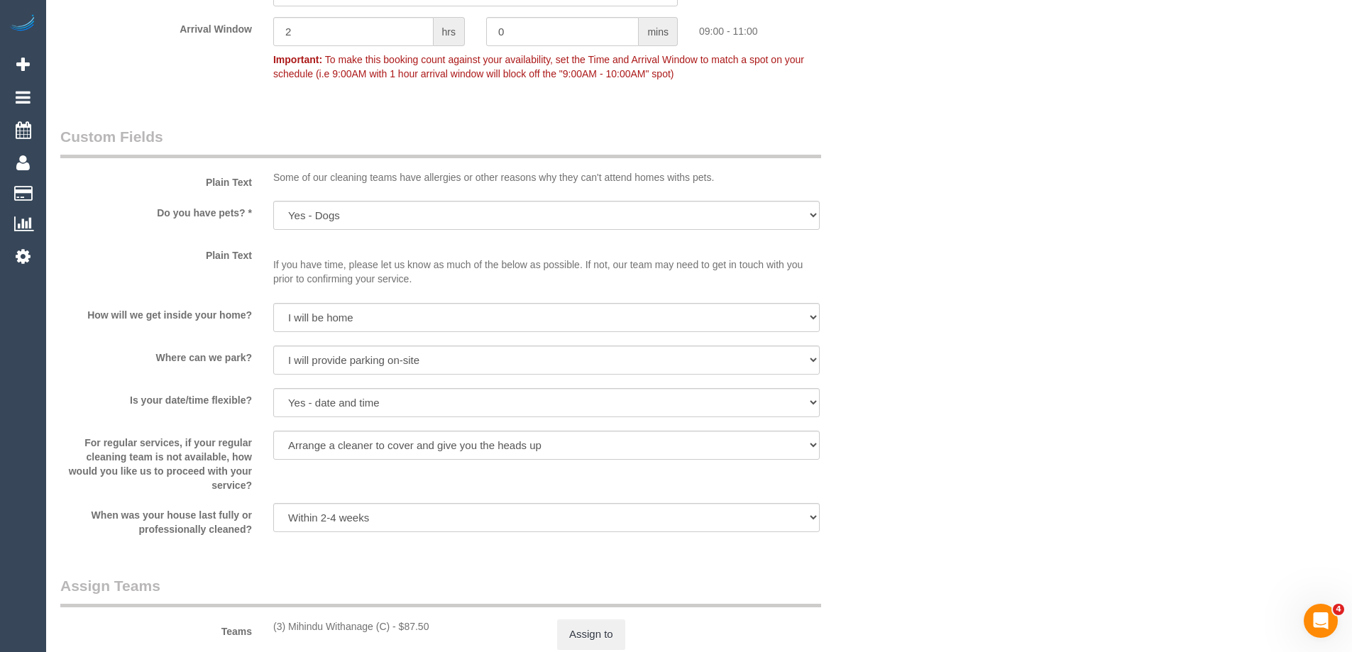
scroll to position [1774, 0]
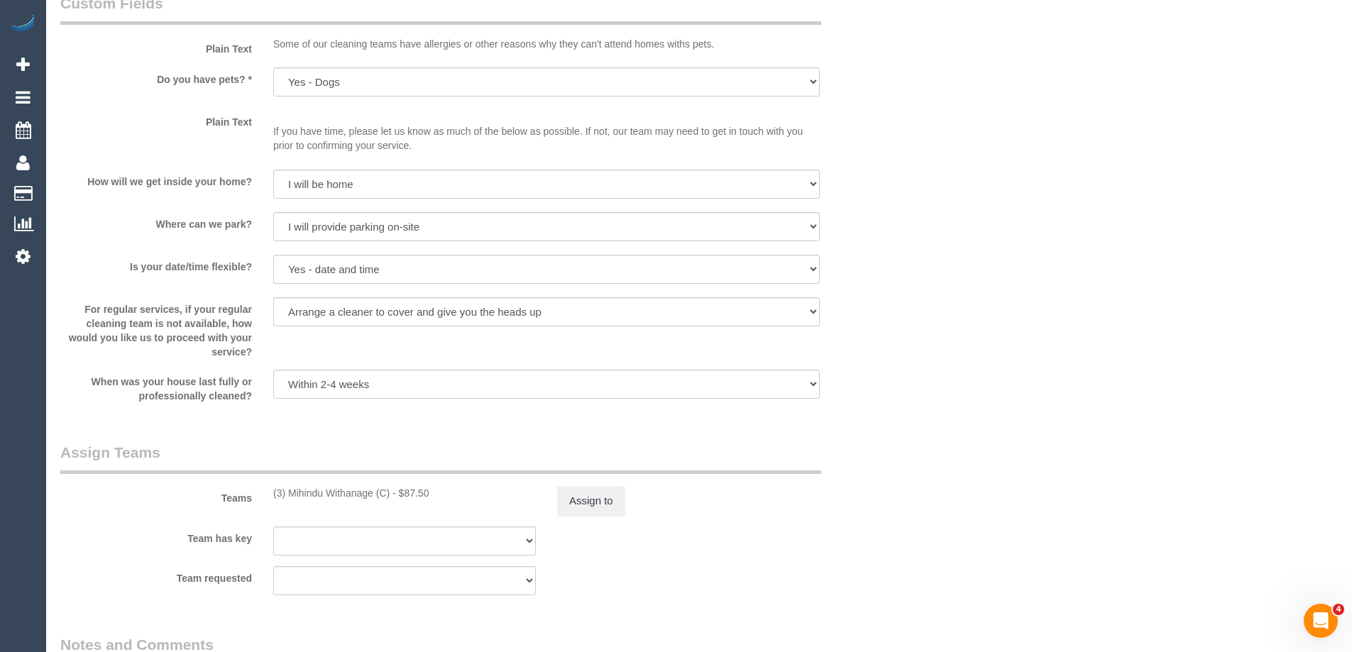
drag, startPoint x: 393, startPoint y: 494, endPoint x: 272, endPoint y: 500, distance: 120.8
click at [272, 500] on div "Teams (3) Mihindu Withanage (C) - $87.50 Assign to" at bounding box center [475, 479] width 851 height 74
copy div "(3) Mihindu Withanage (C)"
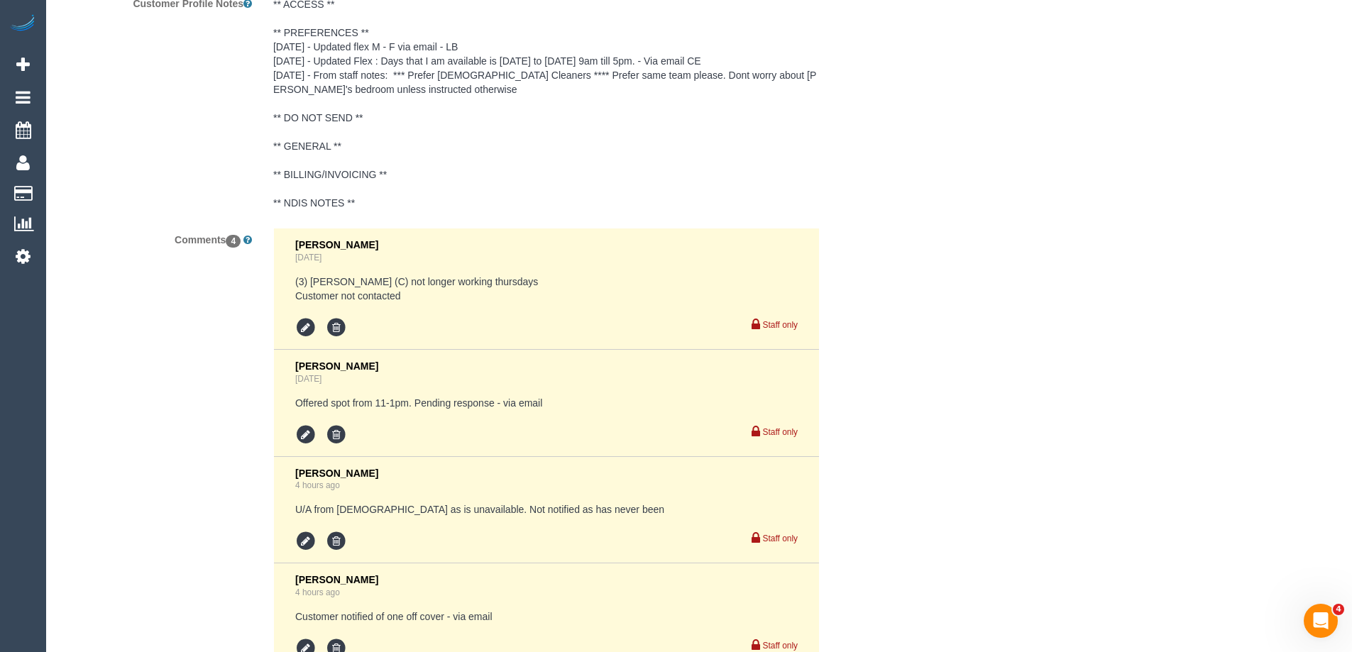
scroll to position [2785, 0]
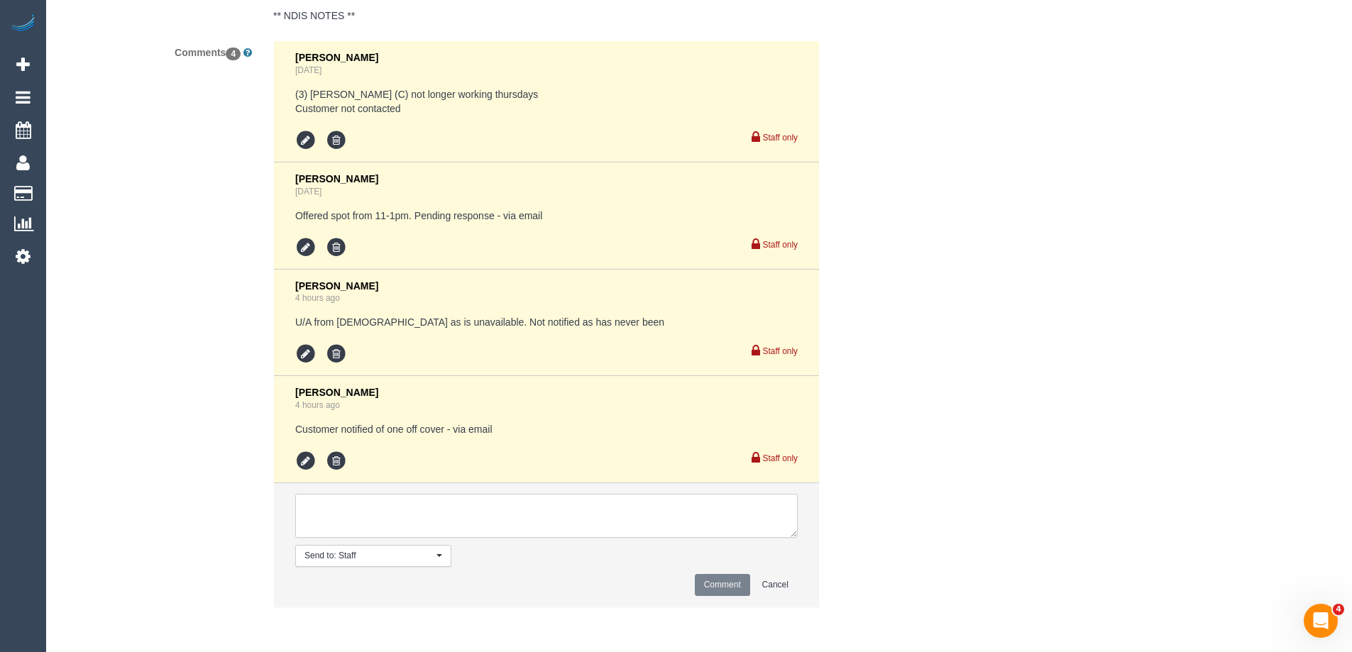
click at [436, 521] on textarea at bounding box center [546, 516] width 502 height 44
paste textarea "(3) Mihindu Withanage (C)"
click at [323, 521] on textarea at bounding box center [546, 516] width 502 height 44
drag, startPoint x: 358, startPoint y: 516, endPoint x: 224, endPoint y: 484, distance: 137.9
click at [224, 484] on div "Comments 4 [PERSON_NAME] [DATE] (3) [PERSON_NAME] (C) not longer working thursd…" at bounding box center [475, 330] width 851 height 581
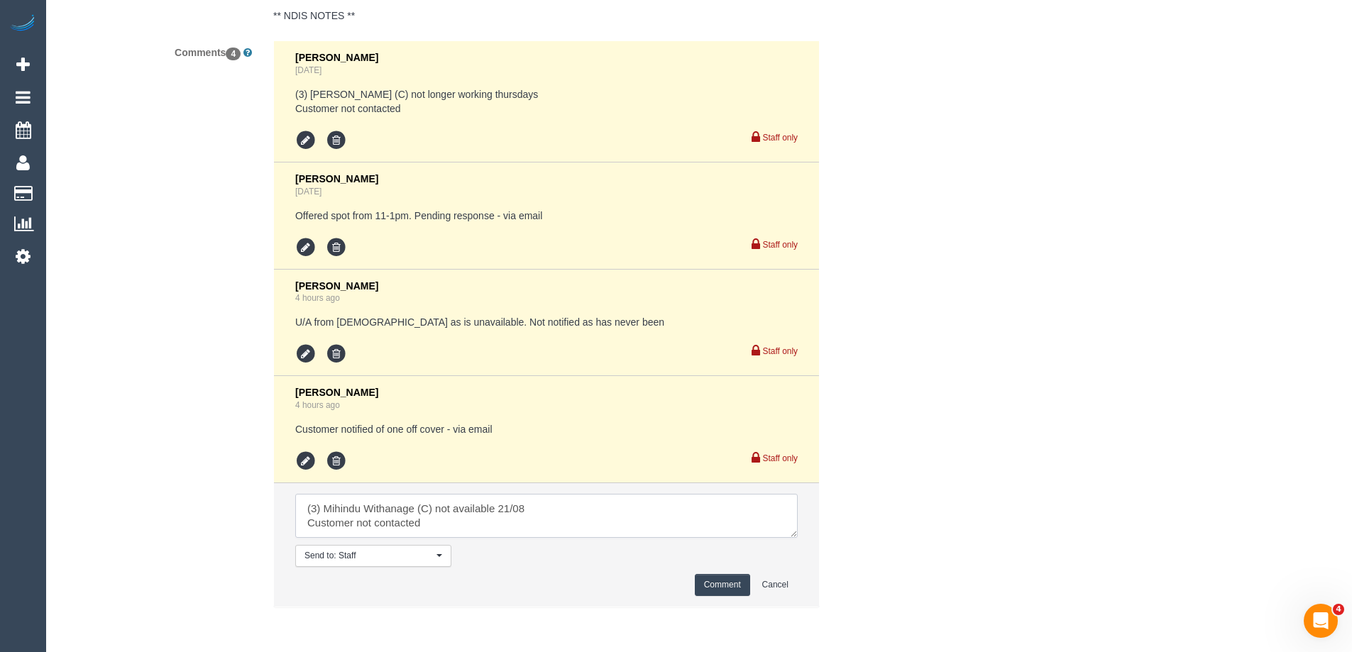
type textarea "(3) Mihindu Withanage (C) not available 21/08 Customer not contacted"
click at [738, 587] on button "Comment" at bounding box center [722, 585] width 55 height 22
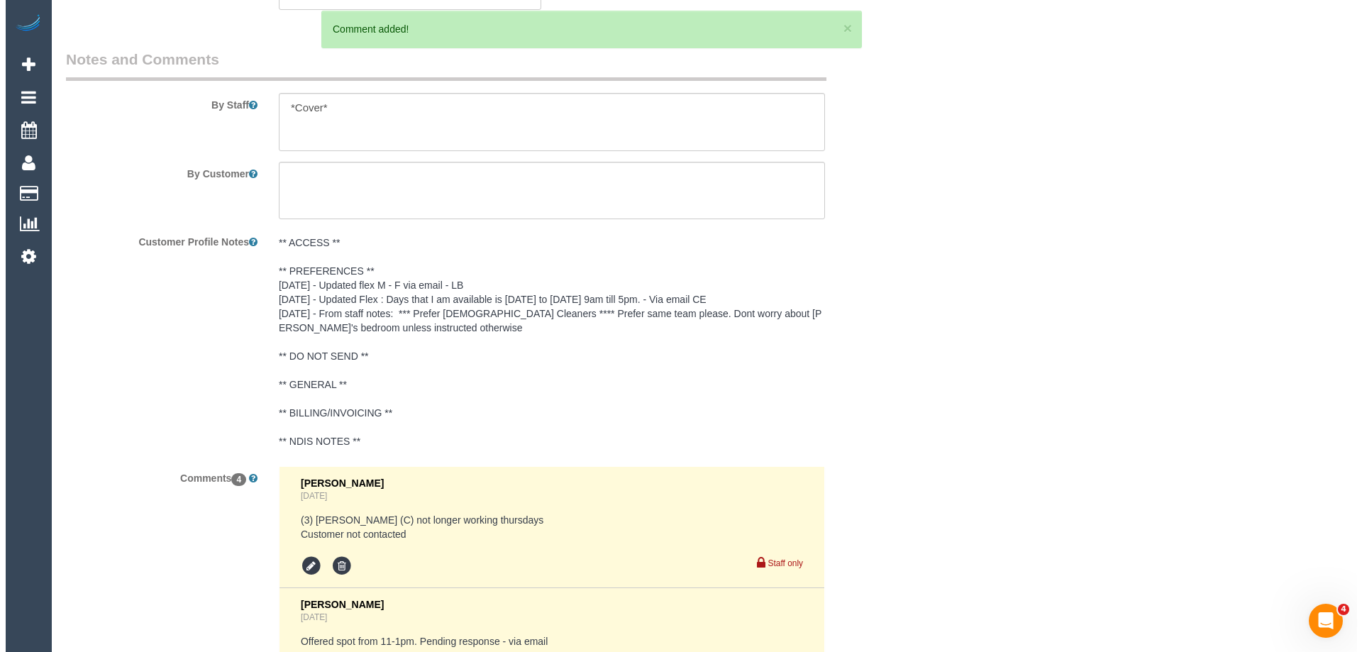
scroll to position [2005, 0]
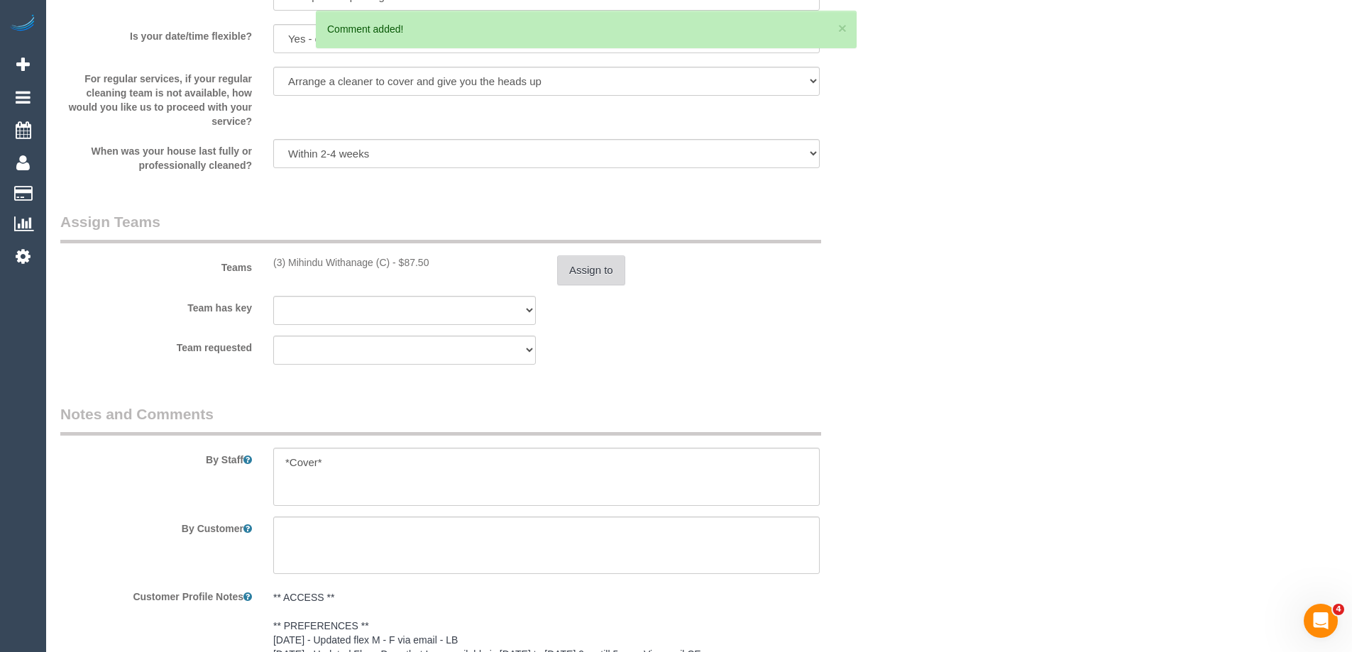
click at [578, 255] on button "Assign to" at bounding box center [591, 270] width 68 height 30
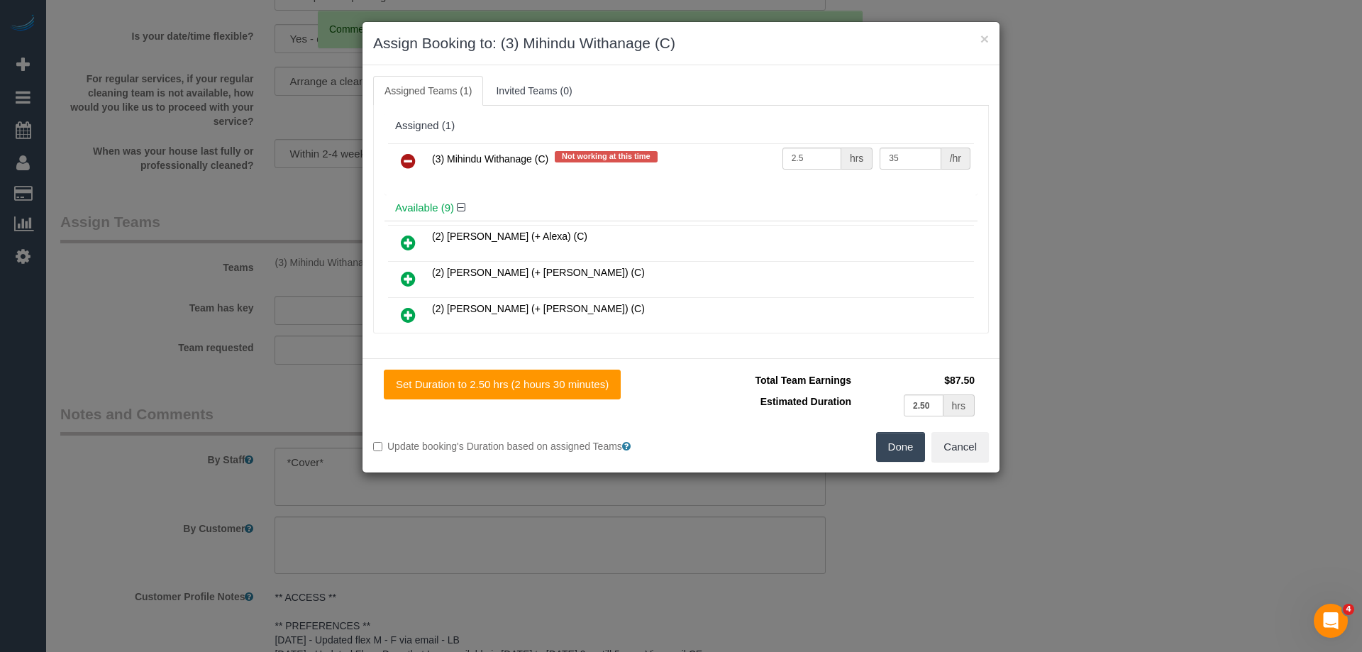
click at [418, 159] on link at bounding box center [408, 162] width 33 height 28
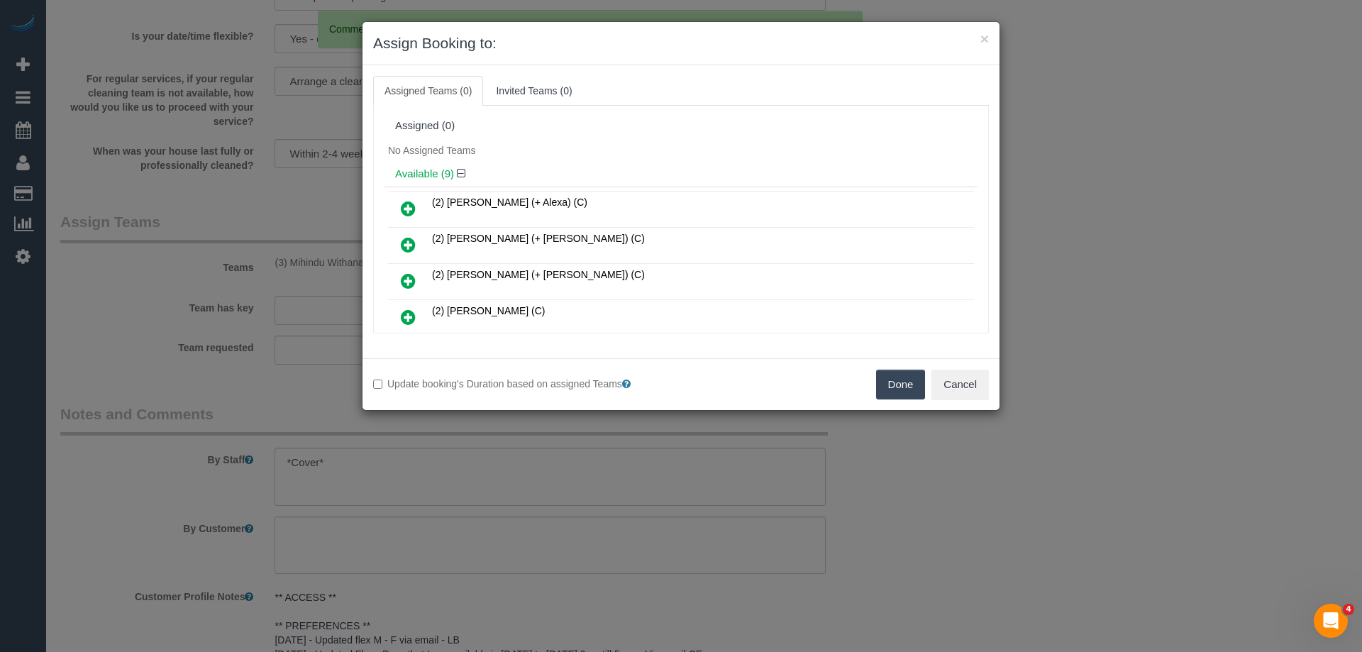
click at [898, 391] on button "Done" at bounding box center [901, 385] width 50 height 30
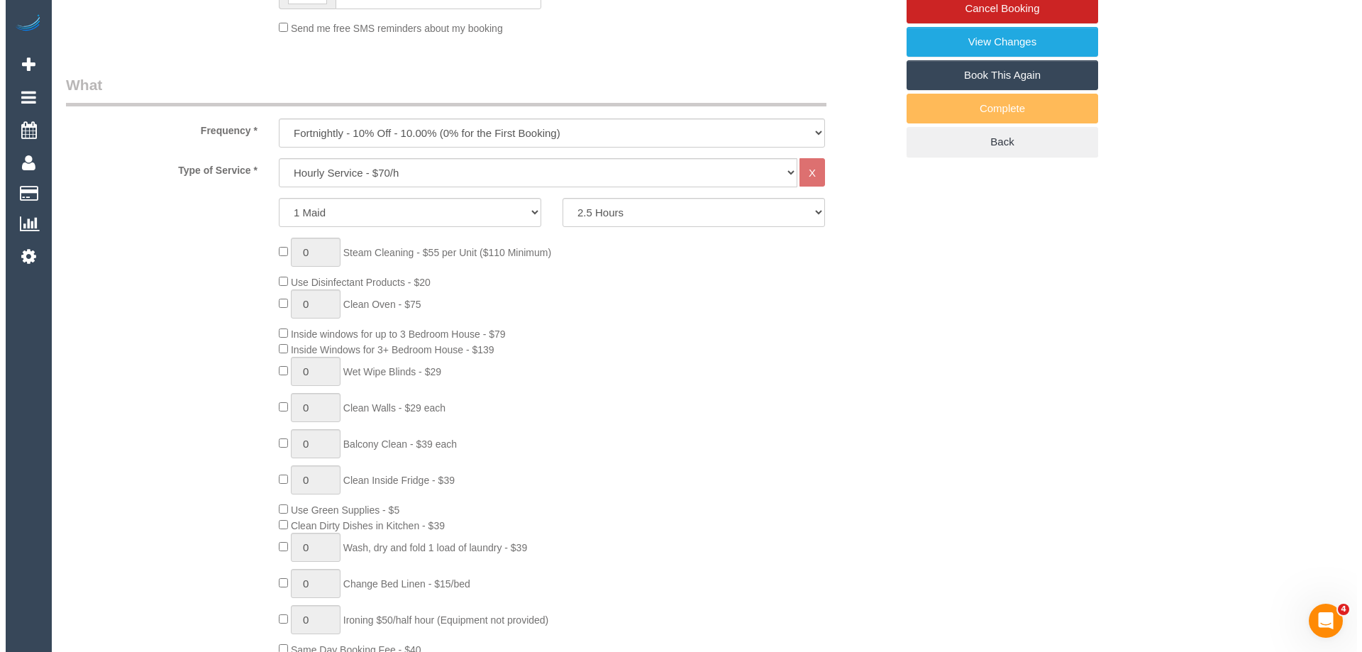
scroll to position [0, 0]
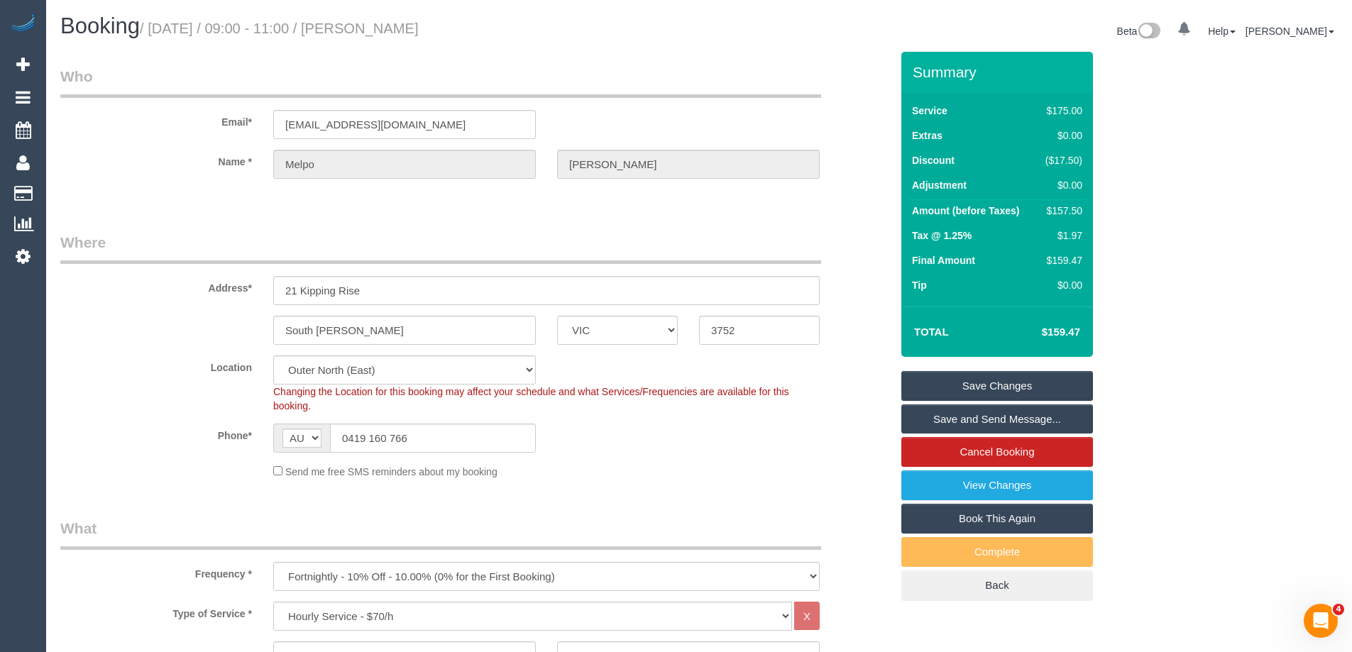
click at [1014, 387] on link "Save Changes" at bounding box center [997, 386] width 192 height 30
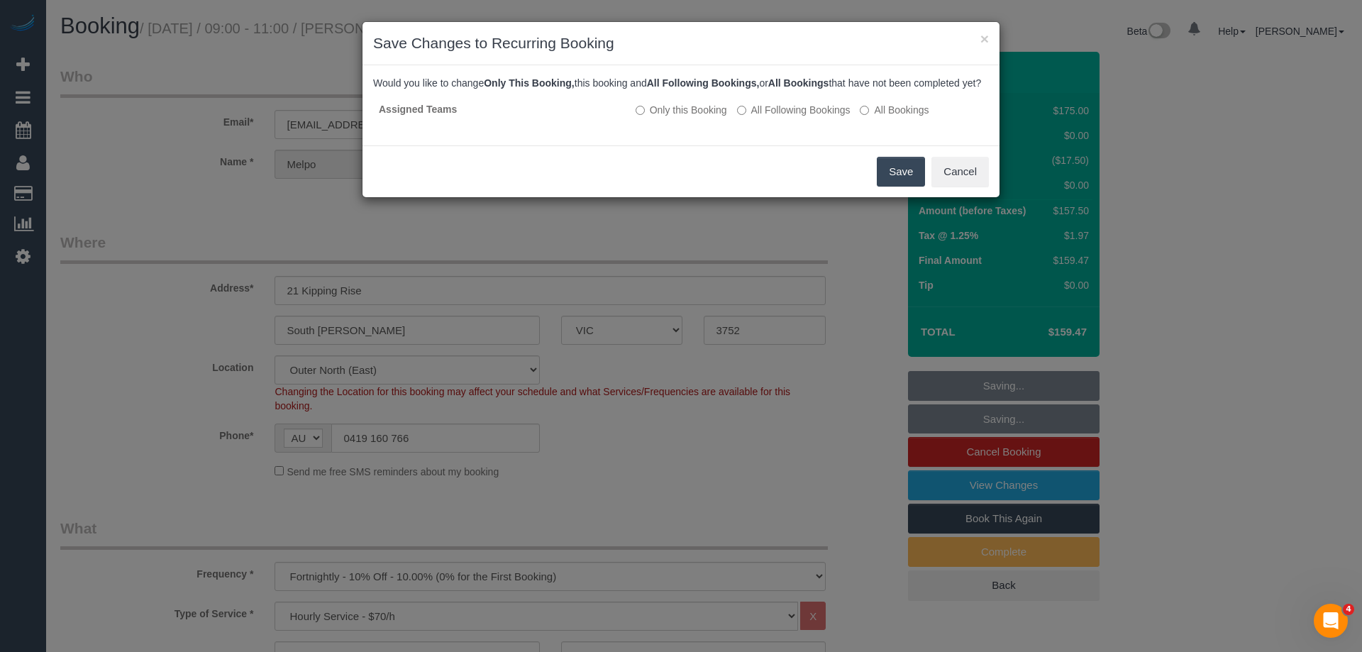
click at [911, 187] on button "Save" at bounding box center [901, 172] width 48 height 30
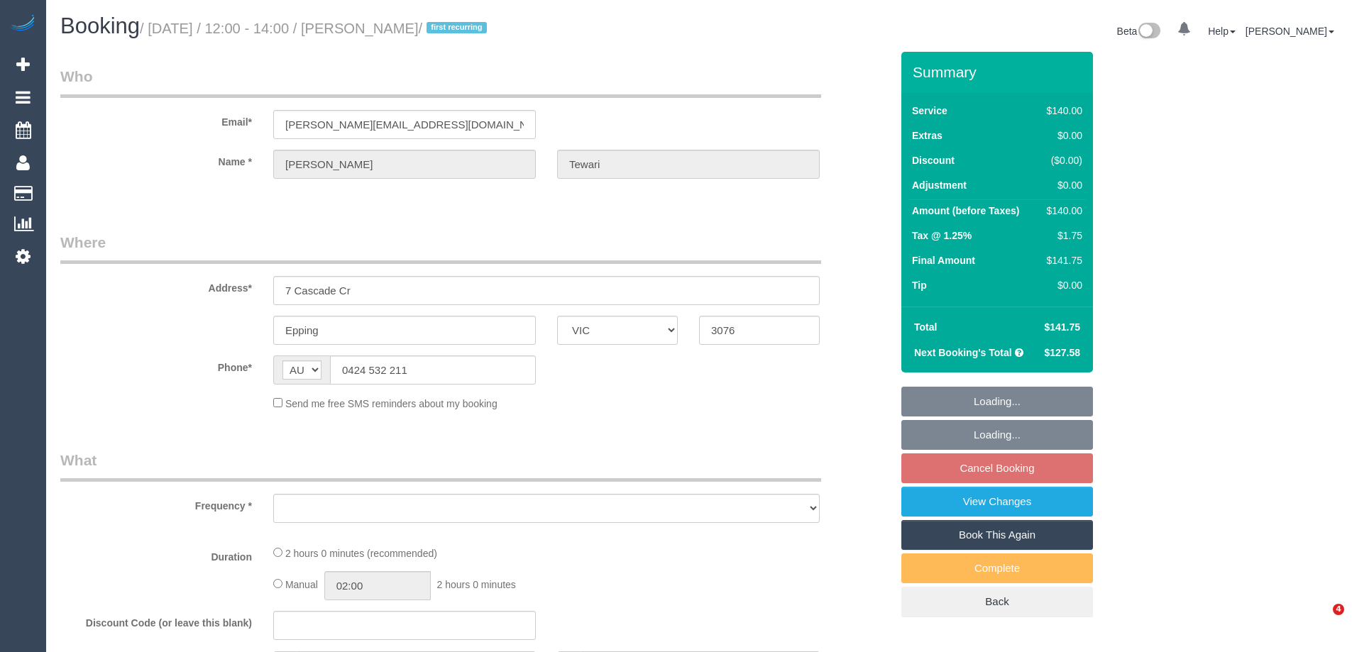
select select "VIC"
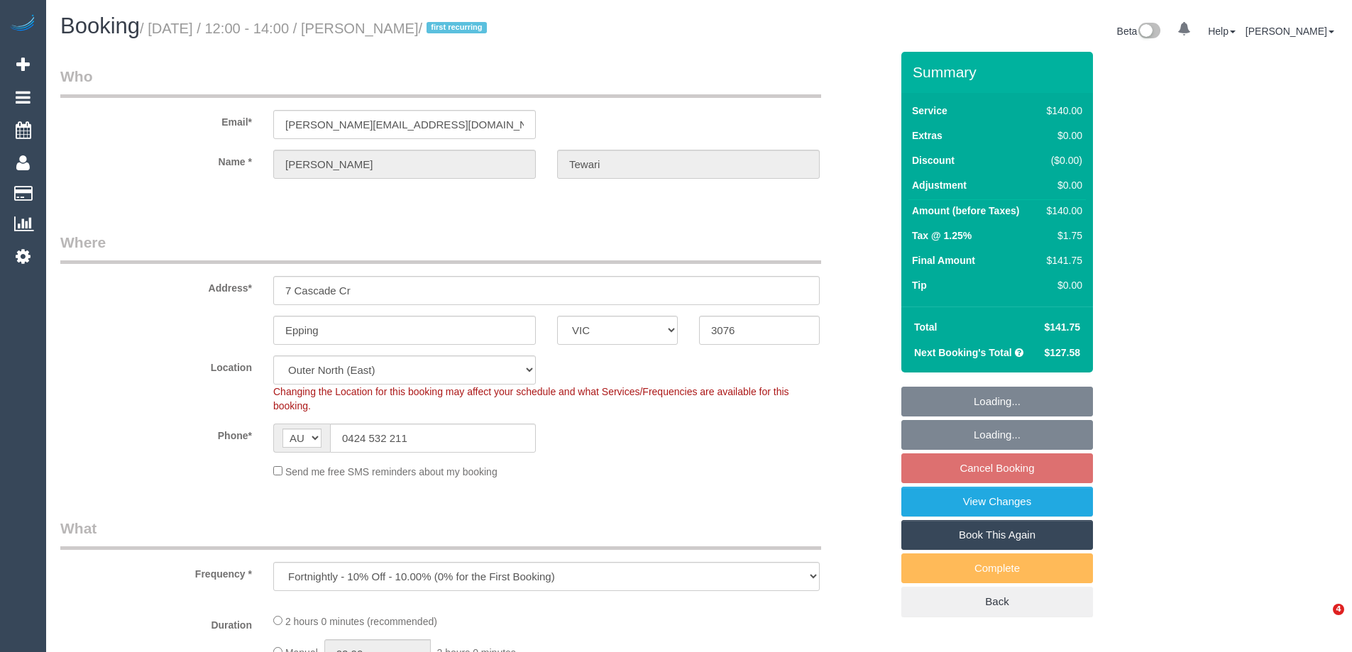
select select "object:727"
select select "number:27"
select select "number:14"
select select "number:19"
select select "number:24"
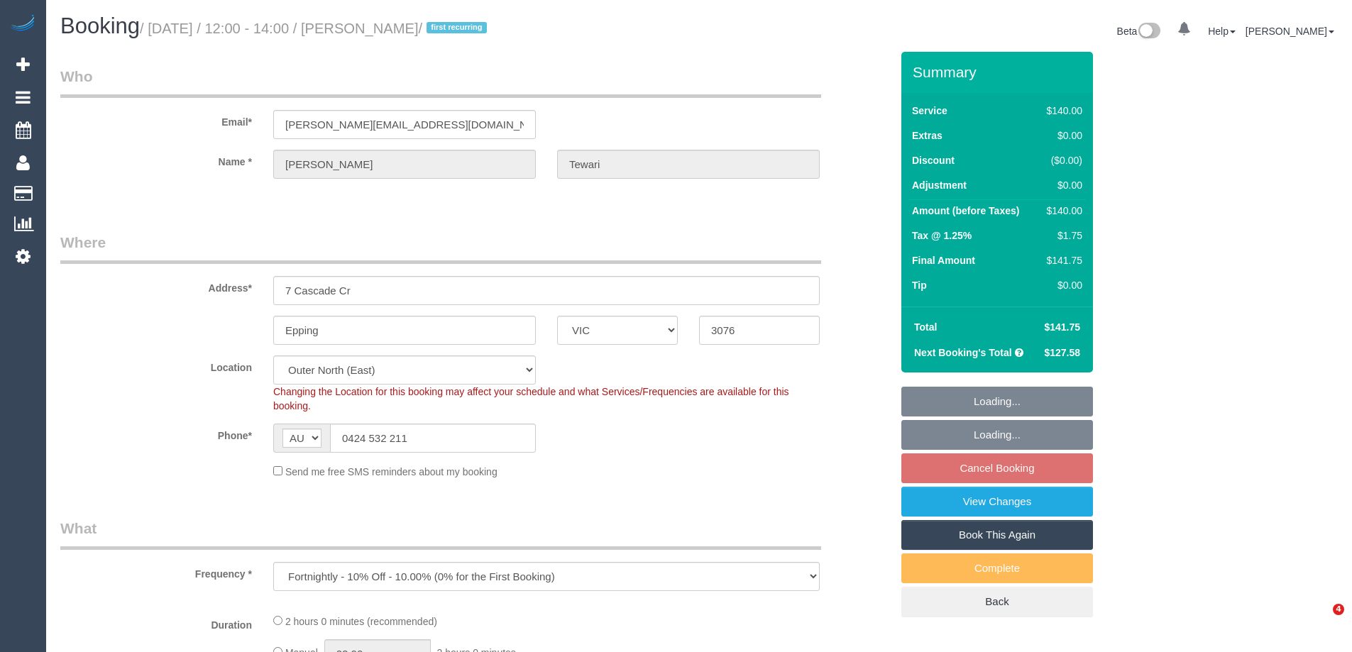
select select "number:35"
select select "number:11"
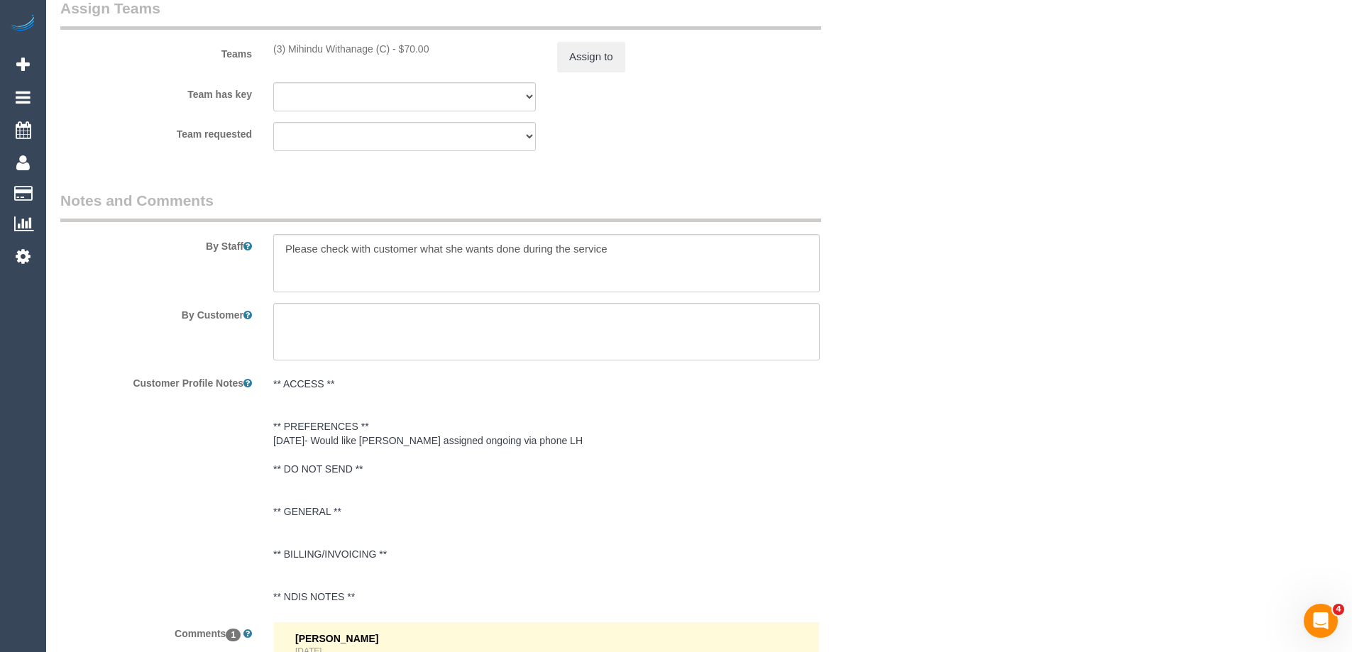
scroll to position [2454, 0]
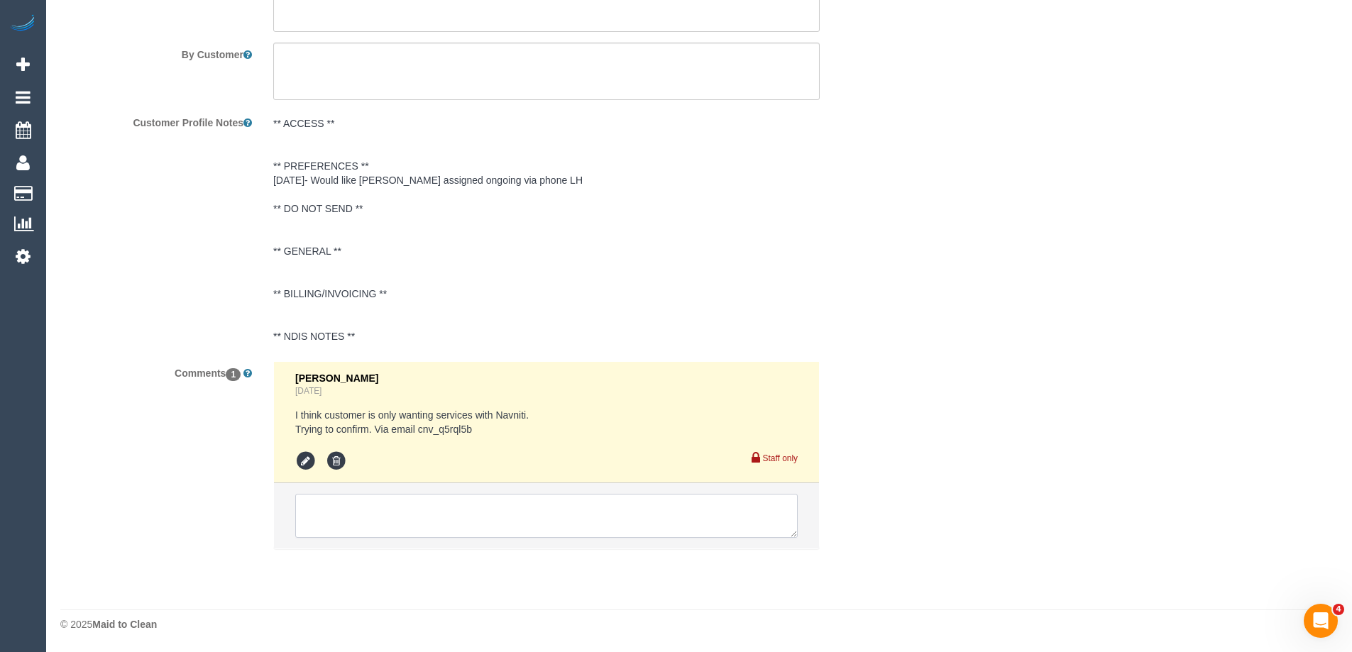
click at [441, 516] on textarea at bounding box center [546, 516] width 502 height 44
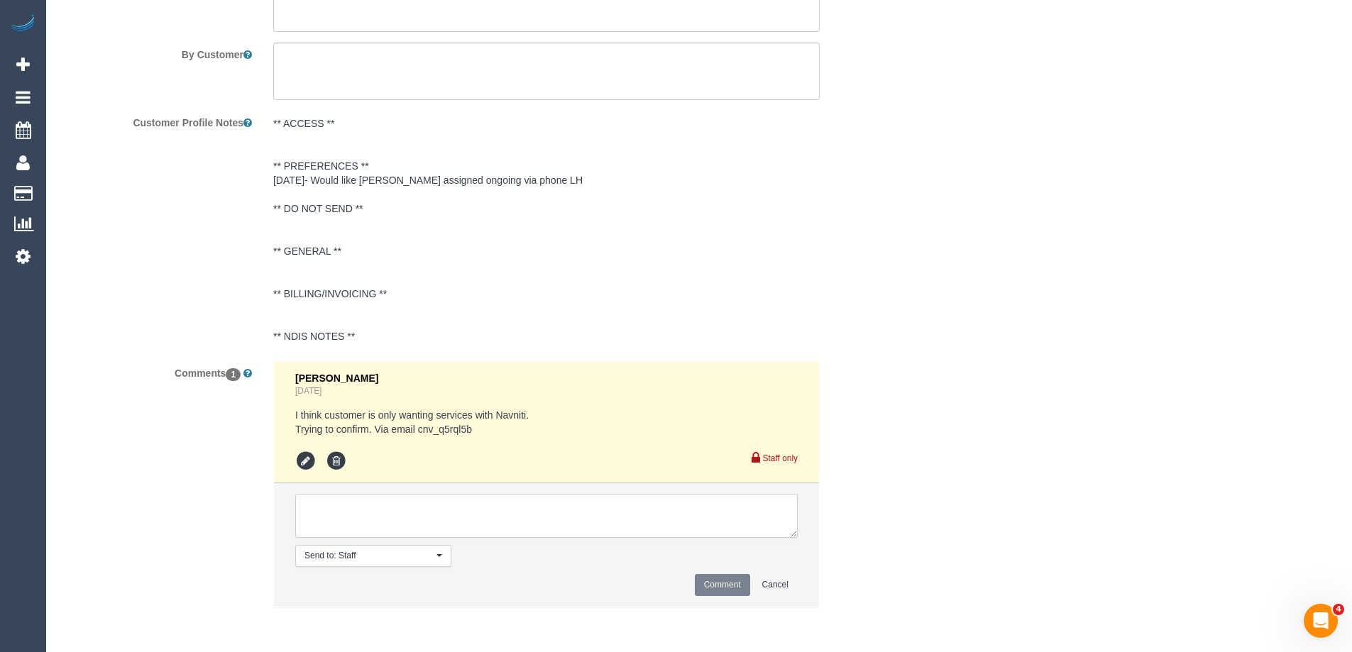
paste textarea "(3) Mihindu Withanage (C) not available 21/08 Customer not contacted"
drag, startPoint x: 453, startPoint y: 525, endPoint x: 358, endPoint y: 522, distance: 94.4
click at [358, 522] on textarea at bounding box center [546, 516] width 502 height 44
drag, startPoint x: 481, startPoint y: 428, endPoint x: 419, endPoint y: 429, distance: 61.7
click at [419, 429] on pre "I think customer is only wanting services with Navniti. Trying to confirm. Via …" at bounding box center [546, 422] width 502 height 28
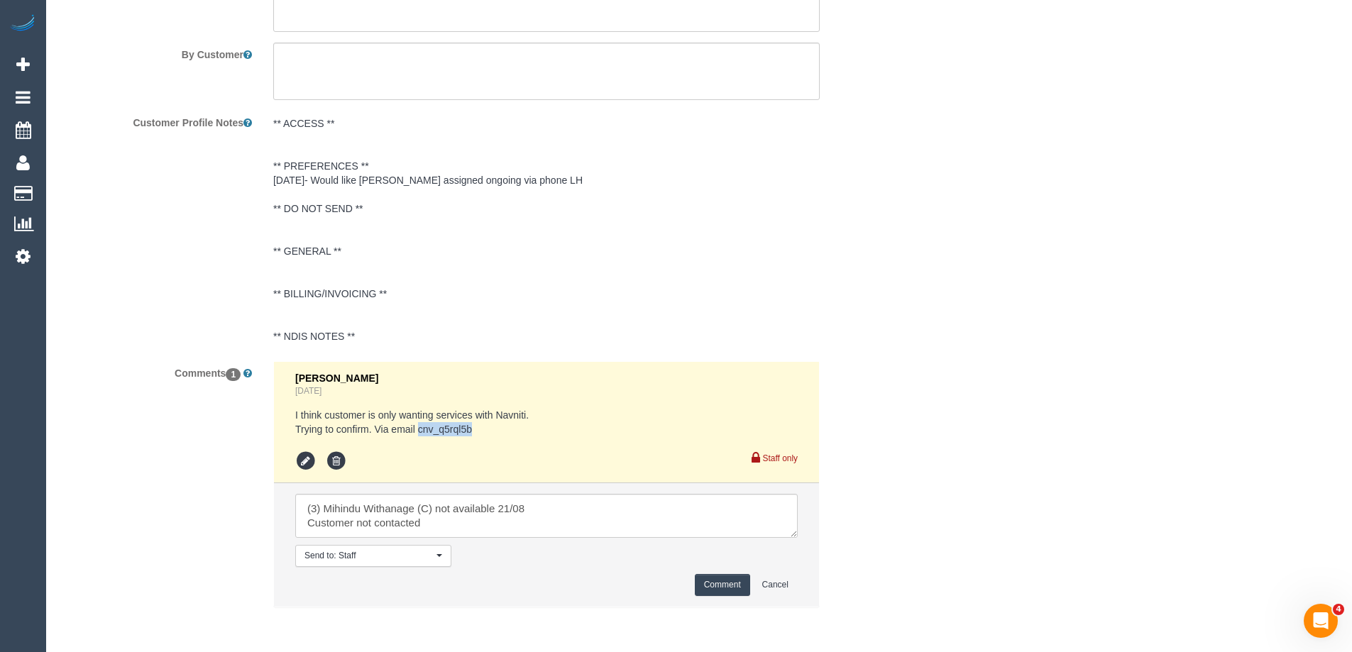
copy pre "cnv_q5rql5b"
drag, startPoint x: 444, startPoint y: 524, endPoint x: 355, endPoint y: 522, distance: 88.7
click at [355, 522] on textarea at bounding box center [546, 516] width 502 height 44
type textarea "(3) Mihindu Withanage (C) not available 21/08 Customer contacted via email"
click at [724, 589] on button "Comment" at bounding box center [722, 585] width 55 height 22
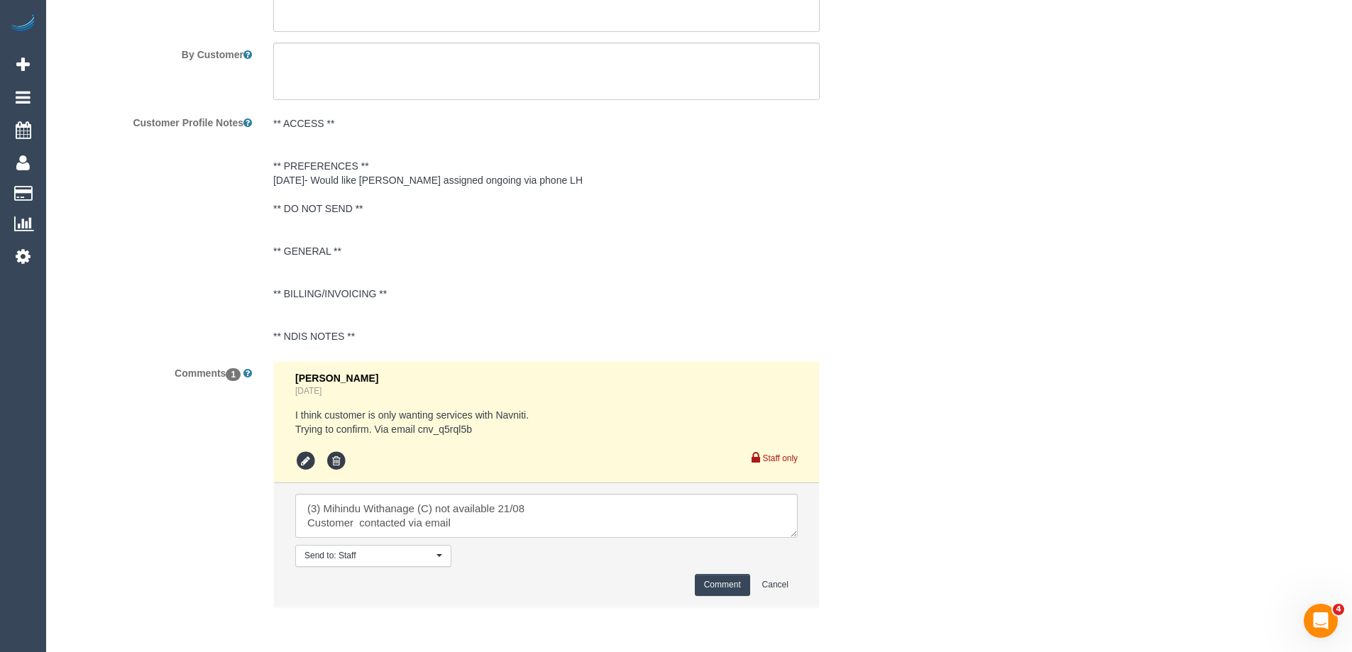
scroll to position [1815, 0]
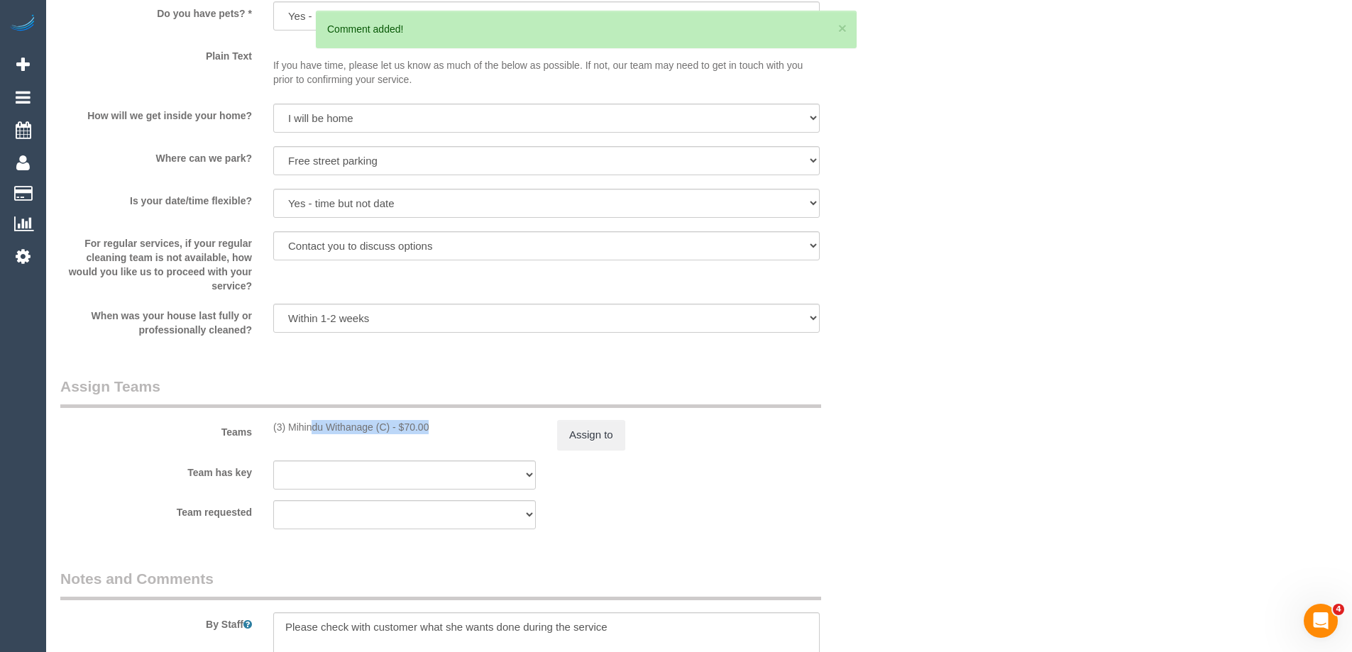
drag, startPoint x: 329, startPoint y: 428, endPoint x: 265, endPoint y: 430, distance: 63.9
click at [265, 430] on div "(3) Mihindu Withanage (C) - $70.00" at bounding box center [405, 427] width 284 height 14
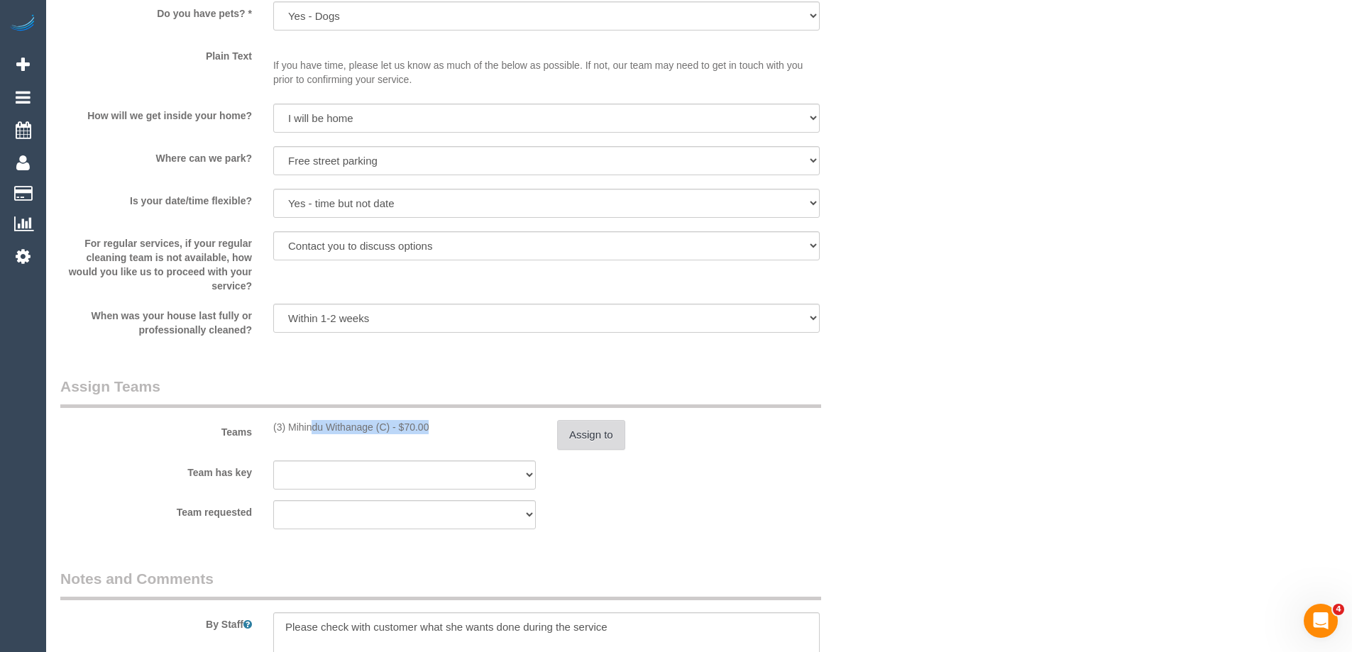
click at [579, 442] on button "Assign to" at bounding box center [591, 435] width 68 height 30
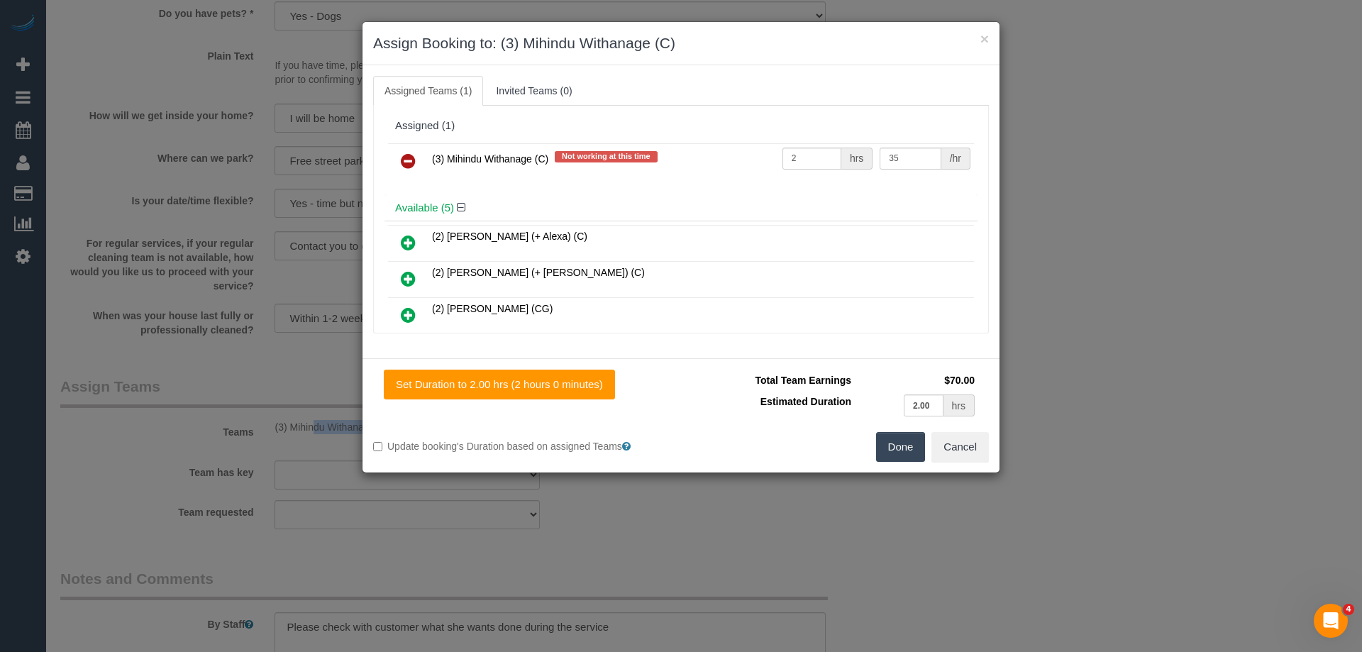
click at [408, 159] on icon at bounding box center [408, 161] width 15 height 17
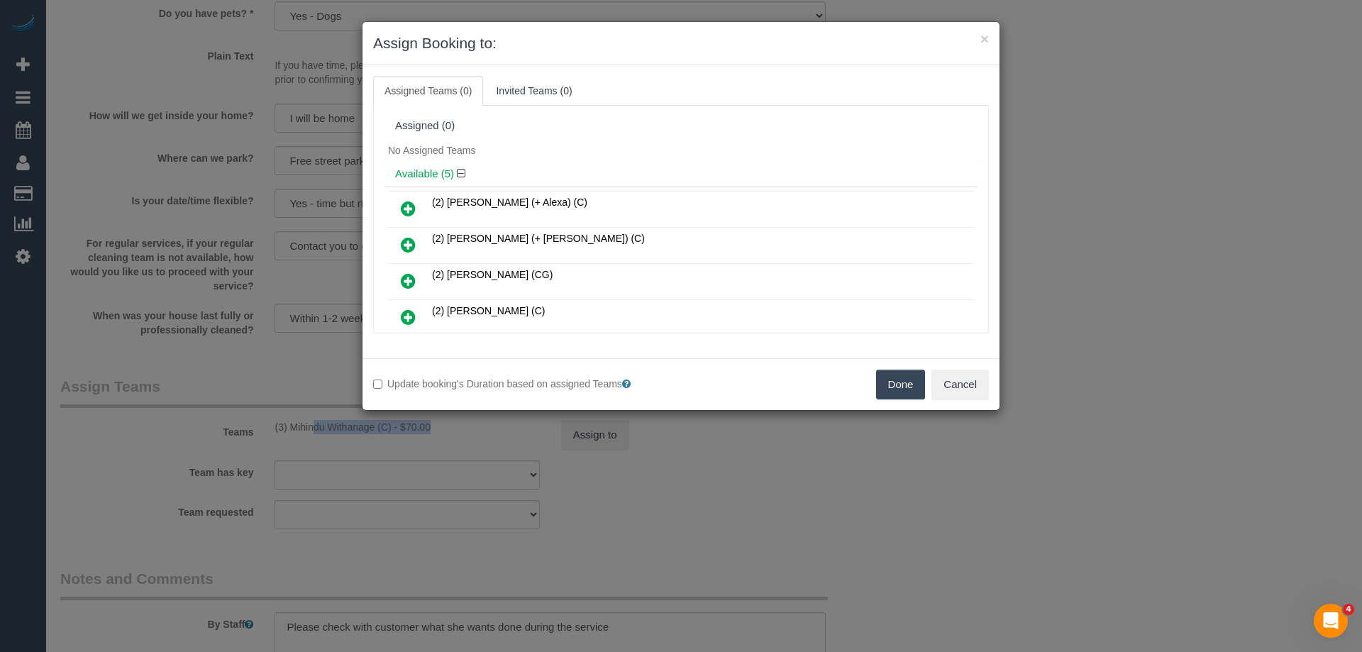
click at [905, 392] on button "Done" at bounding box center [901, 385] width 50 height 30
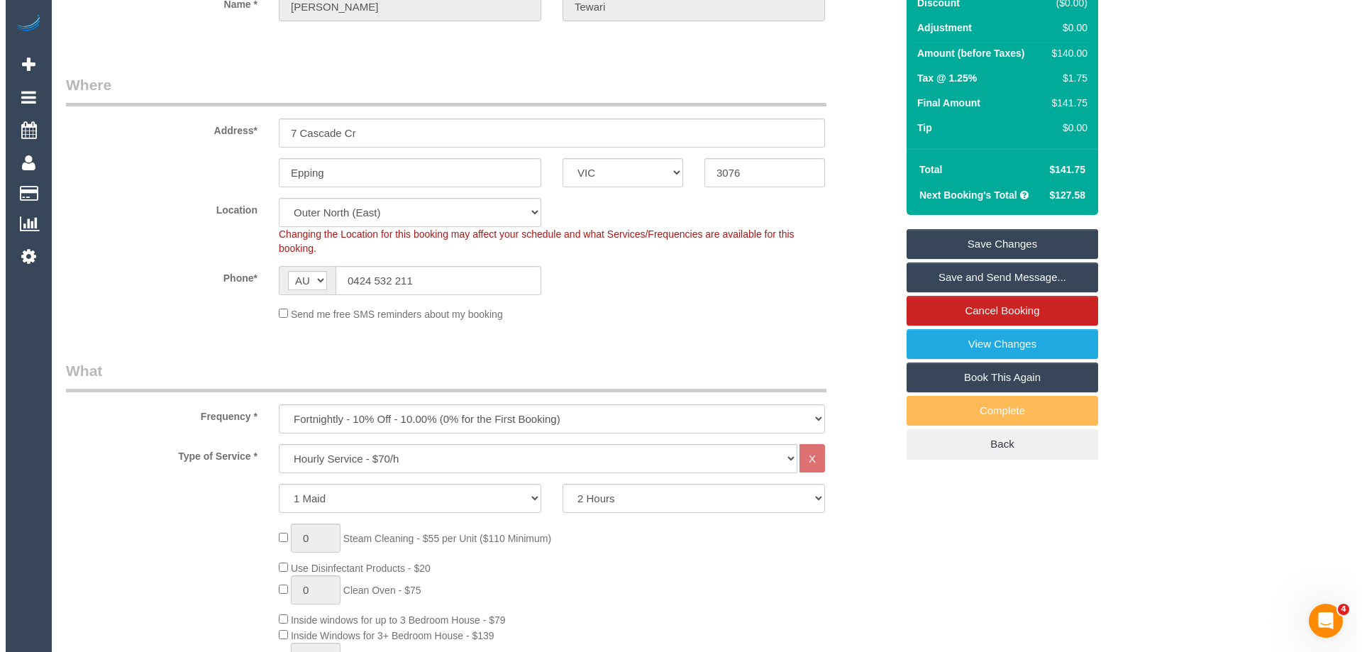
scroll to position [0, 0]
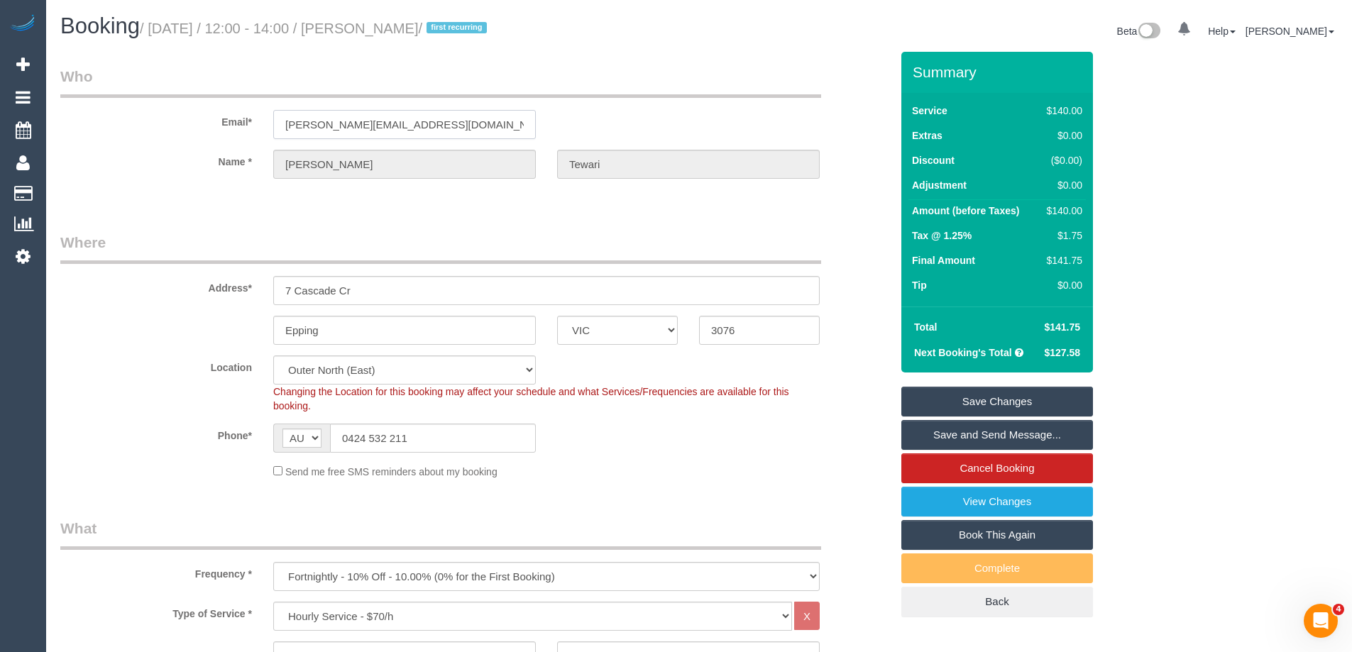
drag, startPoint x: 134, startPoint y: 128, endPoint x: 82, endPoint y: 129, distance: 51.8
click at [97, 128] on div "Email* sakshie.27@gmail.com" at bounding box center [475, 102] width 851 height 73
click at [998, 409] on link "Save Changes" at bounding box center [997, 402] width 192 height 30
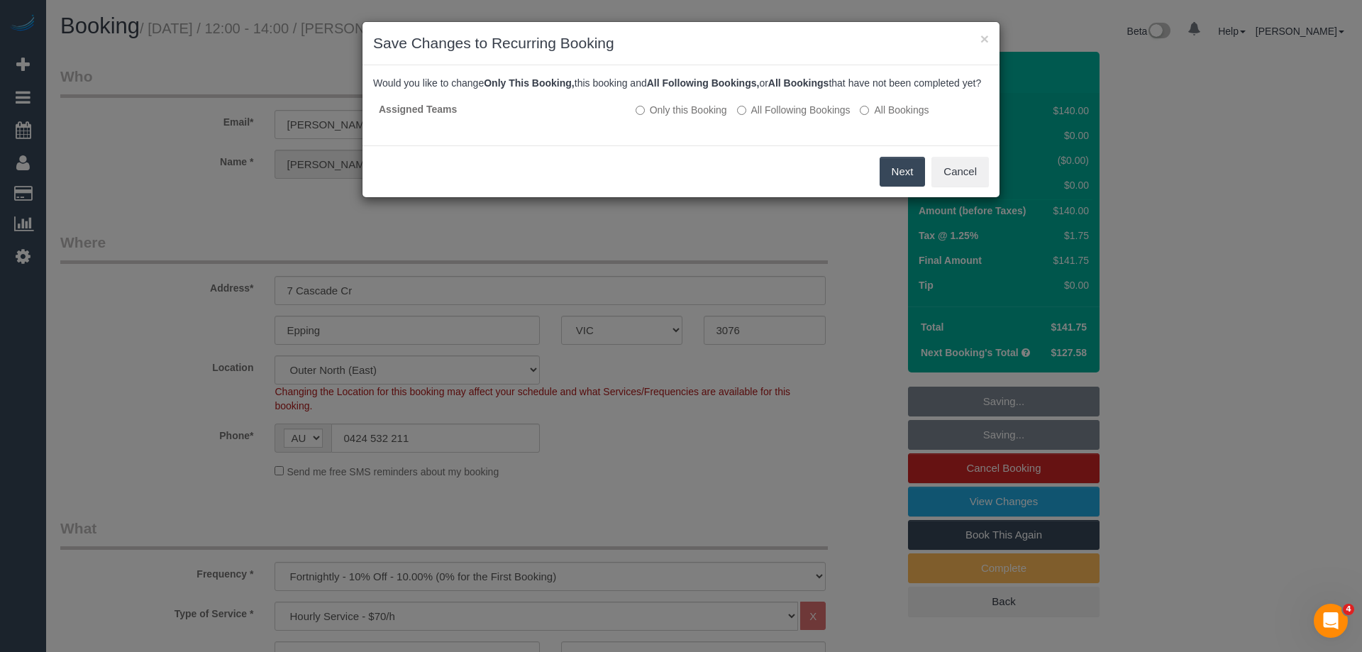
click at [891, 184] on button "Next" at bounding box center [903, 172] width 46 height 30
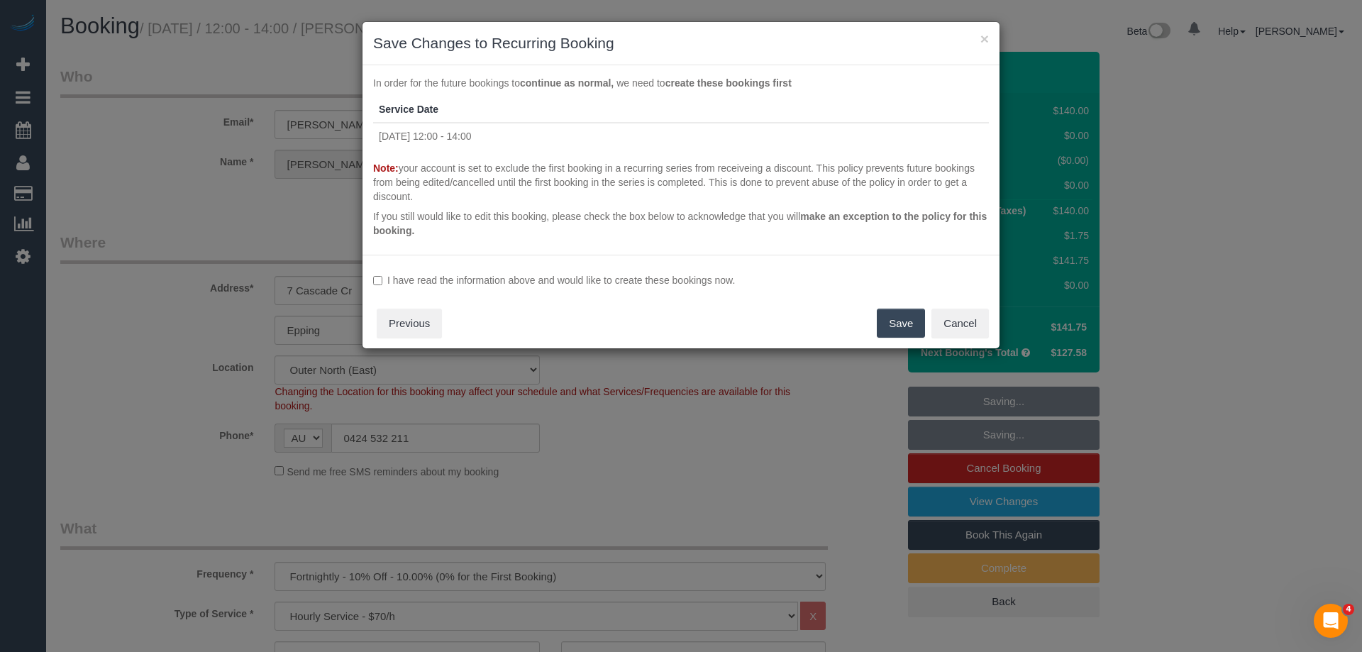
click at [667, 279] on label "I have read the information above and would like to create these bookings now." at bounding box center [681, 280] width 616 height 14
click at [900, 324] on button "Save" at bounding box center [901, 324] width 48 height 30
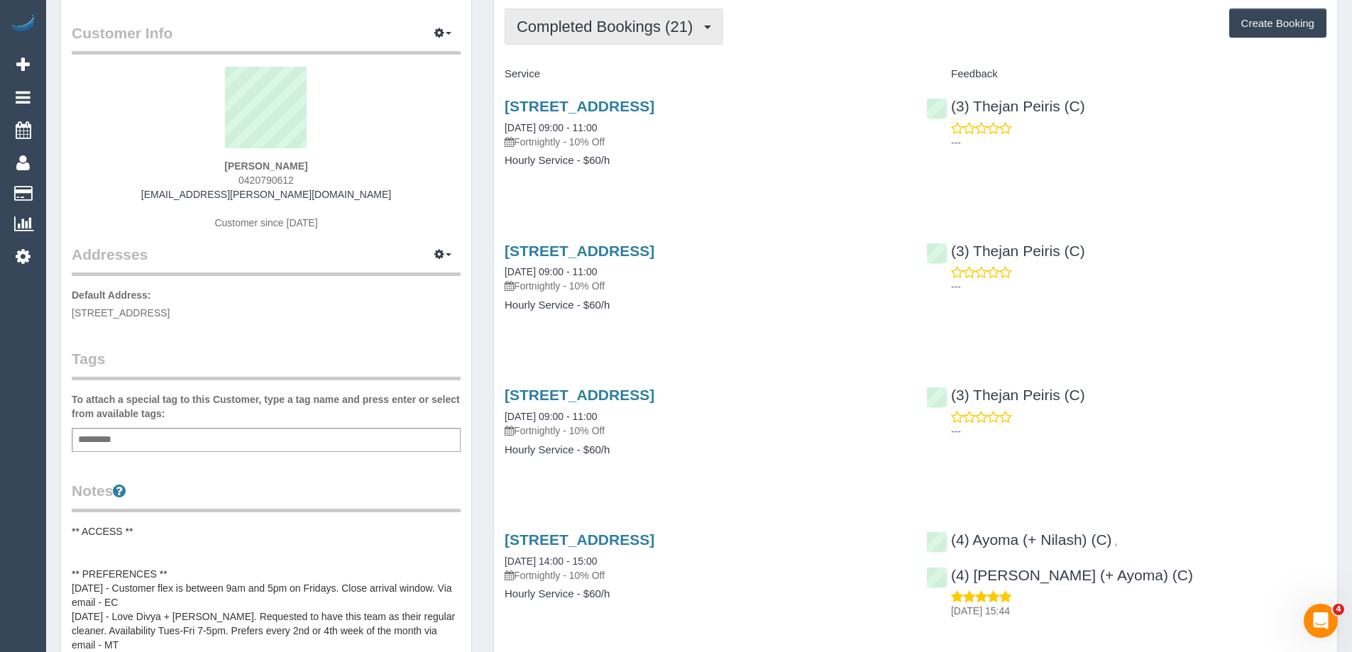
scroll to position [71, 0]
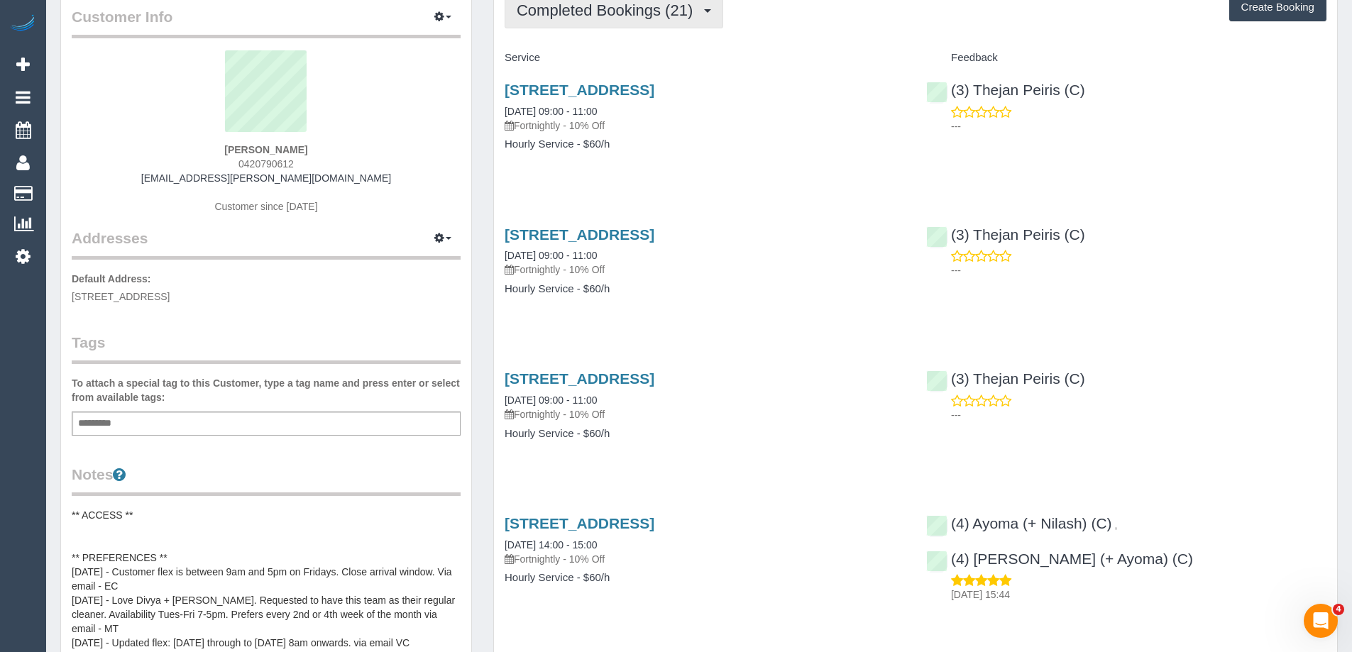
drag, startPoint x: 627, startPoint y: 4, endPoint x: 630, endPoint y: 21, distance: 17.4
click at [627, 4] on span "Completed Bookings (21)" at bounding box center [608, 10] width 183 height 18
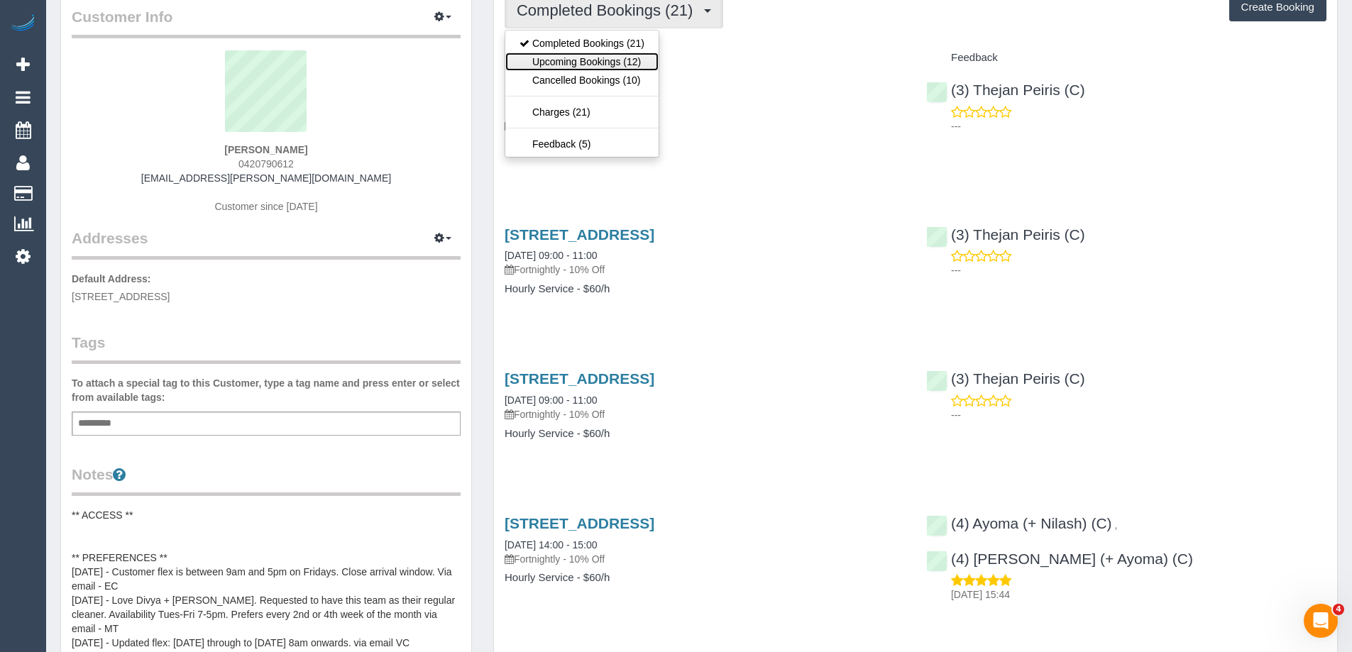
click at [624, 65] on link "Upcoming Bookings (12)" at bounding box center [581, 62] width 153 height 18
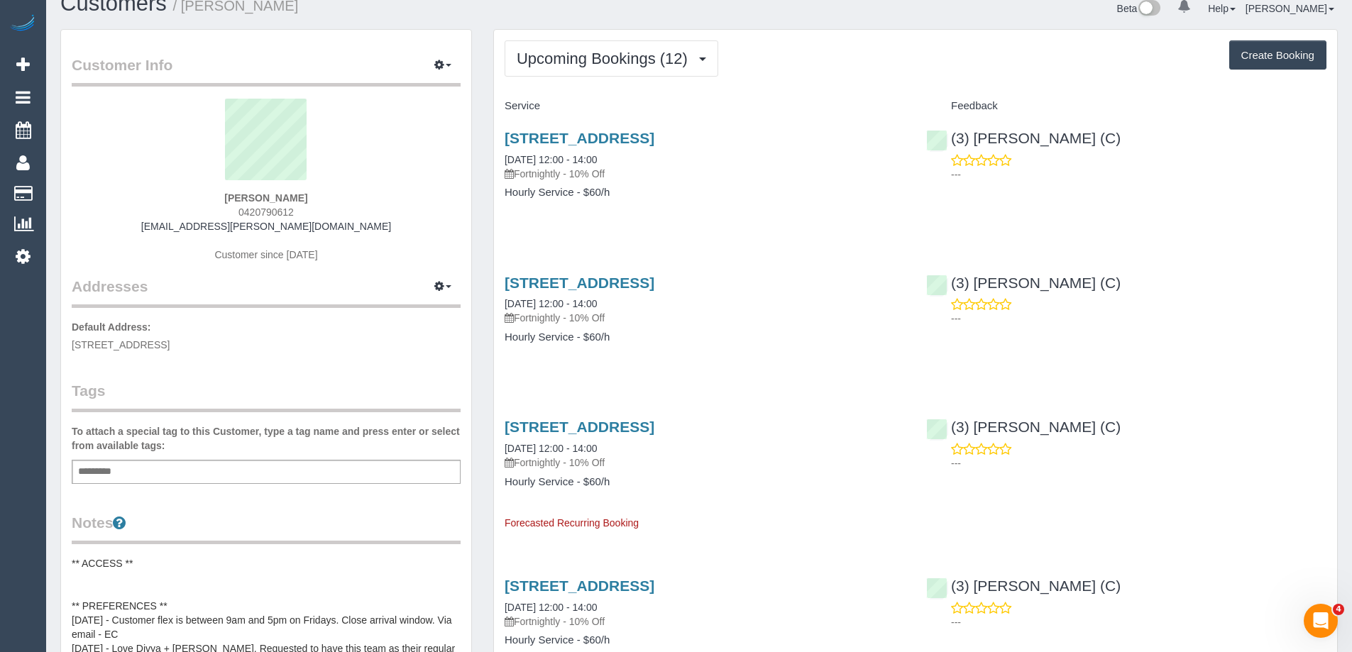
scroll to position [0, 0]
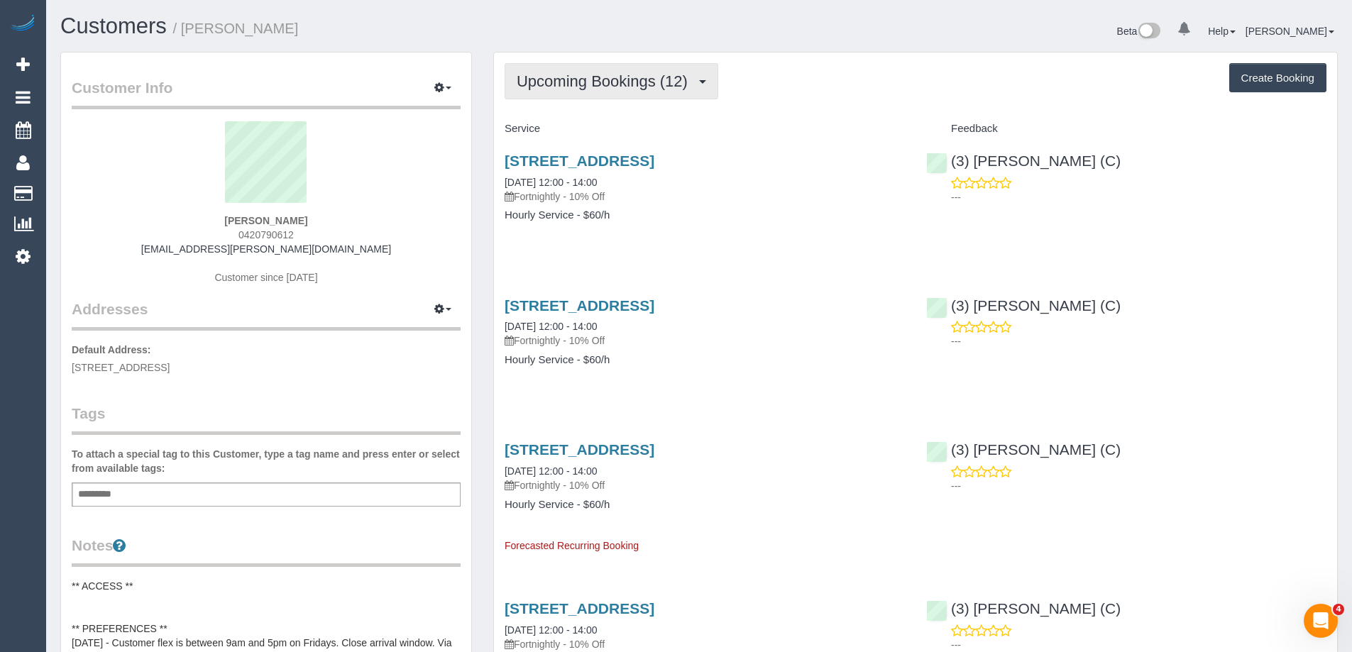
click at [636, 79] on span "Upcoming Bookings (12)" at bounding box center [606, 81] width 178 height 18
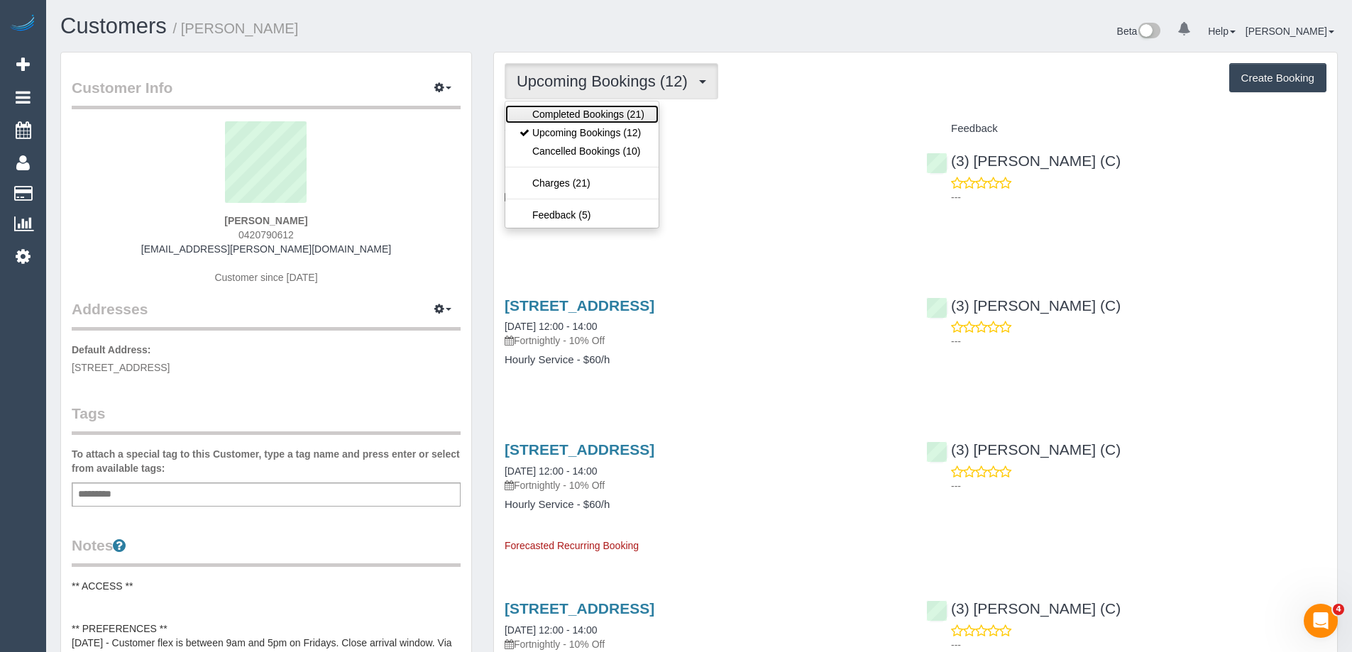
click at [639, 111] on link "Completed Bookings (21)" at bounding box center [581, 114] width 153 height 18
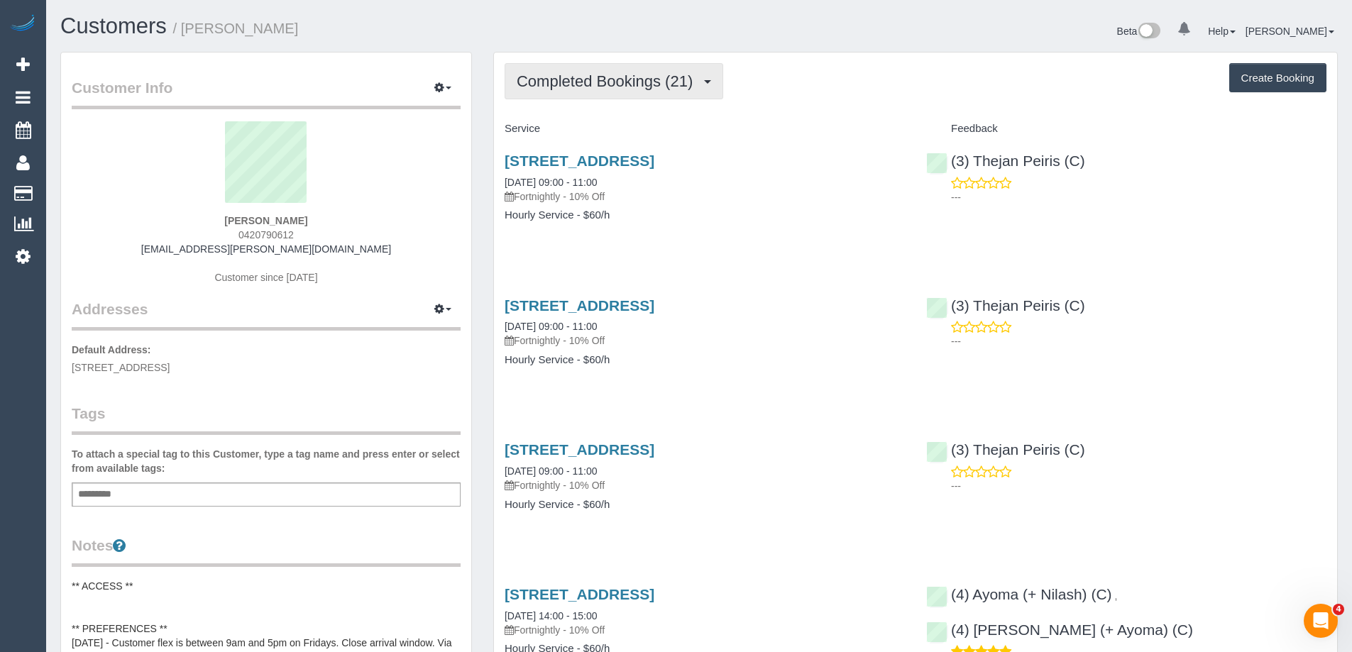
click at [573, 92] on button "Completed Bookings (21)" at bounding box center [614, 81] width 219 height 36
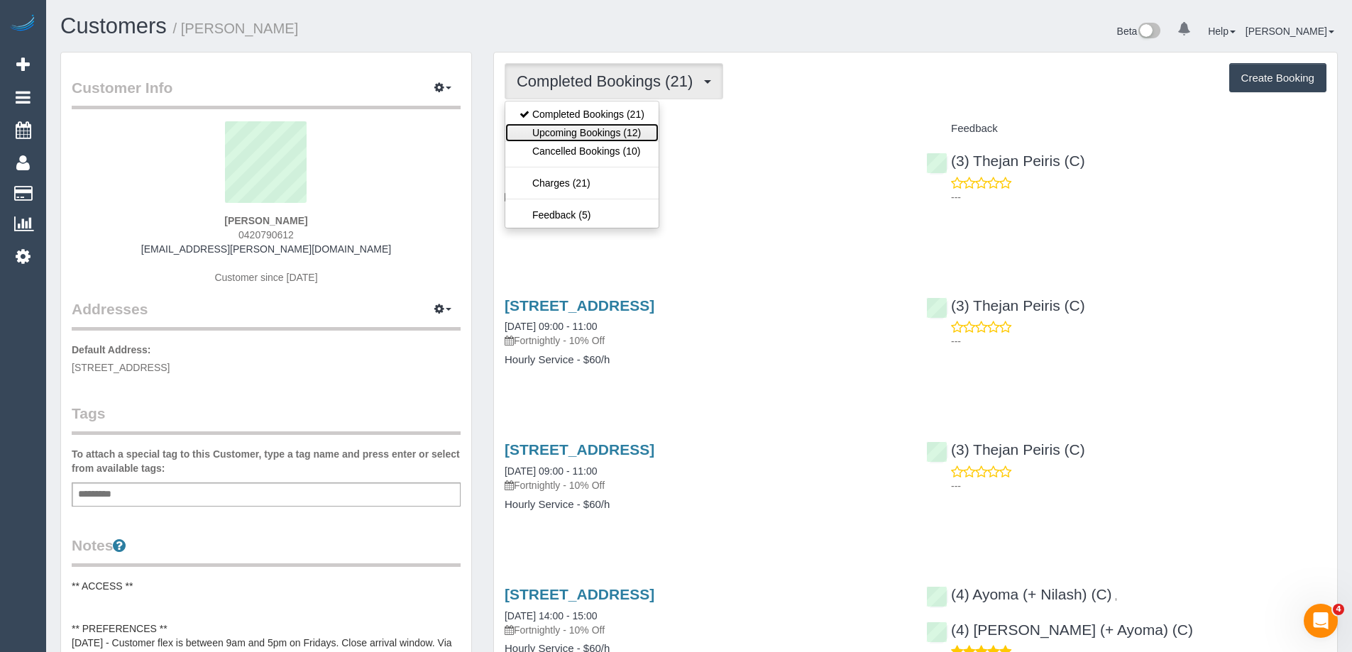
click at [587, 136] on link "Upcoming Bookings (12)" at bounding box center [581, 132] width 153 height 18
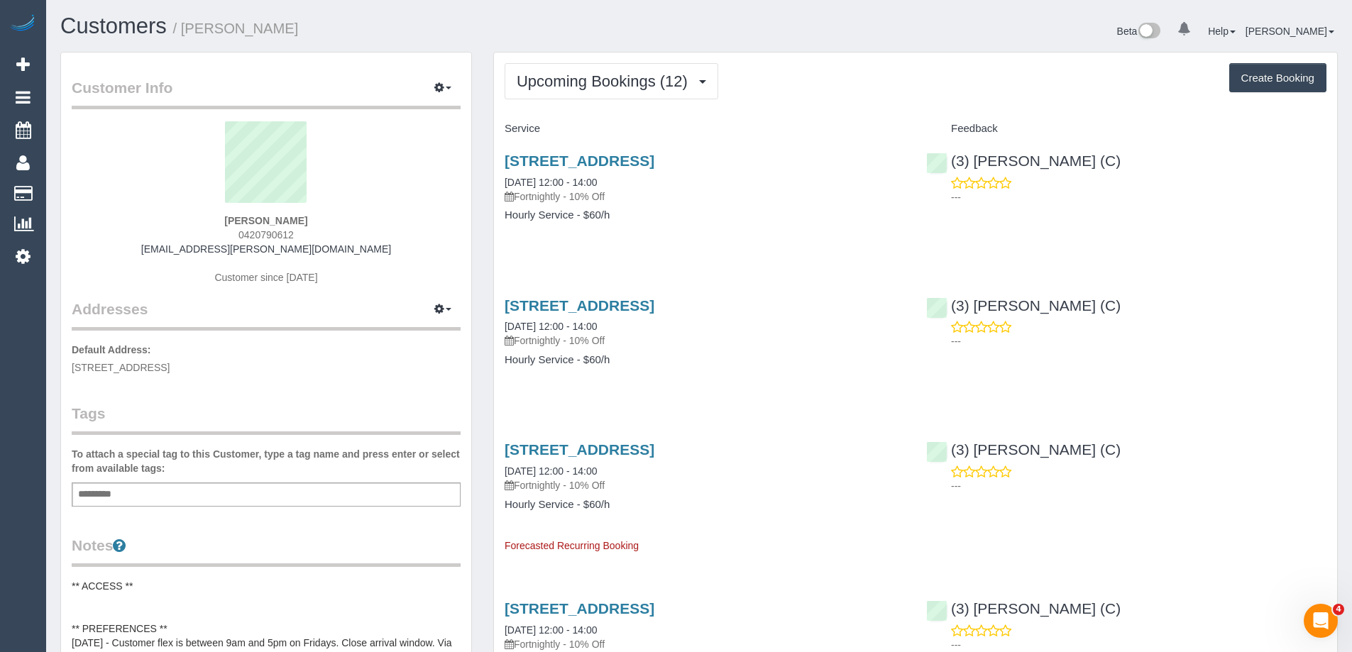
drag, startPoint x: 878, startPoint y: 216, endPoint x: 746, endPoint y: 27, distance: 230.5
click at [880, 221] on div "[STREET_ADDRESS] [DATE] 12:00 - 14:00 Fortnightly - 10% Off Hourly Service - $6…" at bounding box center [704, 194] width 421 height 109
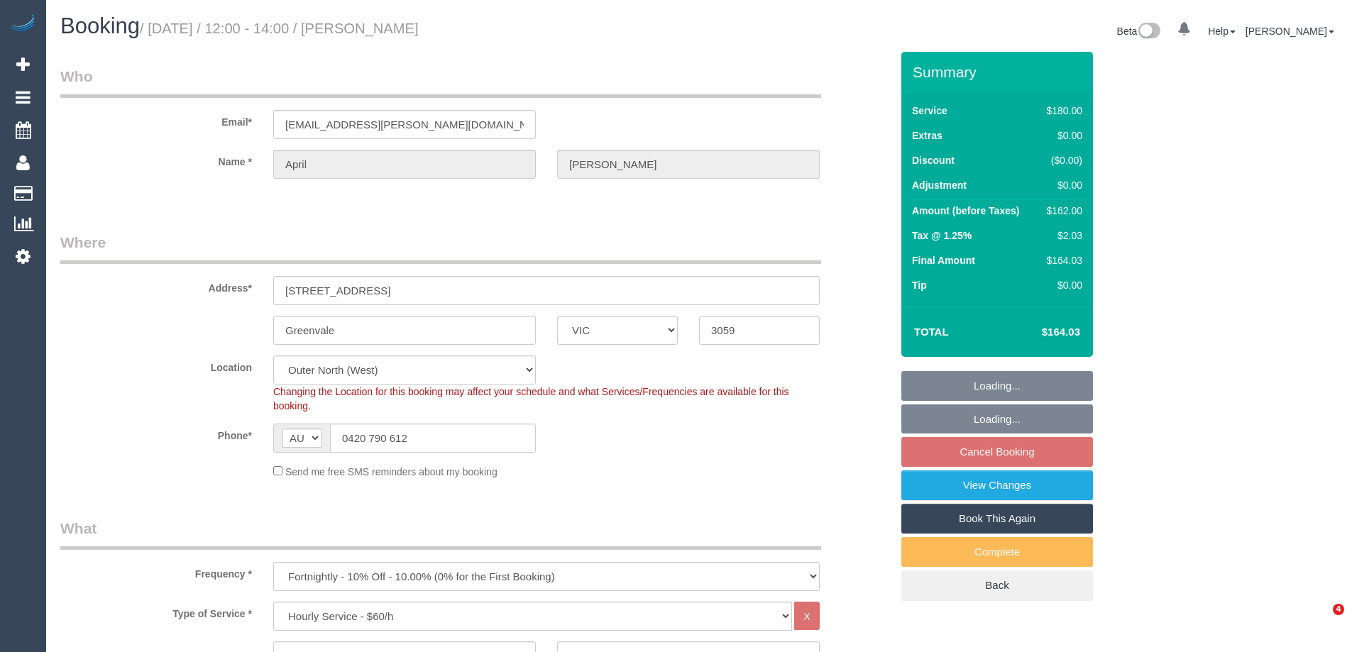
select select "VIC"
select select "180"
select select "spot4"
select select "number:27"
select select "number:19"
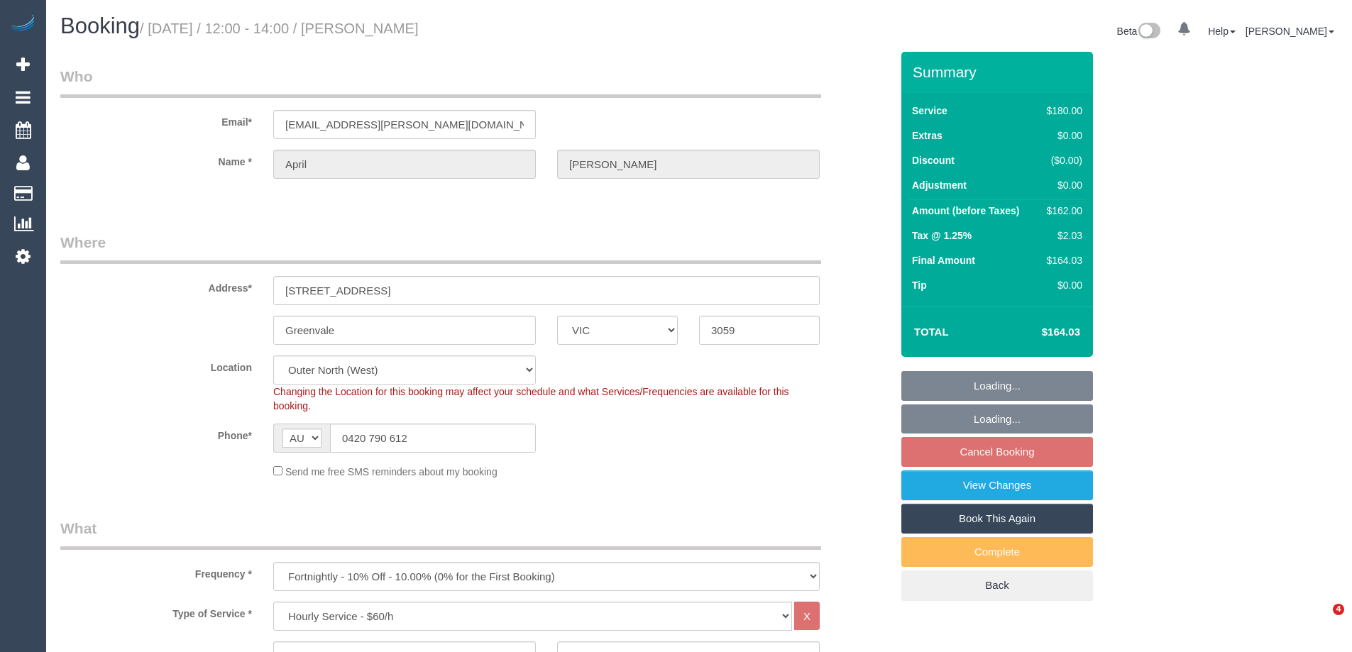
select select "number:33"
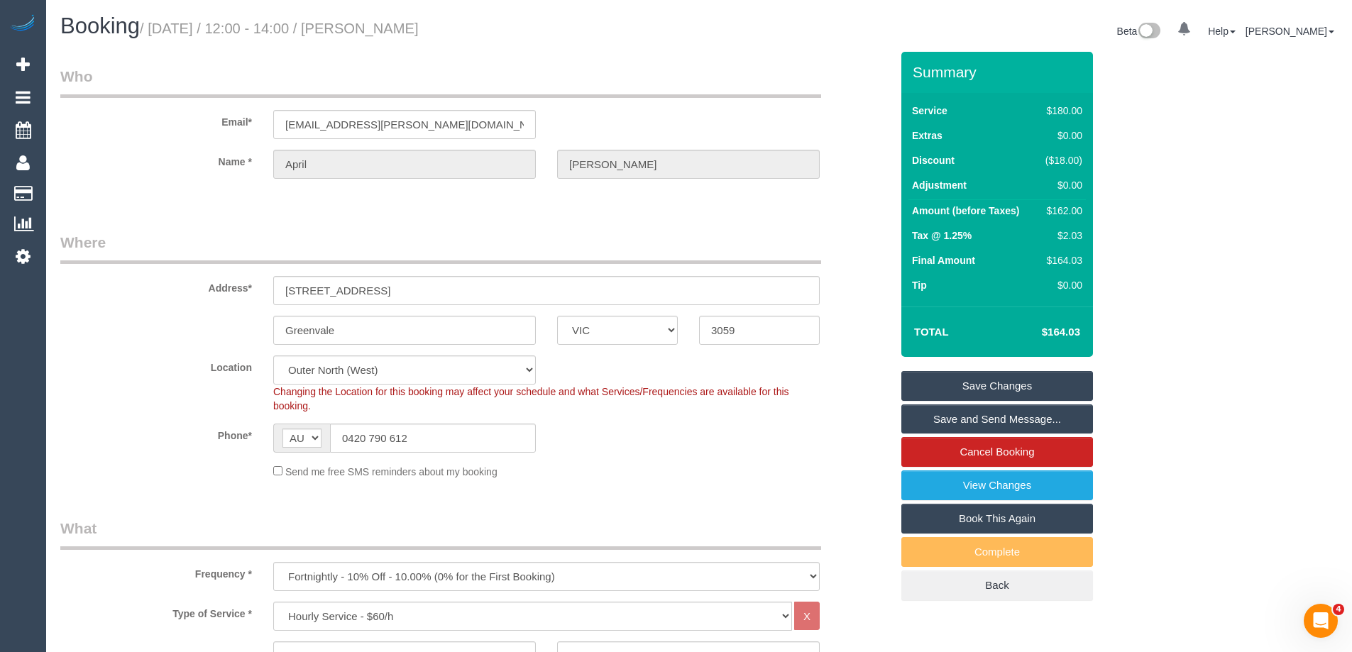
click at [534, 75] on legend "Who" at bounding box center [440, 82] width 761 height 32
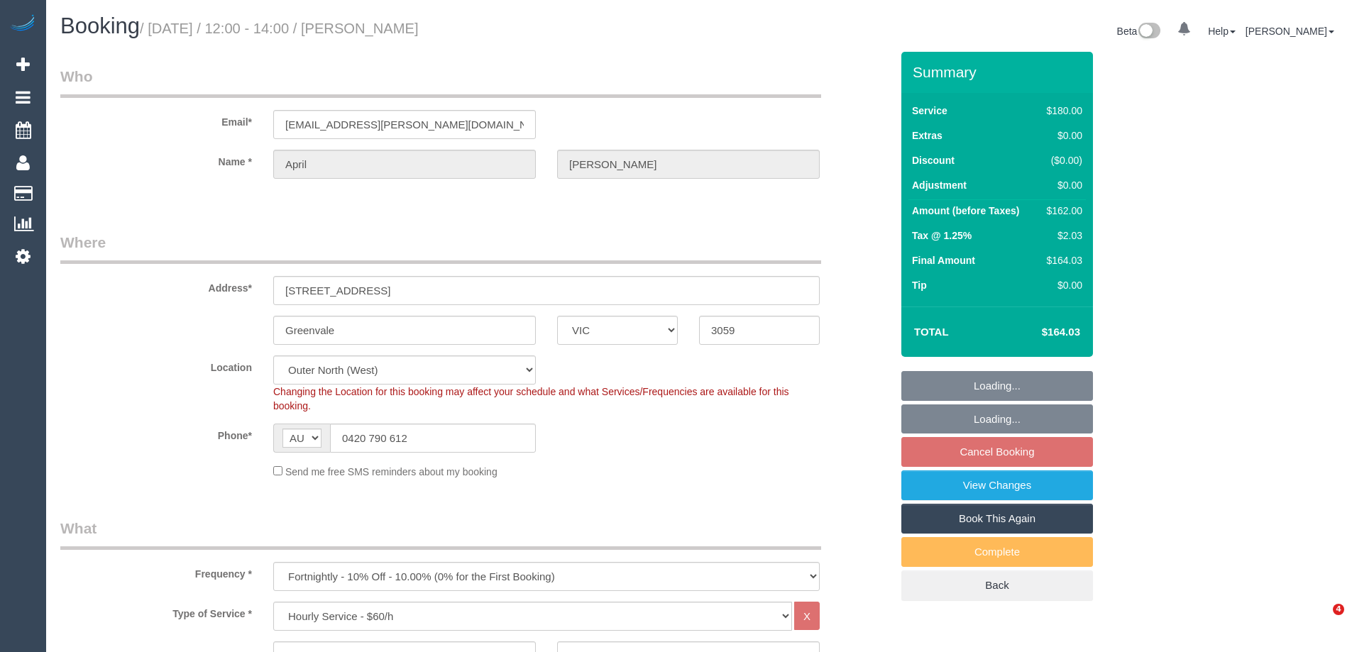
select select "VIC"
select select "180"
select select "object:866"
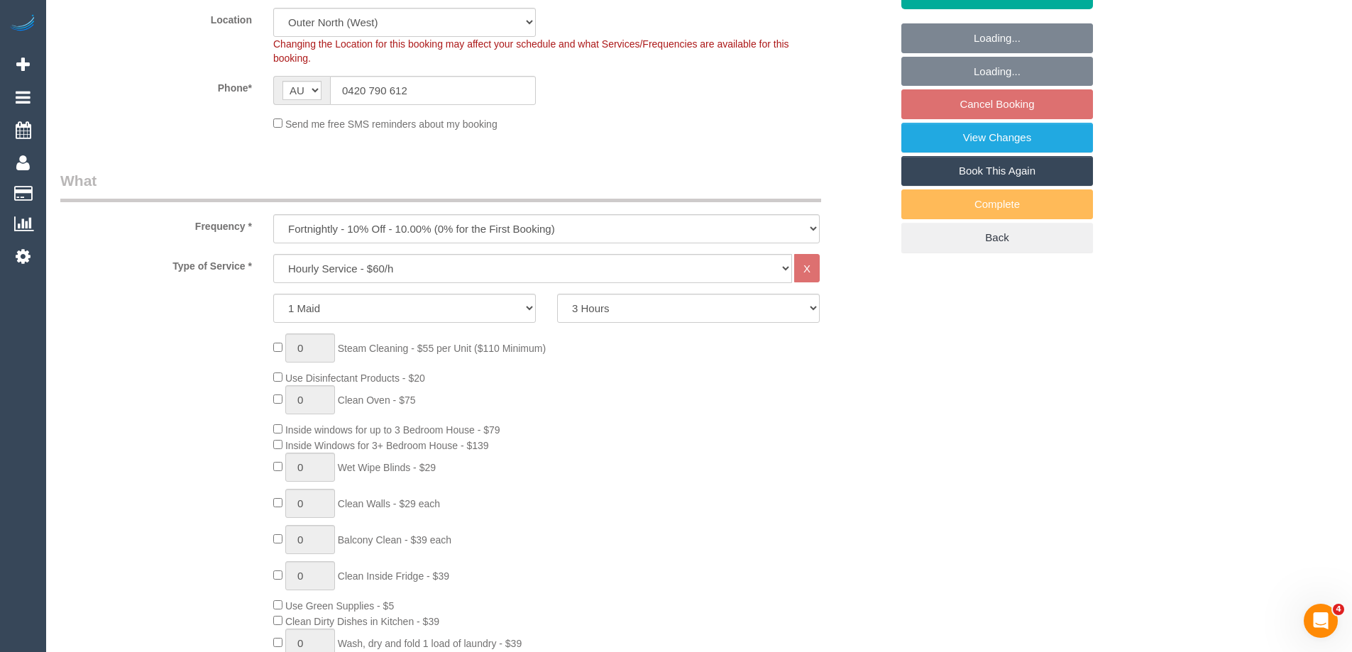
select select "string:stripe-pm_1OujM22GScqysDRVV6ggUq2G"
select select "number:27"
select select "number:19"
select select "number:33"
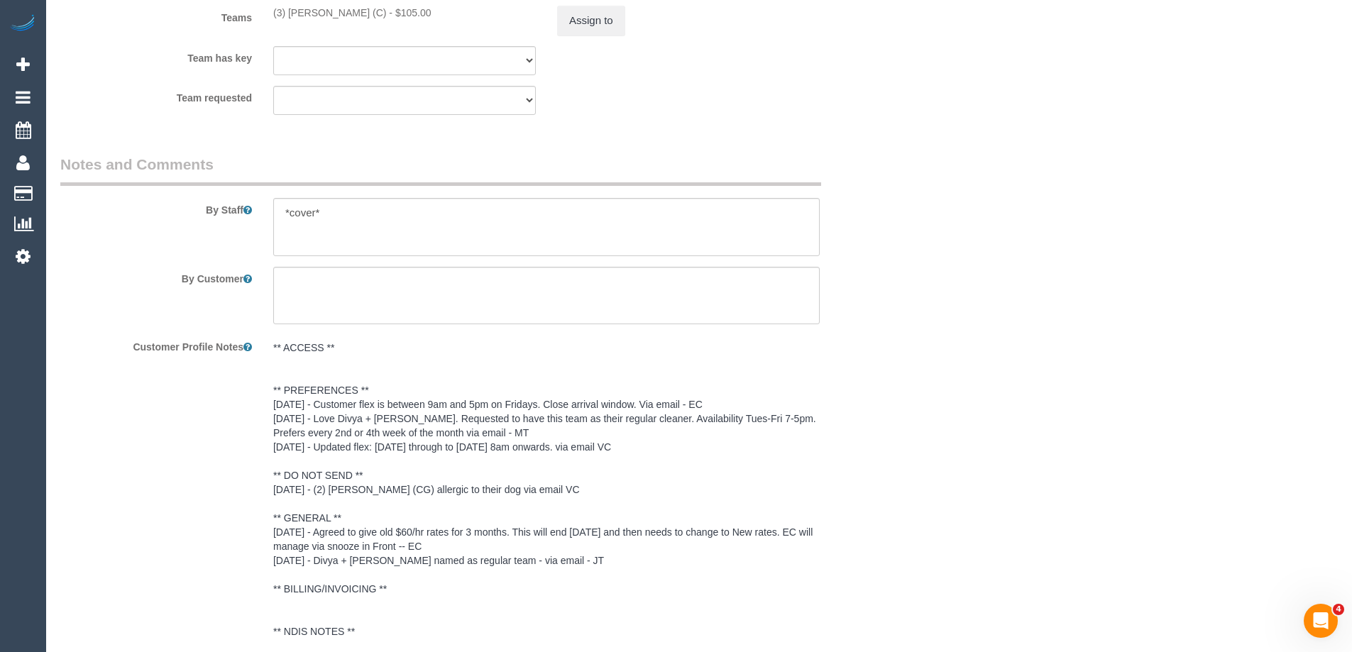
scroll to position [2209, 0]
